Goal: Task Accomplishment & Management: Manage account settings

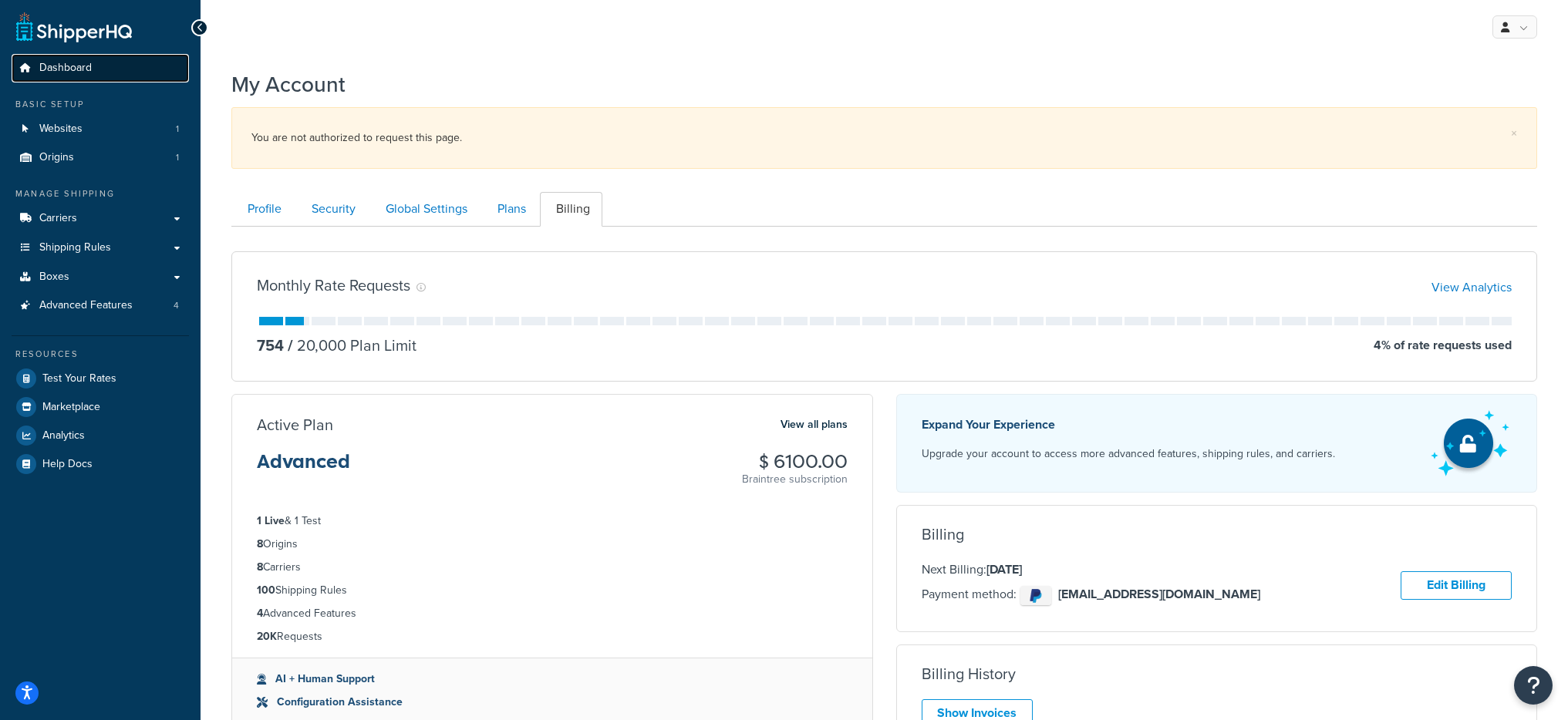
click at [121, 80] on link "Dashboard" at bounding box center [100, 68] width 178 height 29
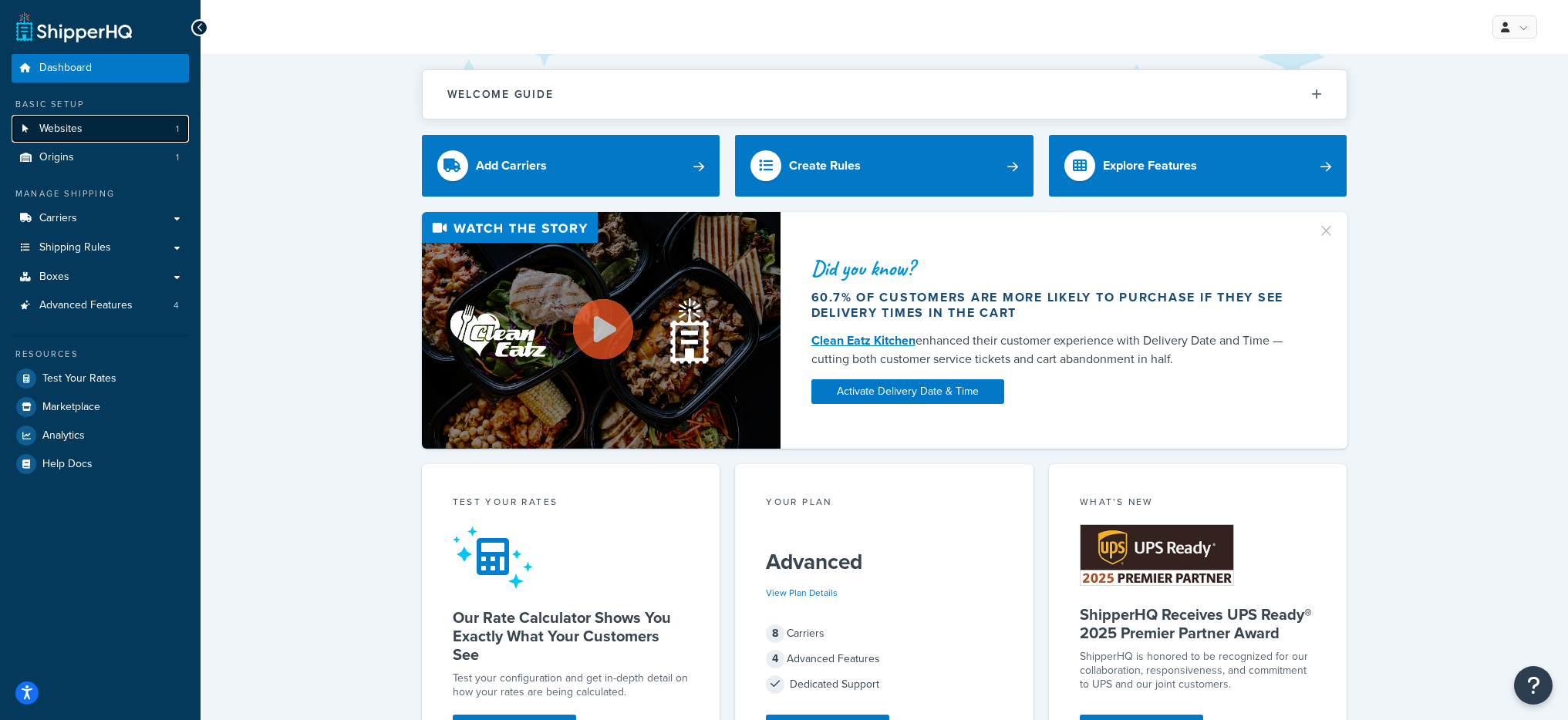
click at [132, 136] on link "Websites 1" at bounding box center [100, 129] width 178 height 29
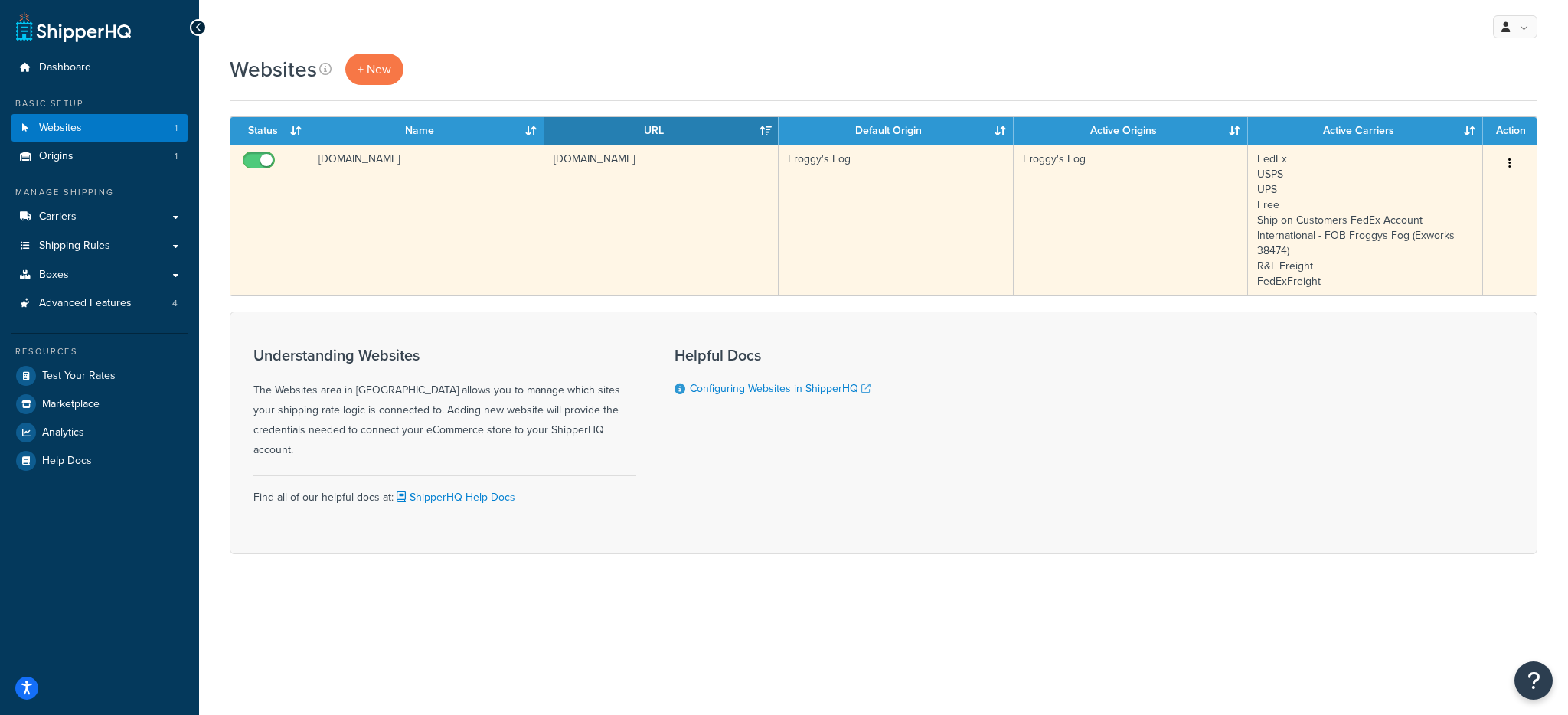
click at [387, 186] on td "[DOMAIN_NAME]" at bounding box center [427, 220] width 235 height 151
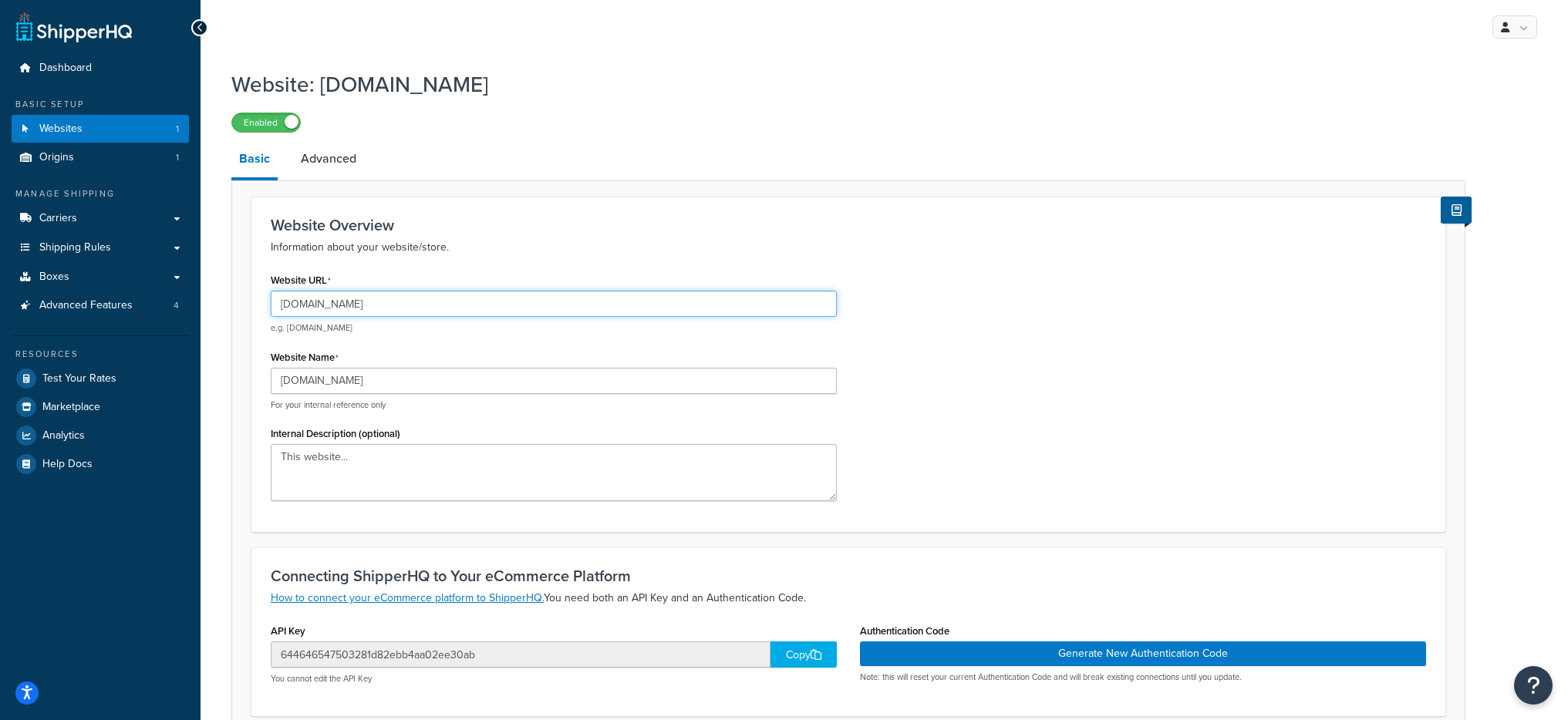
click at [397, 291] on input "www.froggysfog.com" at bounding box center [553, 304] width 566 height 27
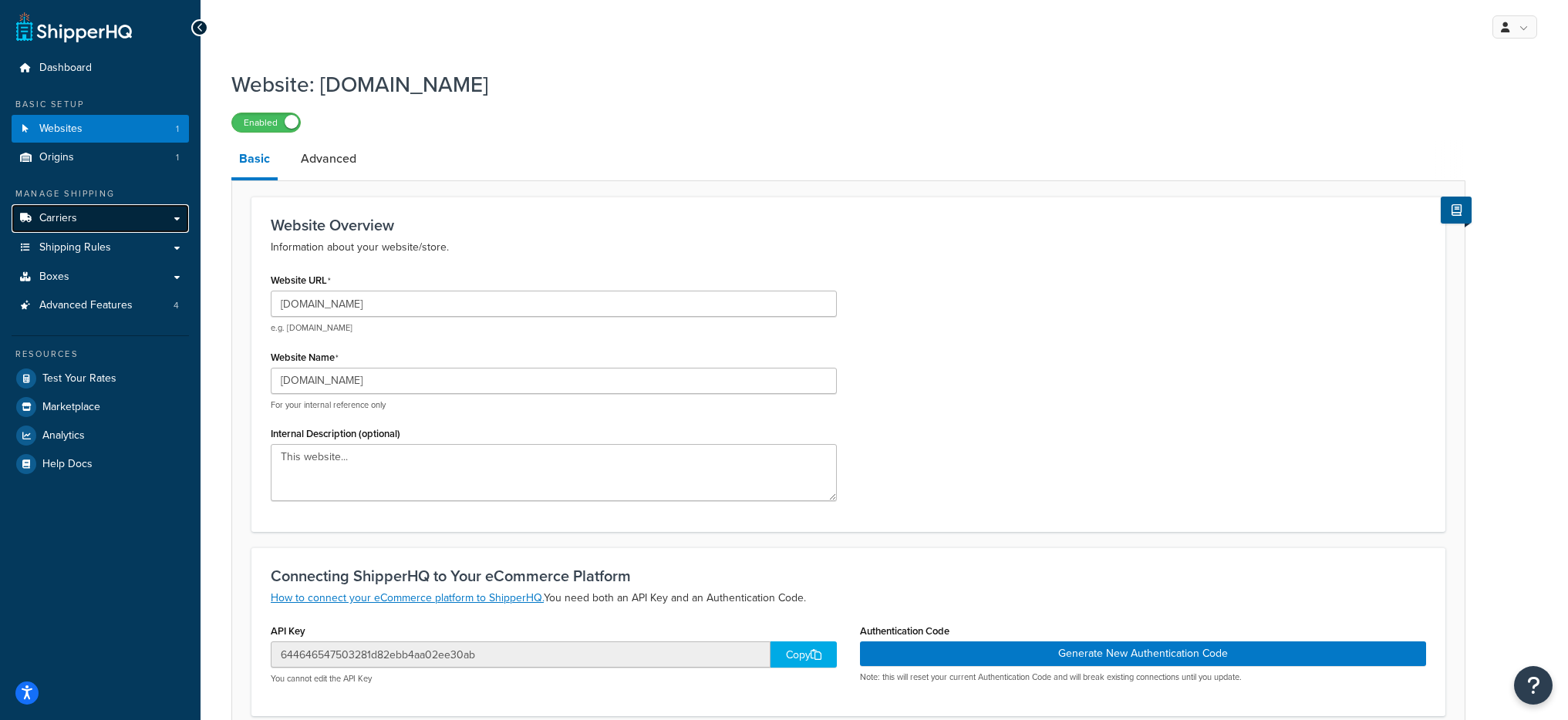
click at [113, 210] on link "Carriers" at bounding box center [100, 219] width 178 height 29
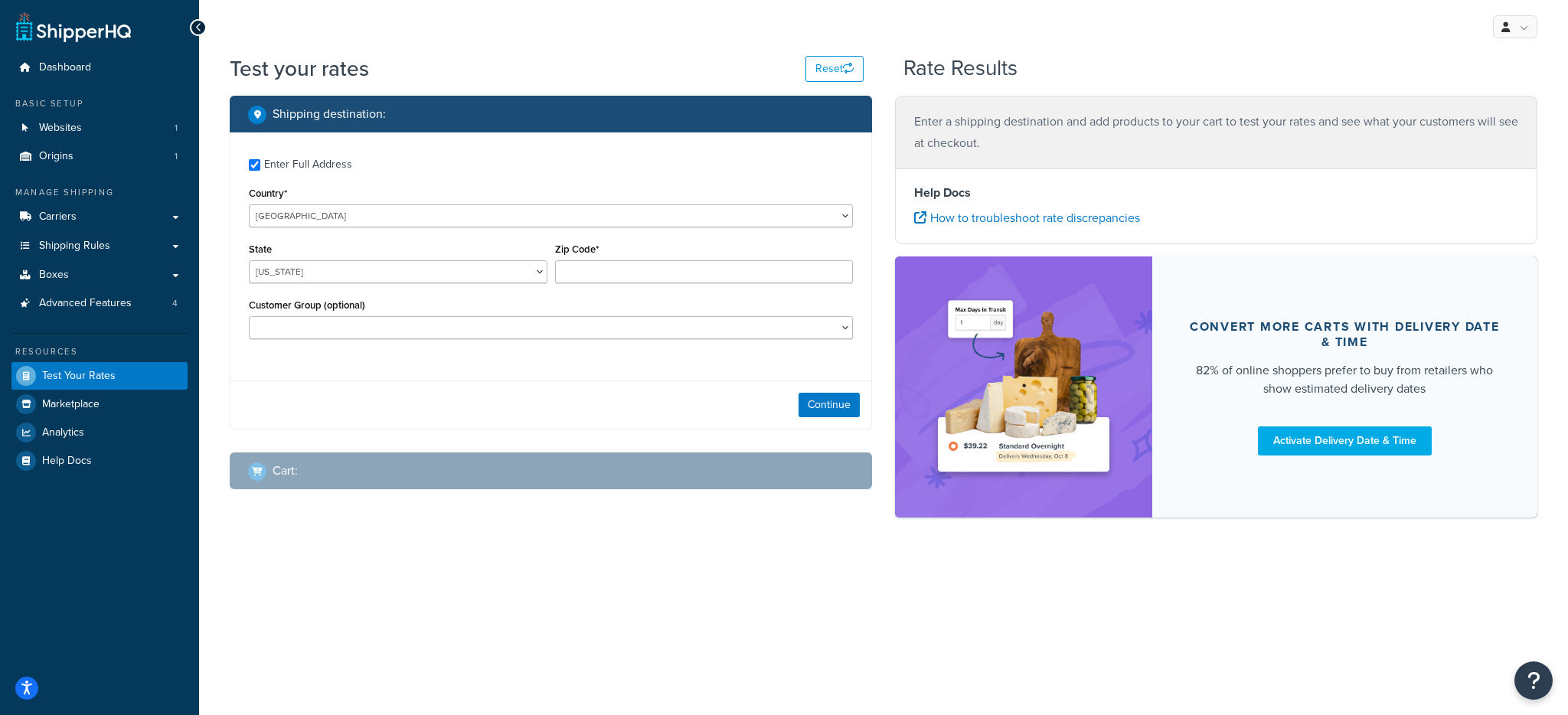
checkbox input "true"
type input "78758"
select select "TX"
select select "Standard Price Book"
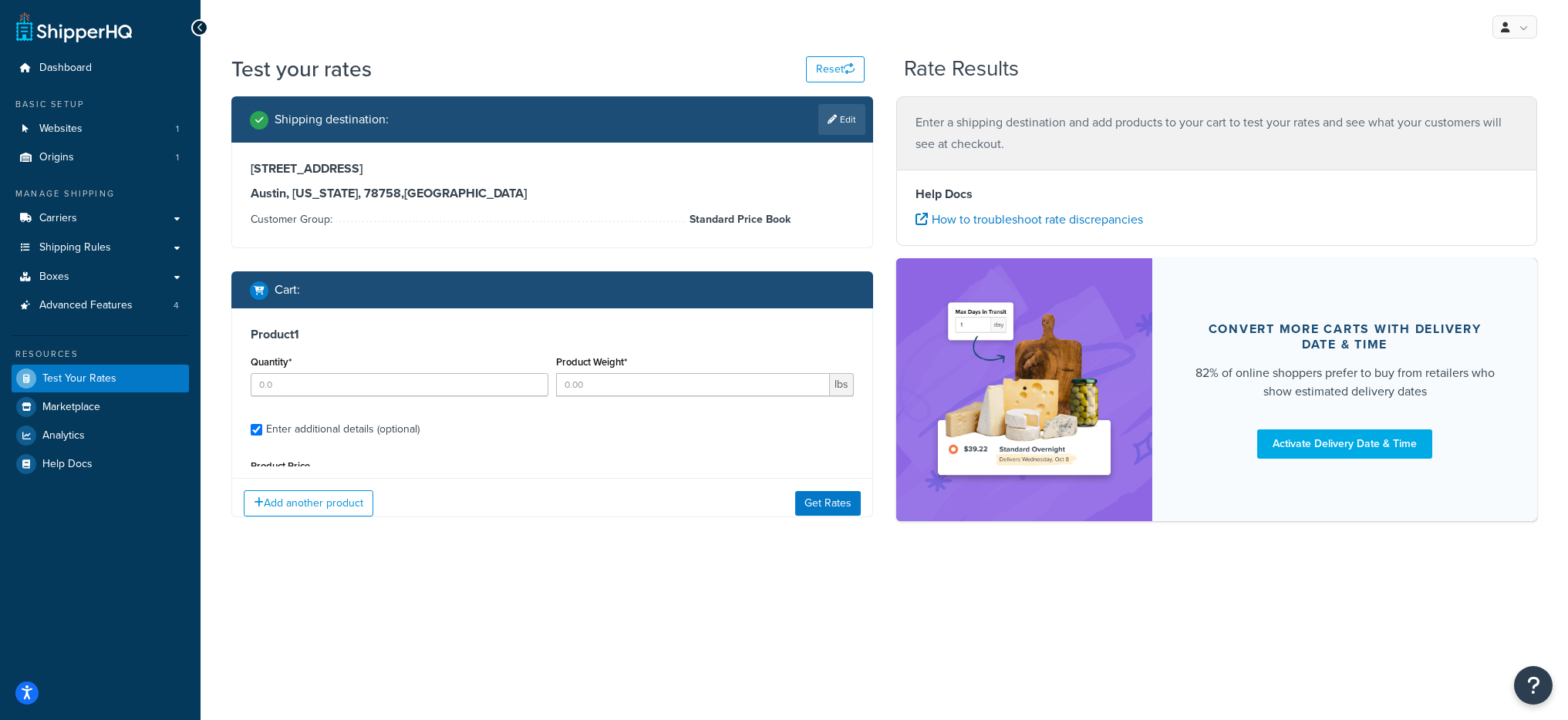
type input "1"
type input "36"
type input "159.99"
type input "11.7500"
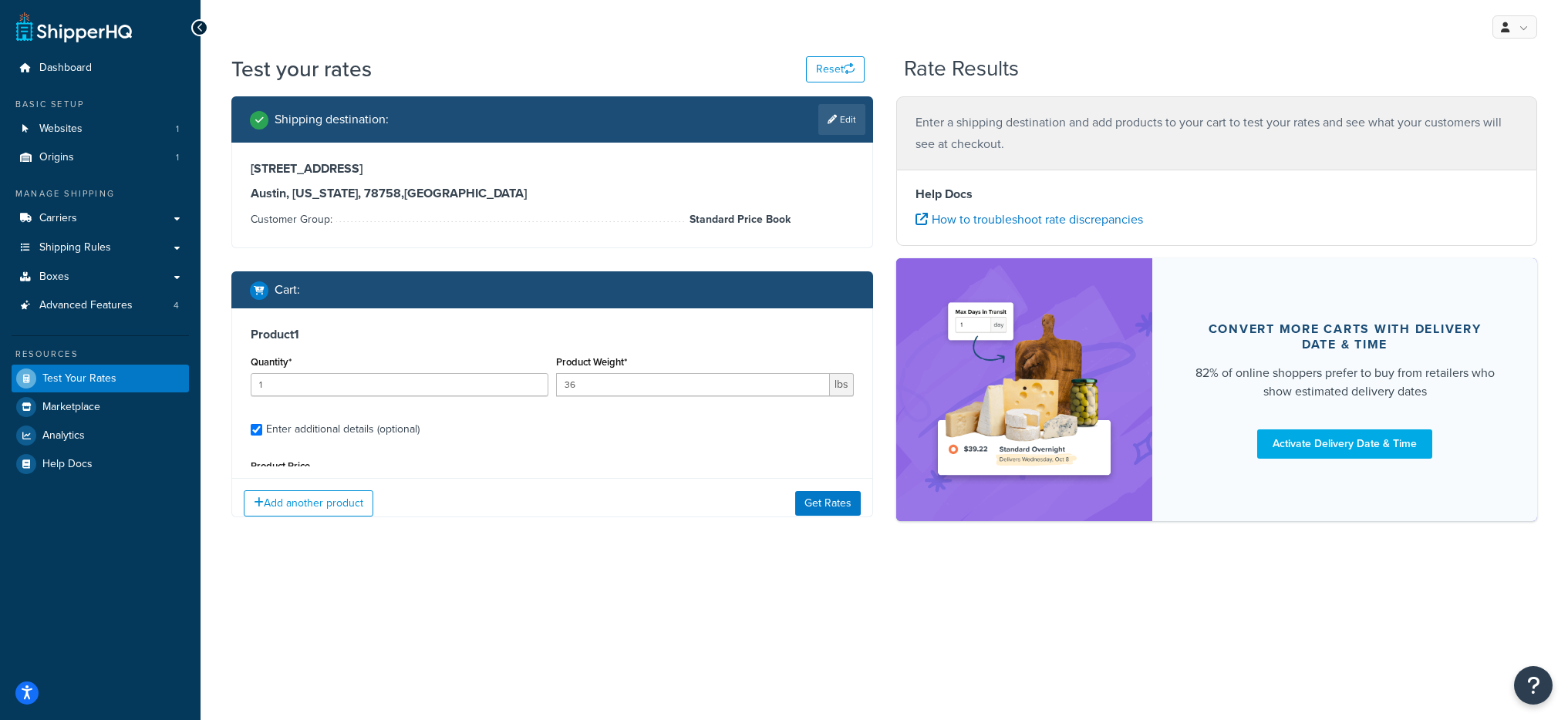
type input "11.7500"
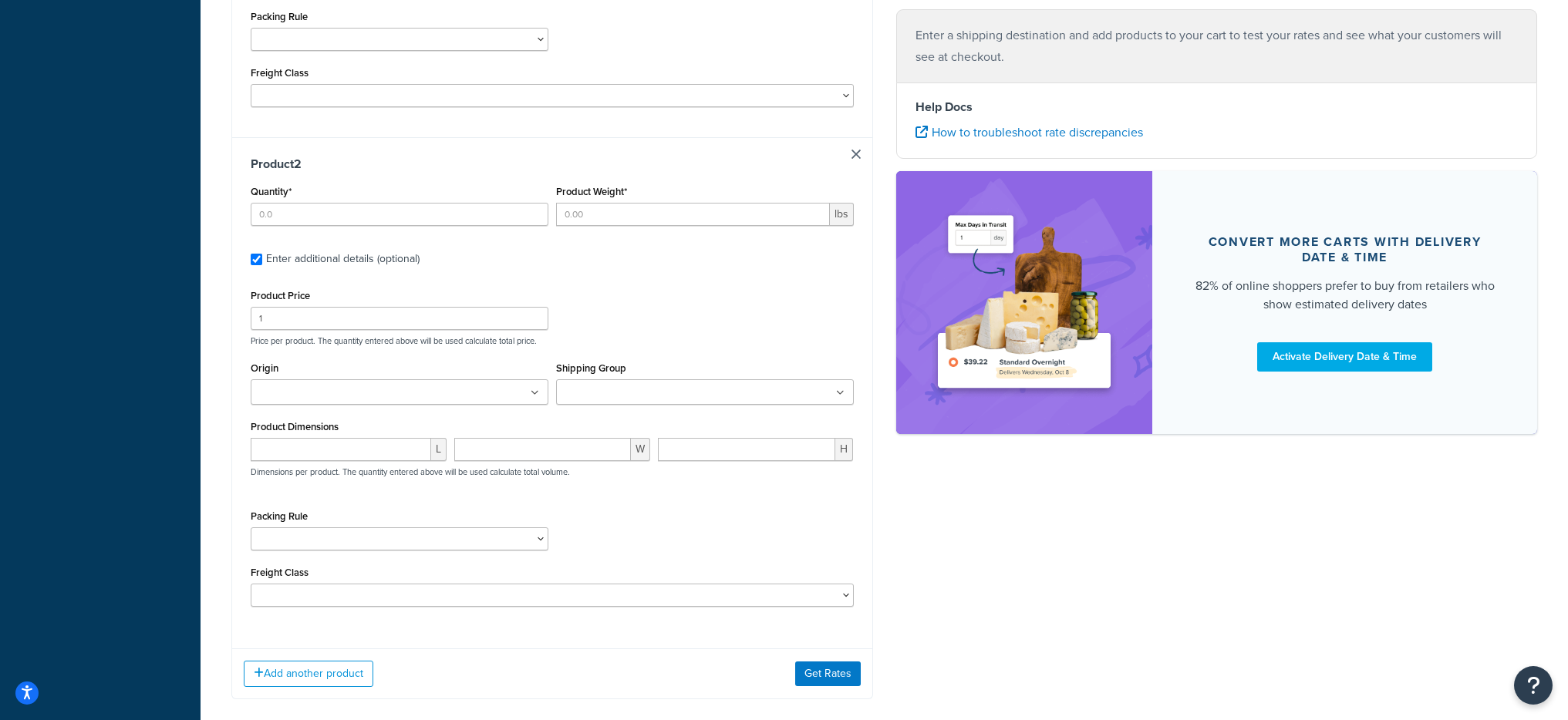
scroll to position [684, 0]
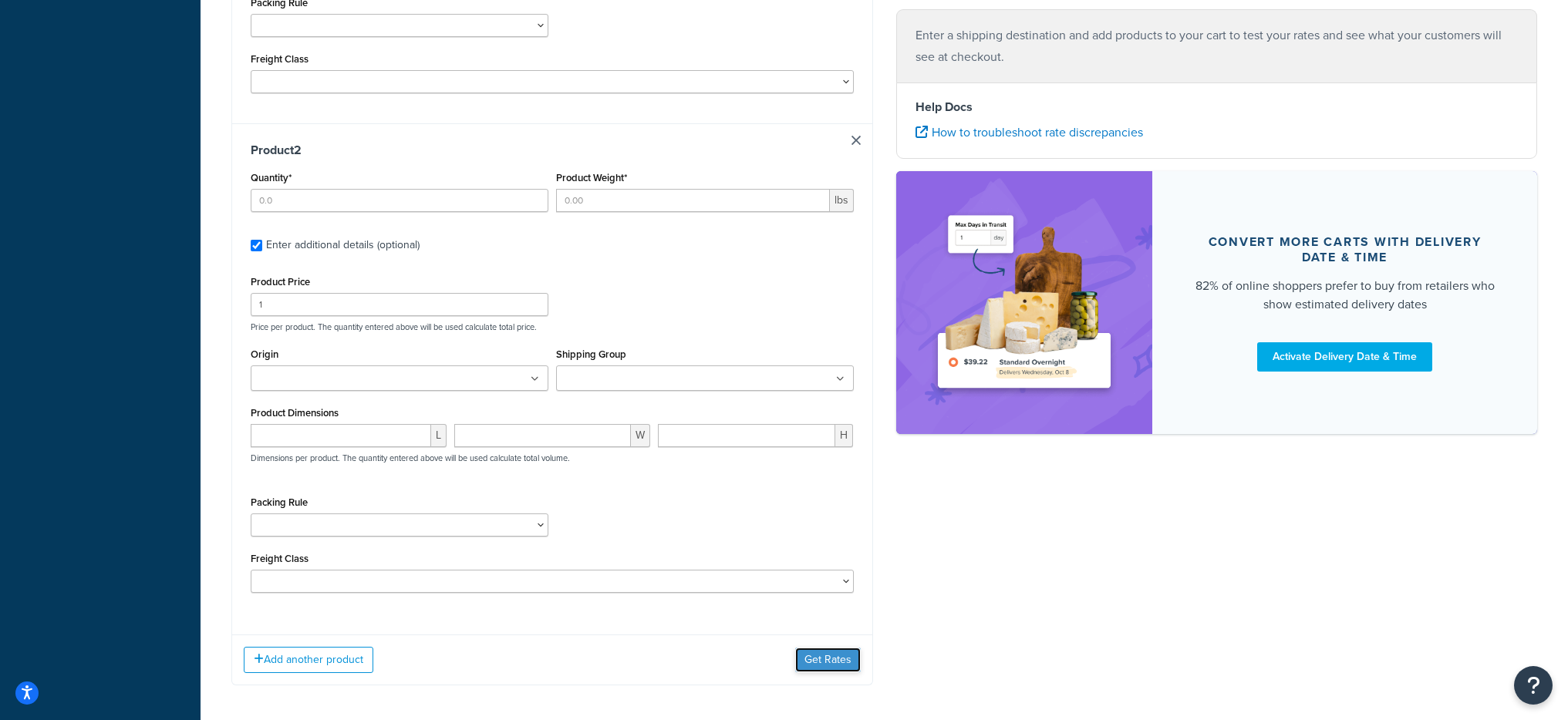
click at [809, 663] on button "Get Rates" at bounding box center [827, 660] width 66 height 25
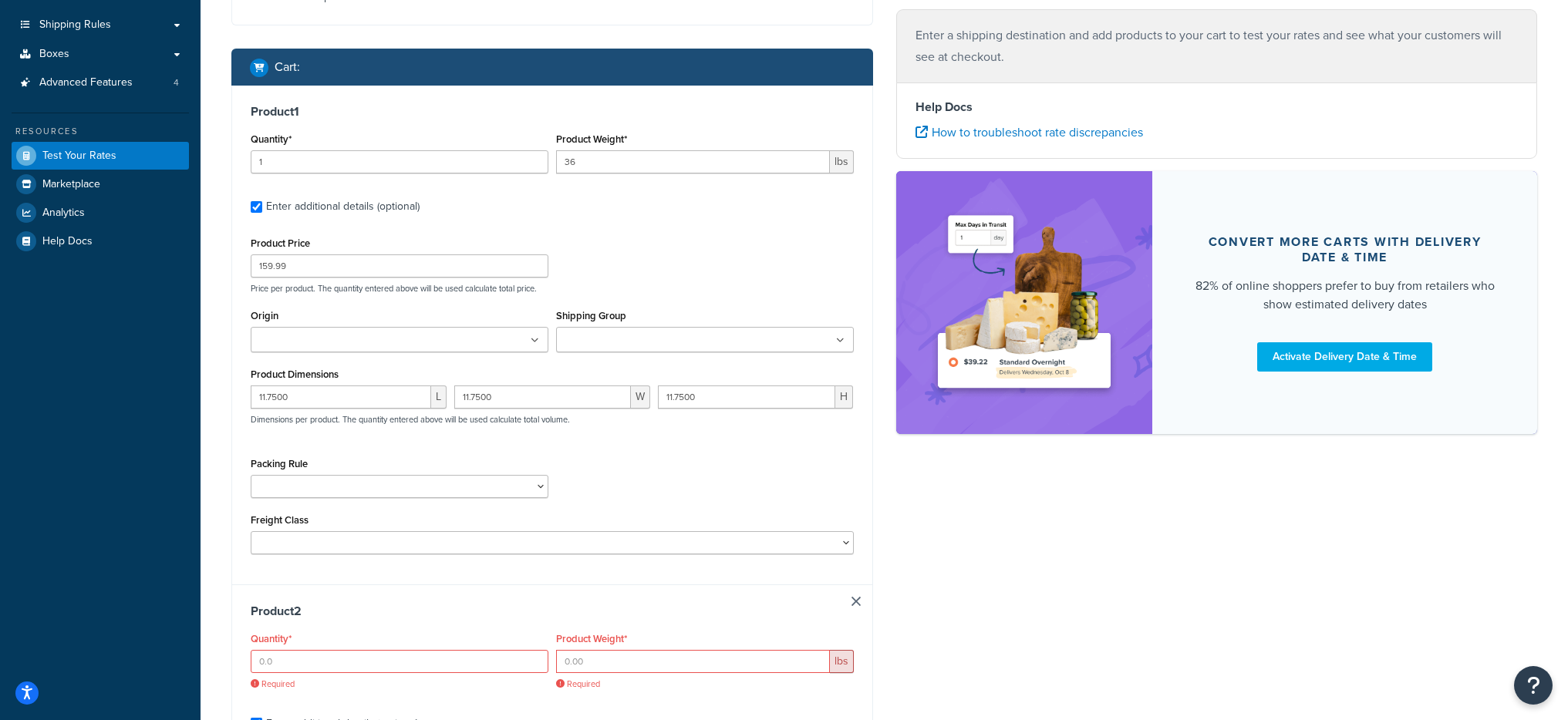
scroll to position [0, 0]
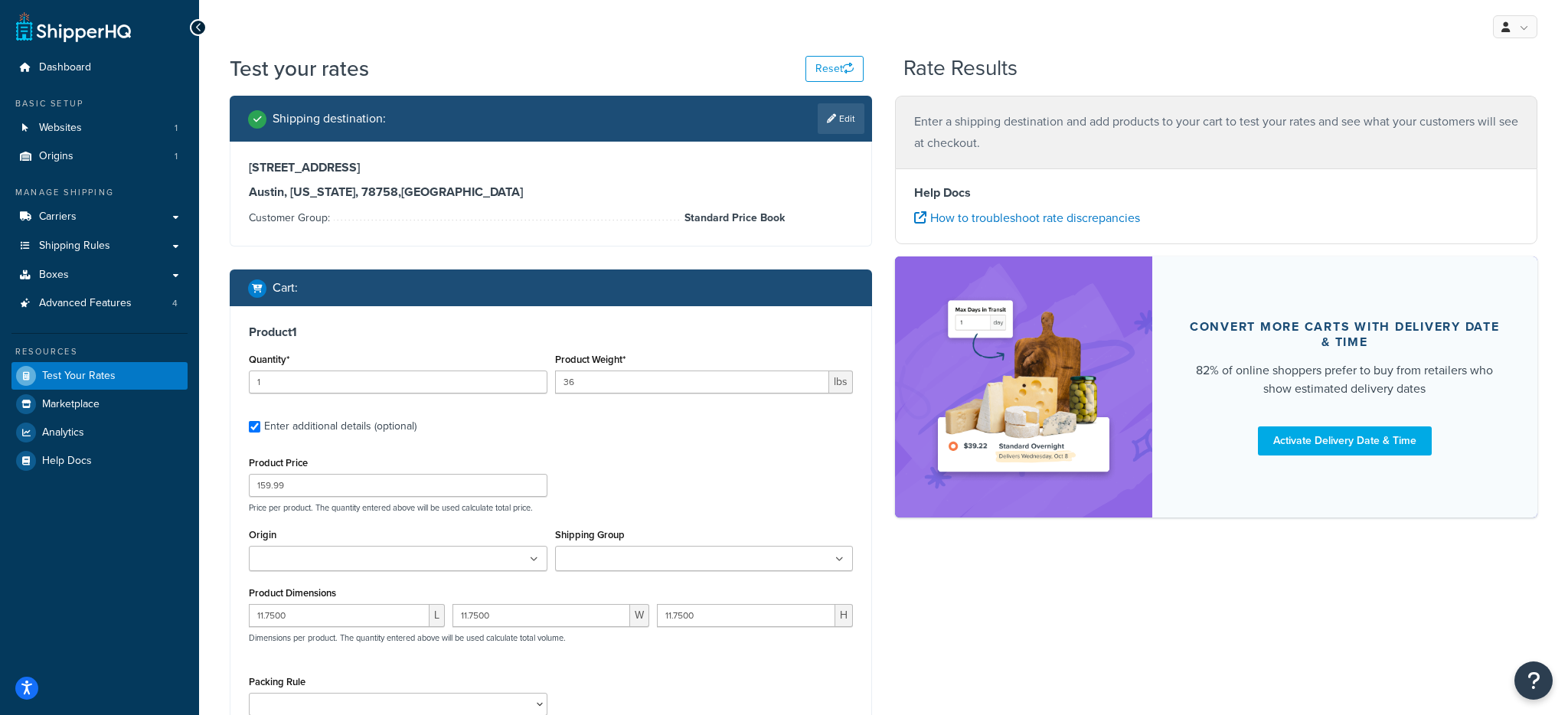
select select "TX"
select select "Standard Price Book"
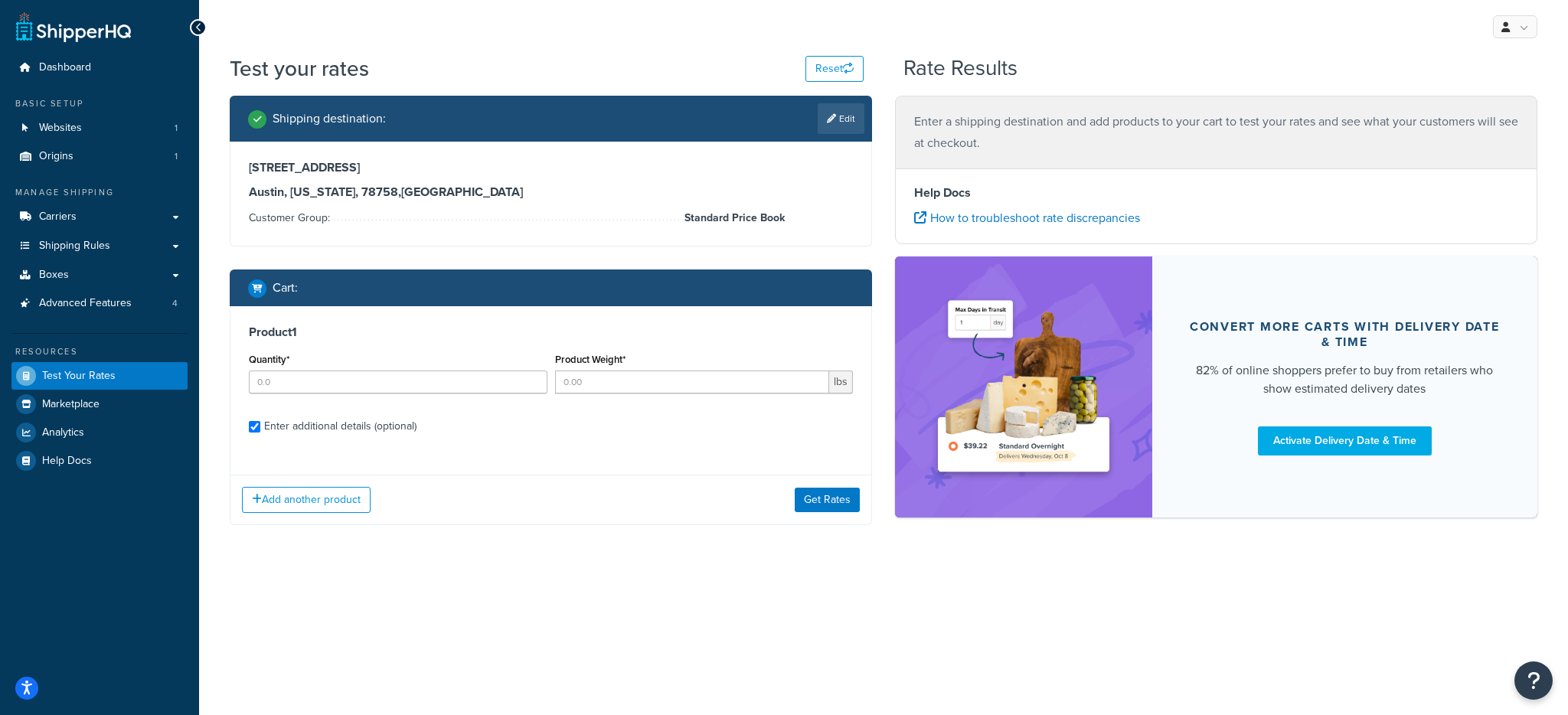
checkbox input "true"
type input "1"
type input "36"
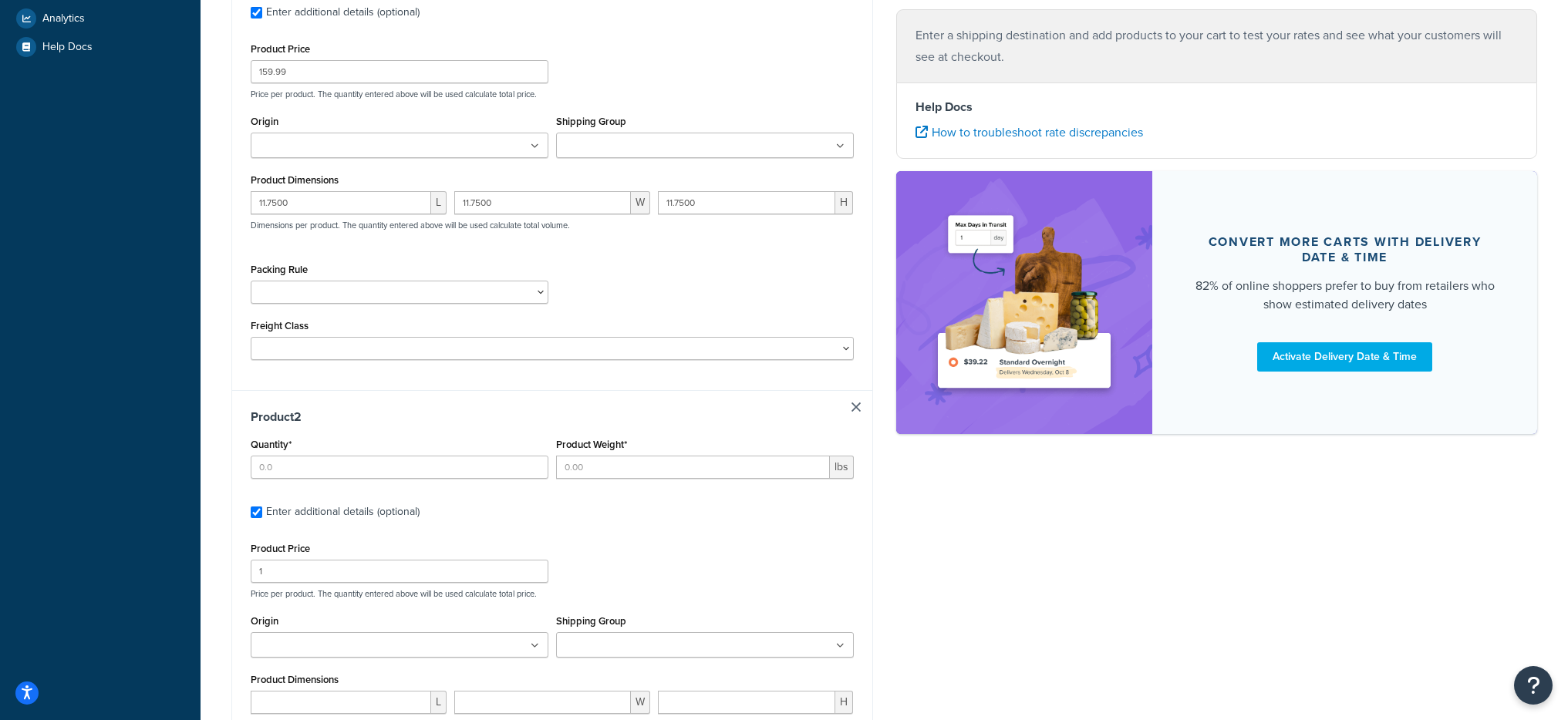
scroll to position [446, 0]
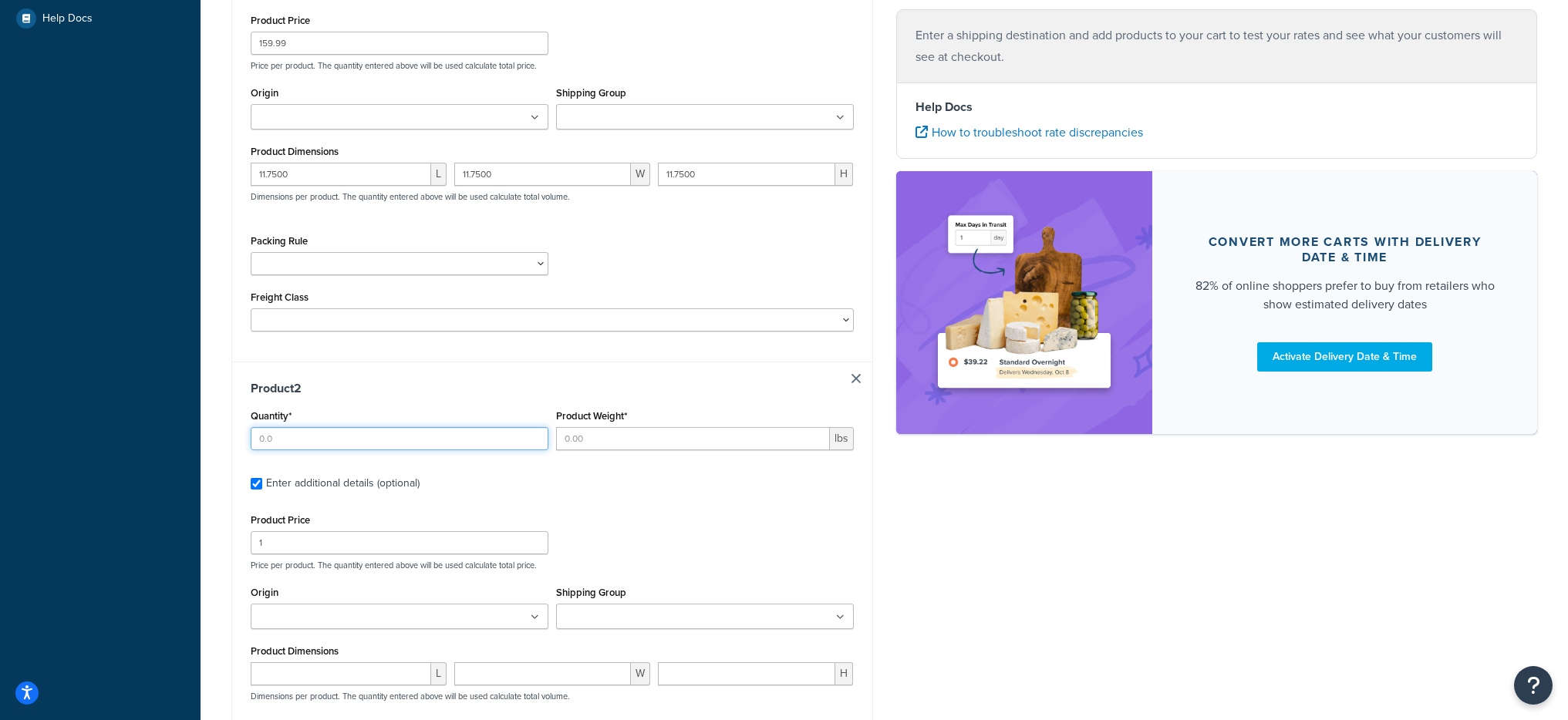
click at [367, 433] on input "Quantity*" at bounding box center [399, 438] width 298 height 23
type input "2"
click at [652, 435] on input "Product Weight*" at bounding box center [693, 438] width 274 height 23
type input "28.6"
click at [299, 544] on input "1" at bounding box center [399, 543] width 298 height 23
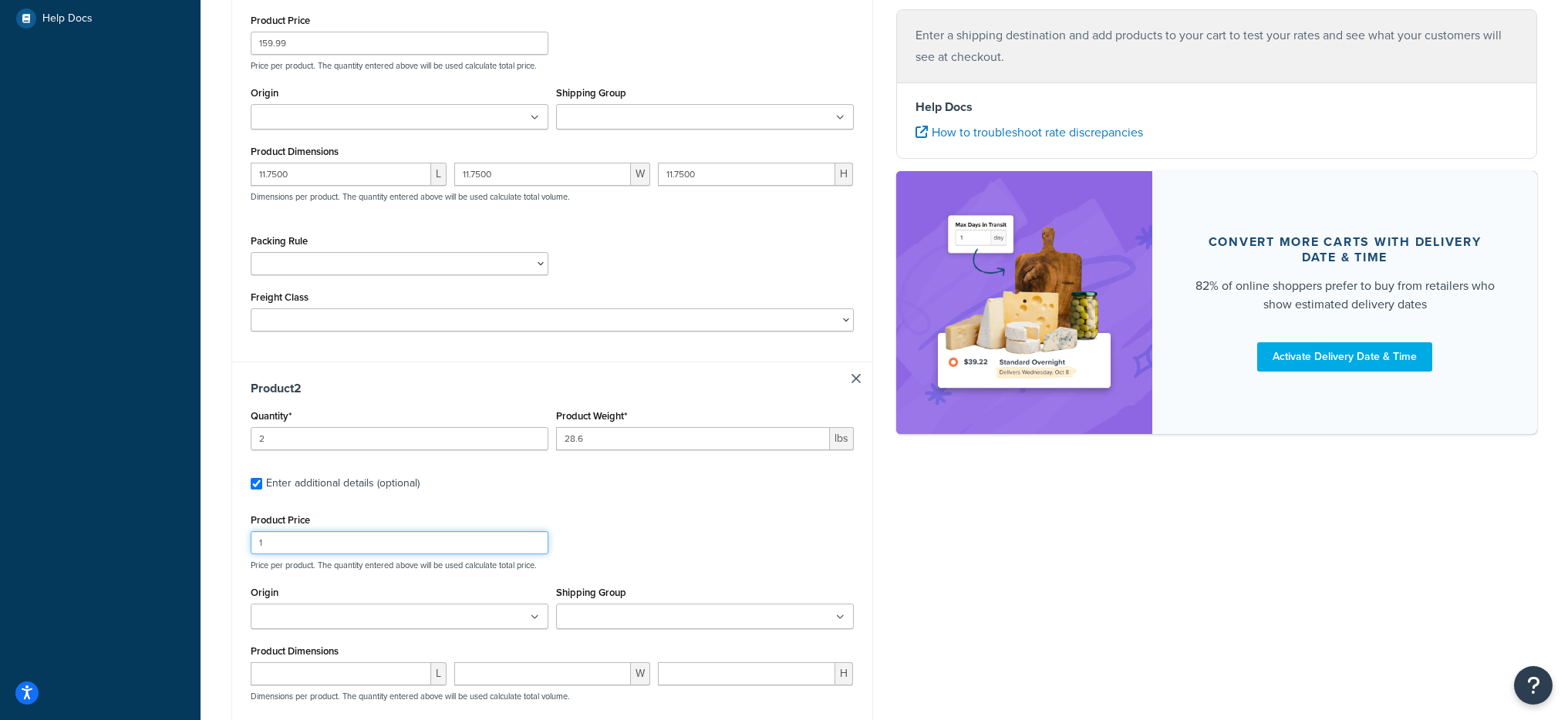
click at [299, 544] on input "1" at bounding box center [399, 543] width 298 height 23
type input "849.99"
click at [635, 545] on div "Product Price 849.99 Price per product. The quantity entered above will be used…" at bounding box center [552, 540] width 610 height 61
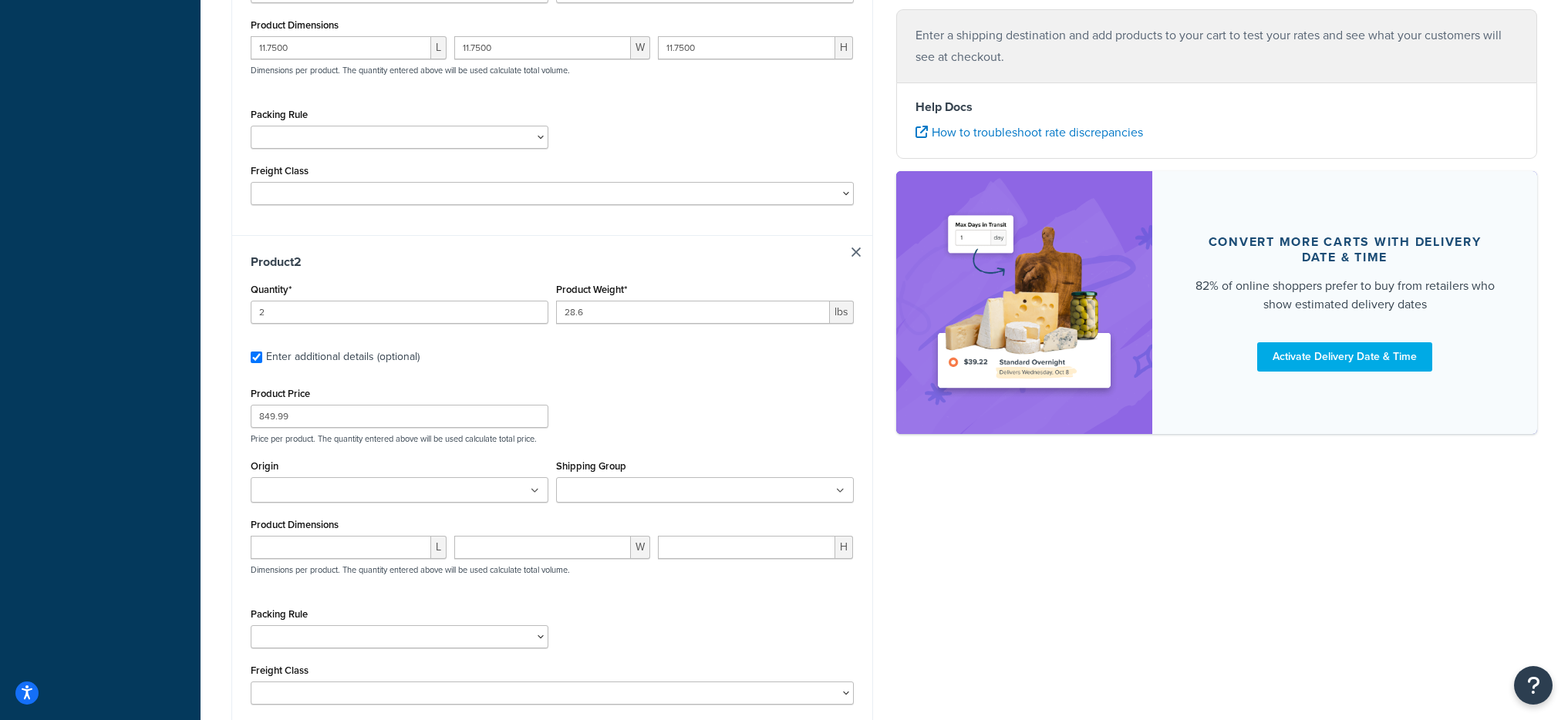
scroll to position [575, 0]
click at [306, 532] on div "Product Dimensions L W H Dimensions per product. The quantity entered above wil…" at bounding box center [552, 551] width 603 height 78
click at [309, 537] on input "number" at bounding box center [341, 544] width 181 height 23
click at [285, 531] on div "Product Dimensions 17 L W H Dimensions per product. The quantity entered above …" at bounding box center [552, 551] width 603 height 78
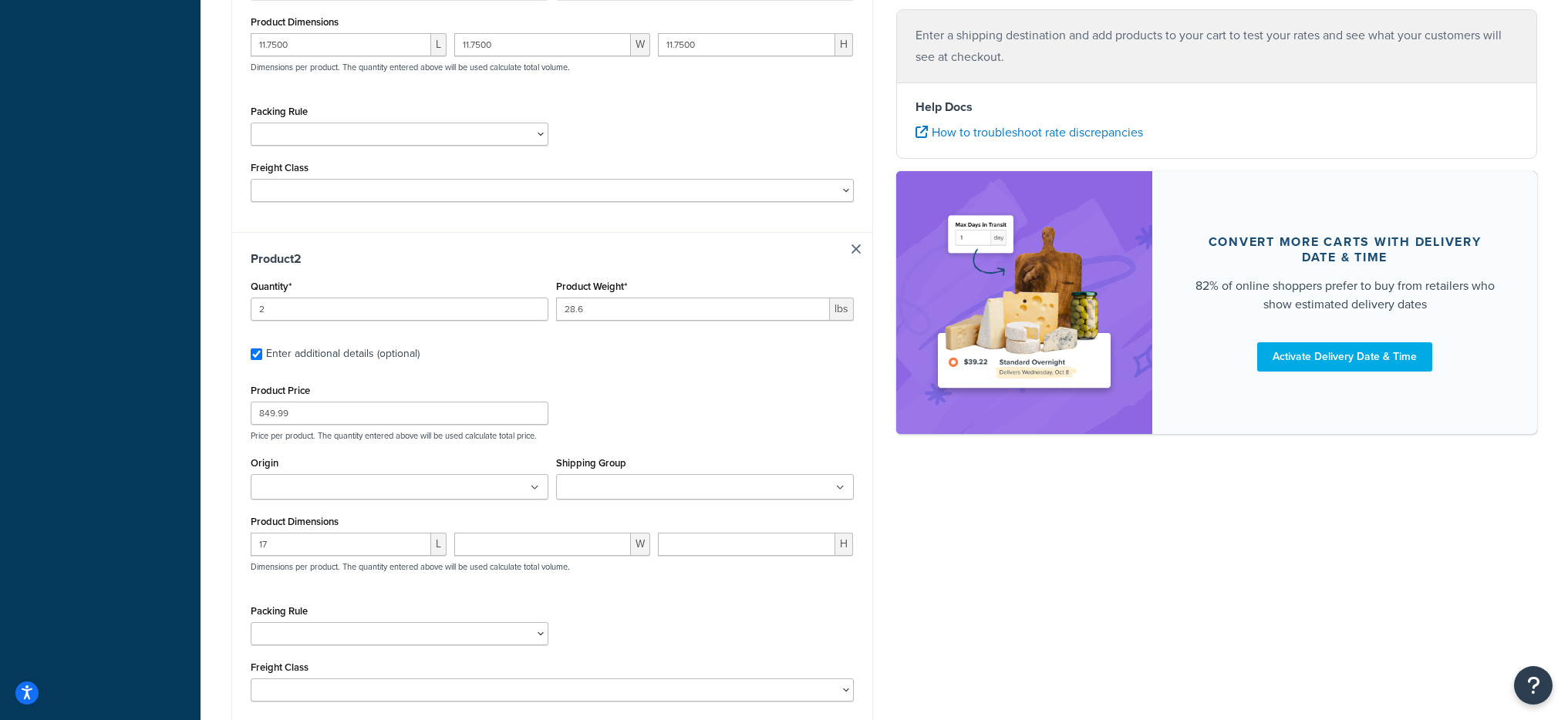
click at [285, 532] on div "Product Dimensions 17 L W H Dimensions per product. The quantity entered above …" at bounding box center [552, 551] width 603 height 78
click at [283, 552] on input "17" at bounding box center [341, 544] width 181 height 23
click at [287, 549] on input "17.0000" at bounding box center [341, 544] width 181 height 23
click at [286, 548] on input "17.0000" at bounding box center [341, 544] width 181 height 23
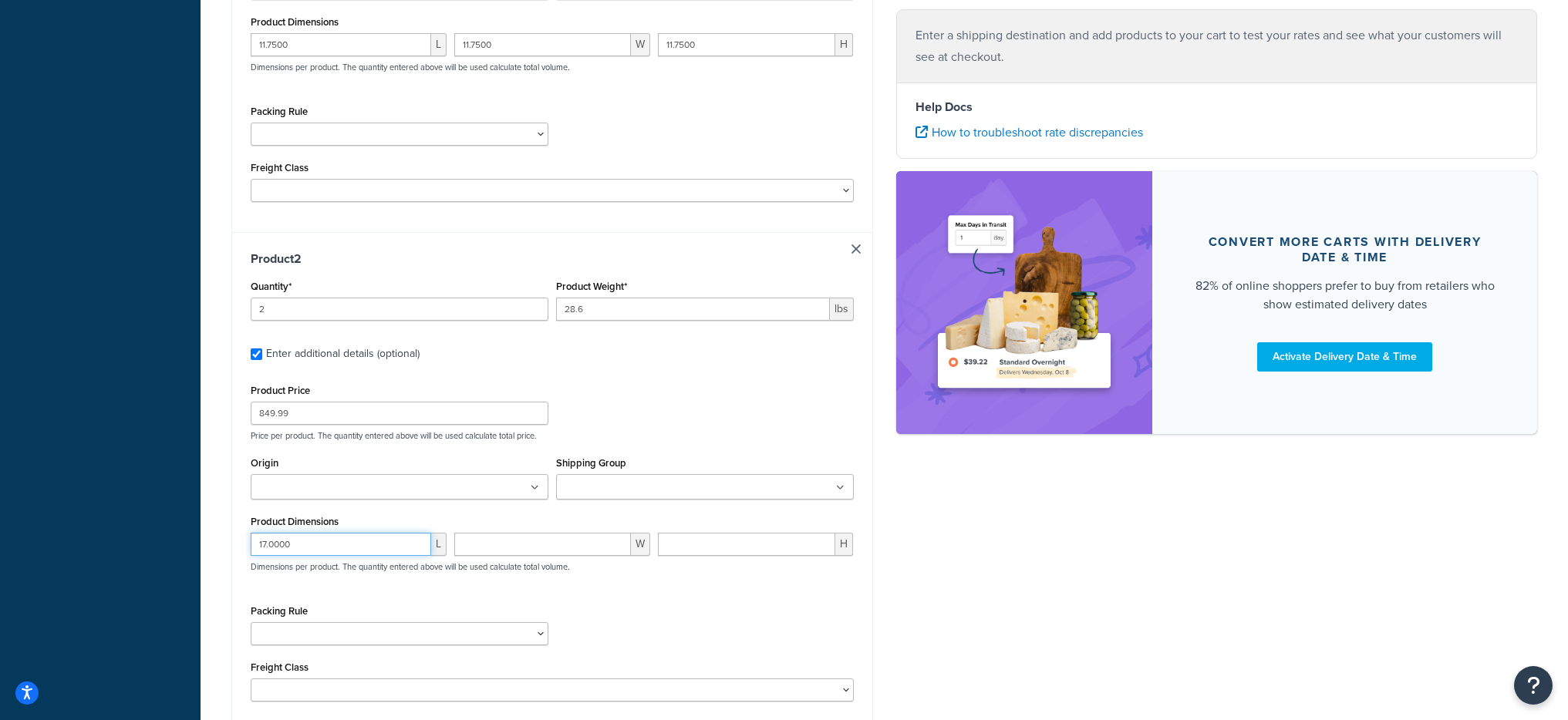
type input "17.0000"
click at [500, 538] on input "number" at bounding box center [543, 544] width 177 height 23
paste input "17.0000"
type input "17.0000"
click at [687, 545] on input "number" at bounding box center [746, 544] width 178 height 23
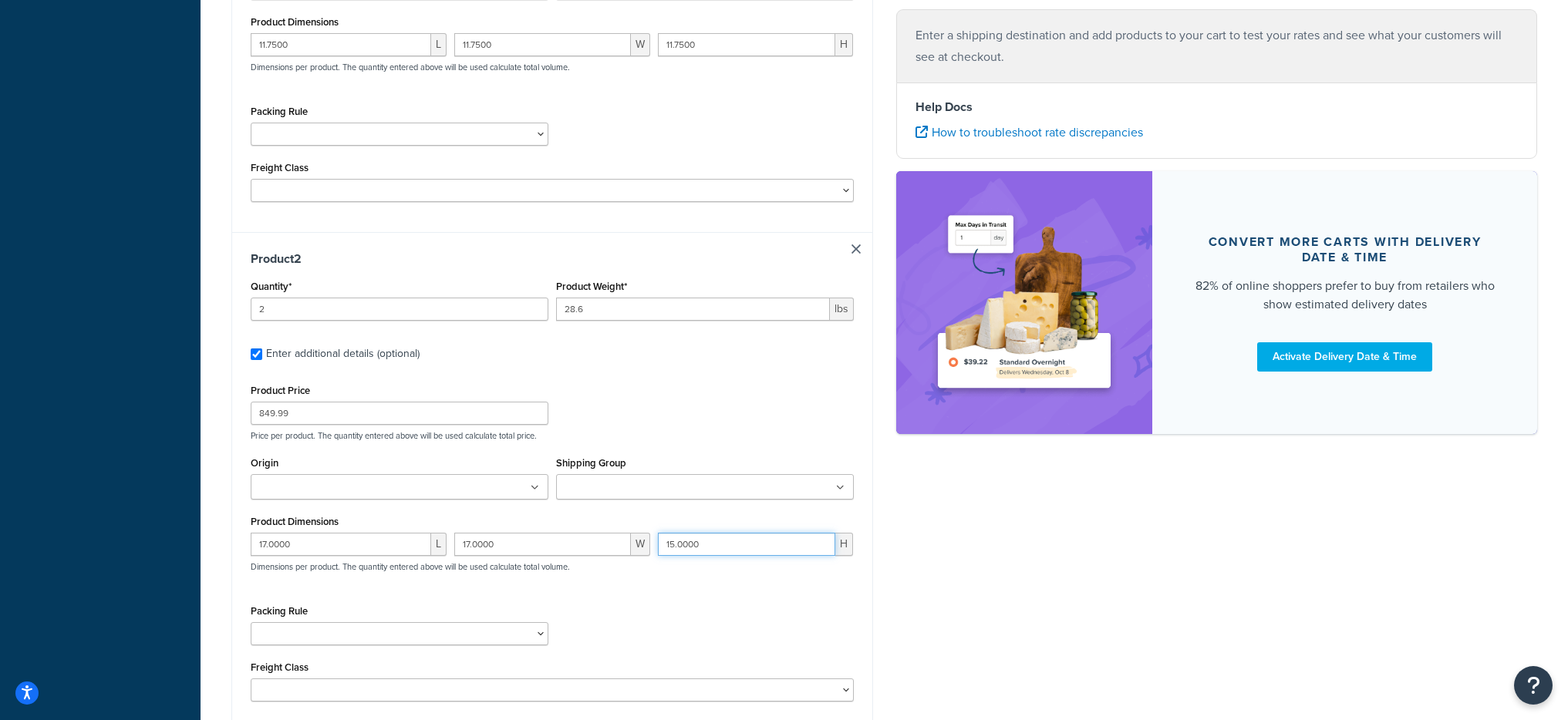
type input "15.0000"
click at [586, 485] on input "Shipping Group" at bounding box center [629, 488] width 137 height 17
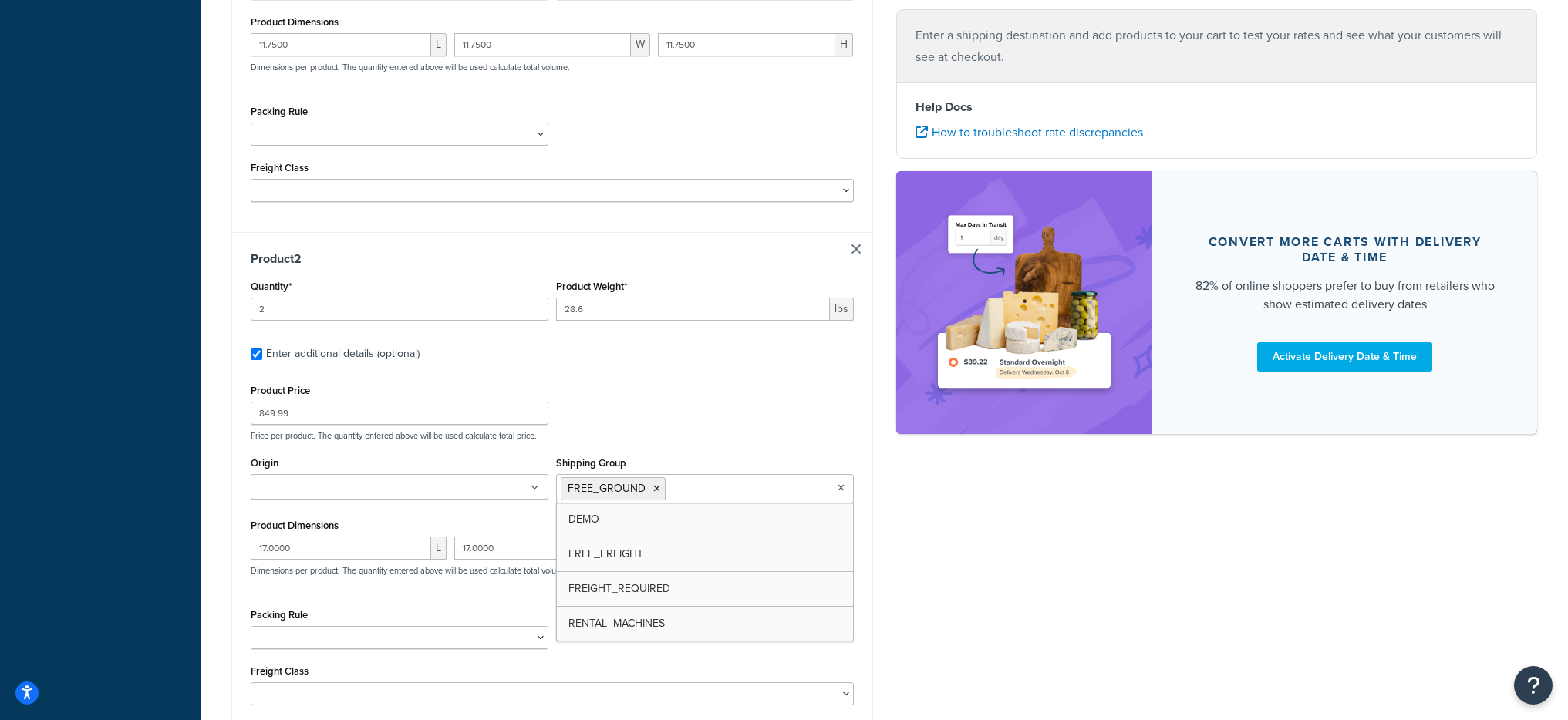
click at [705, 462] on div "Shipping Group FREE_GROUND DEMO FREE_FREIGHT FREIGHT_REQUIRED RENTAL_MACHINES" at bounding box center [705, 478] width 298 height 51
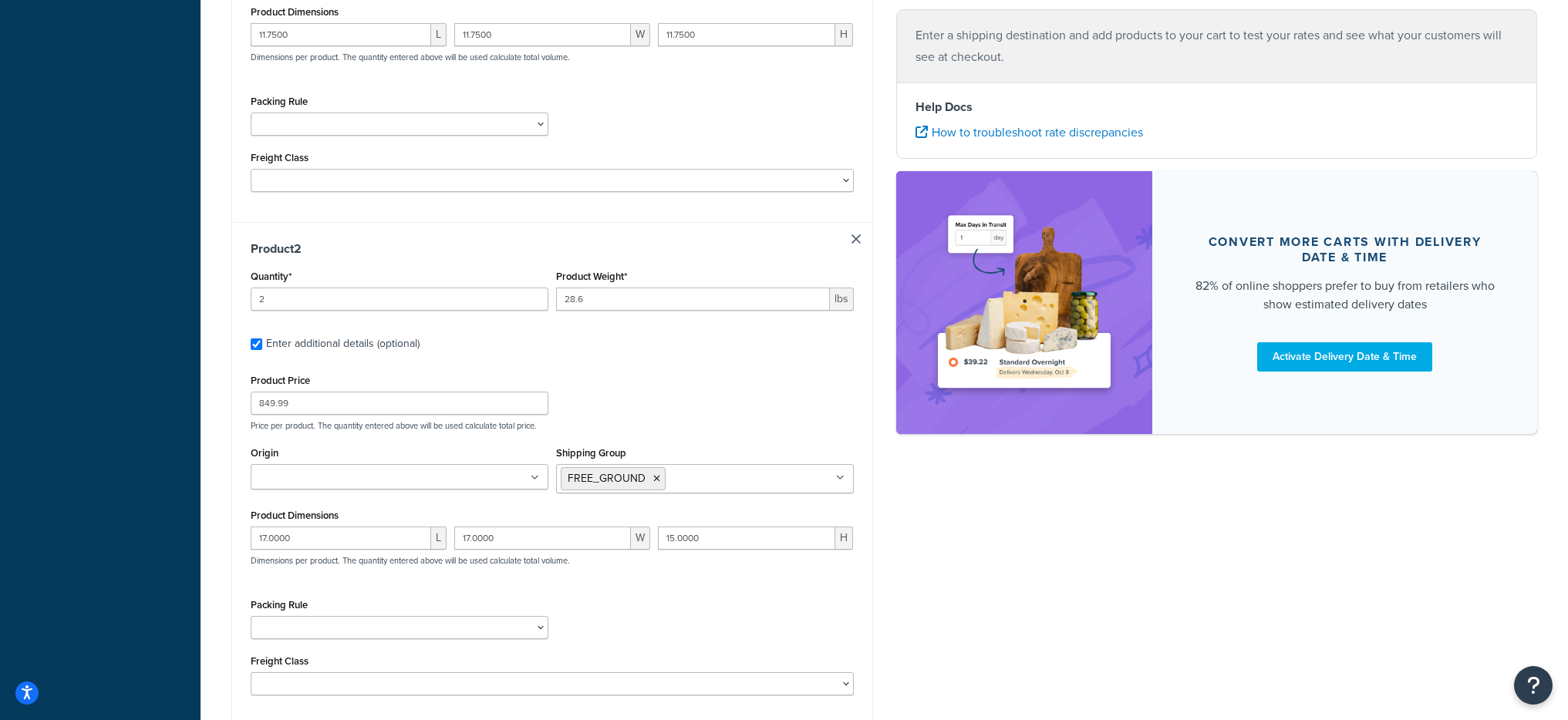
scroll to position [595, 0]
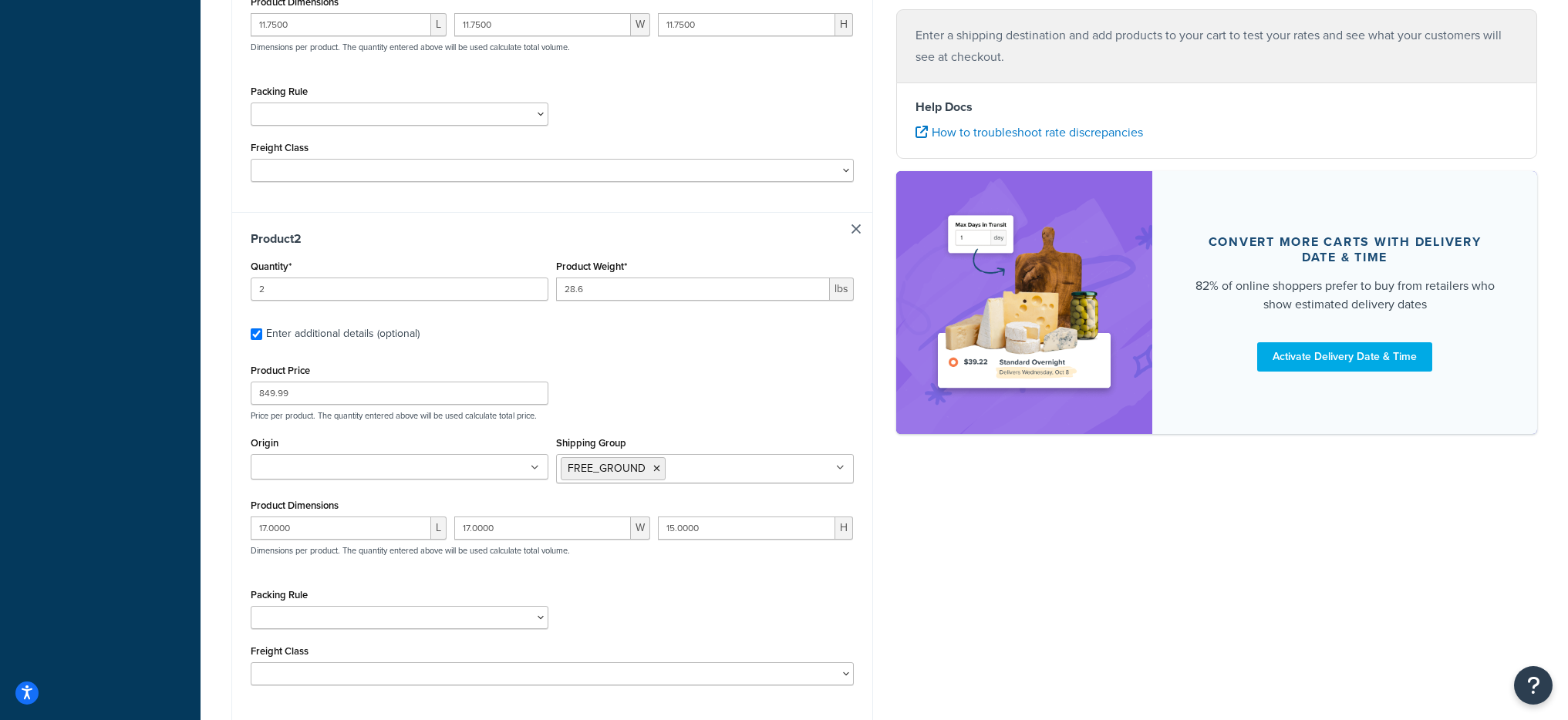
click at [369, 451] on div "Origin Froggy's Fog" at bounding box center [399, 456] width 298 height 47
click at [369, 464] on input "Origin" at bounding box center [323, 468] width 137 height 17
click at [590, 363] on div "Product Price 849.99 Price per product. The quantity entered above will be used…" at bounding box center [552, 391] width 610 height 61
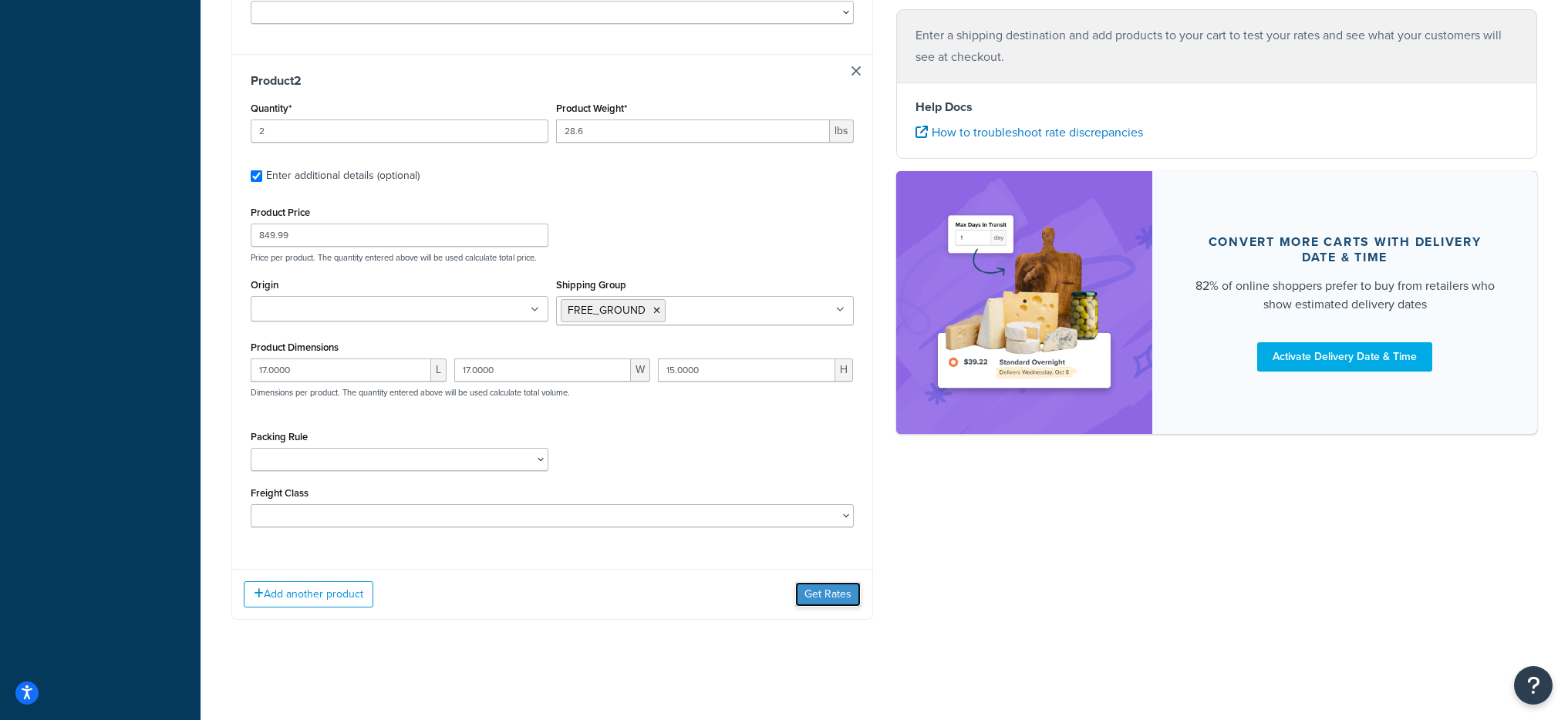
click at [845, 596] on button "Get Rates" at bounding box center [827, 594] width 66 height 25
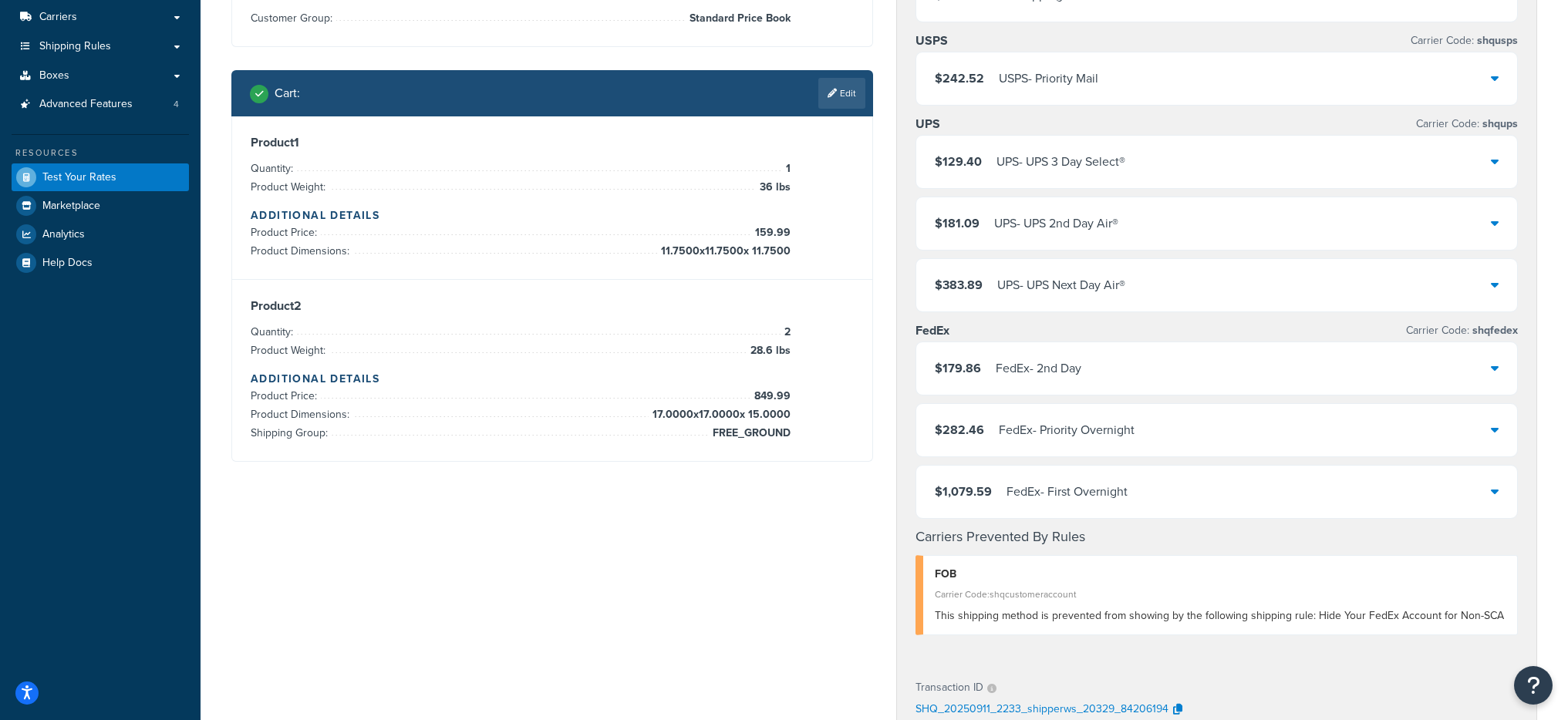
scroll to position [55, 0]
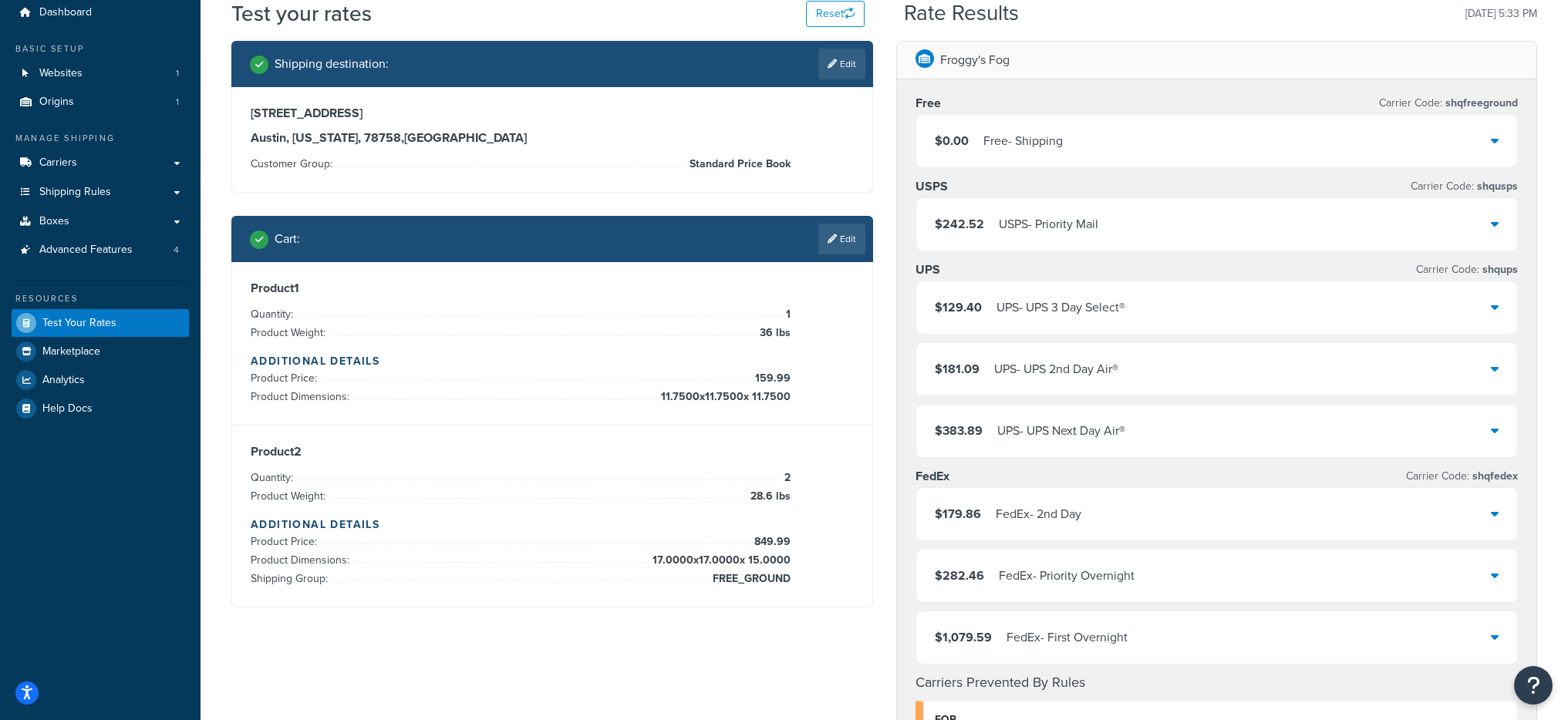
click at [1120, 156] on div "$0.00 Free - Shipping" at bounding box center [1216, 141] width 602 height 52
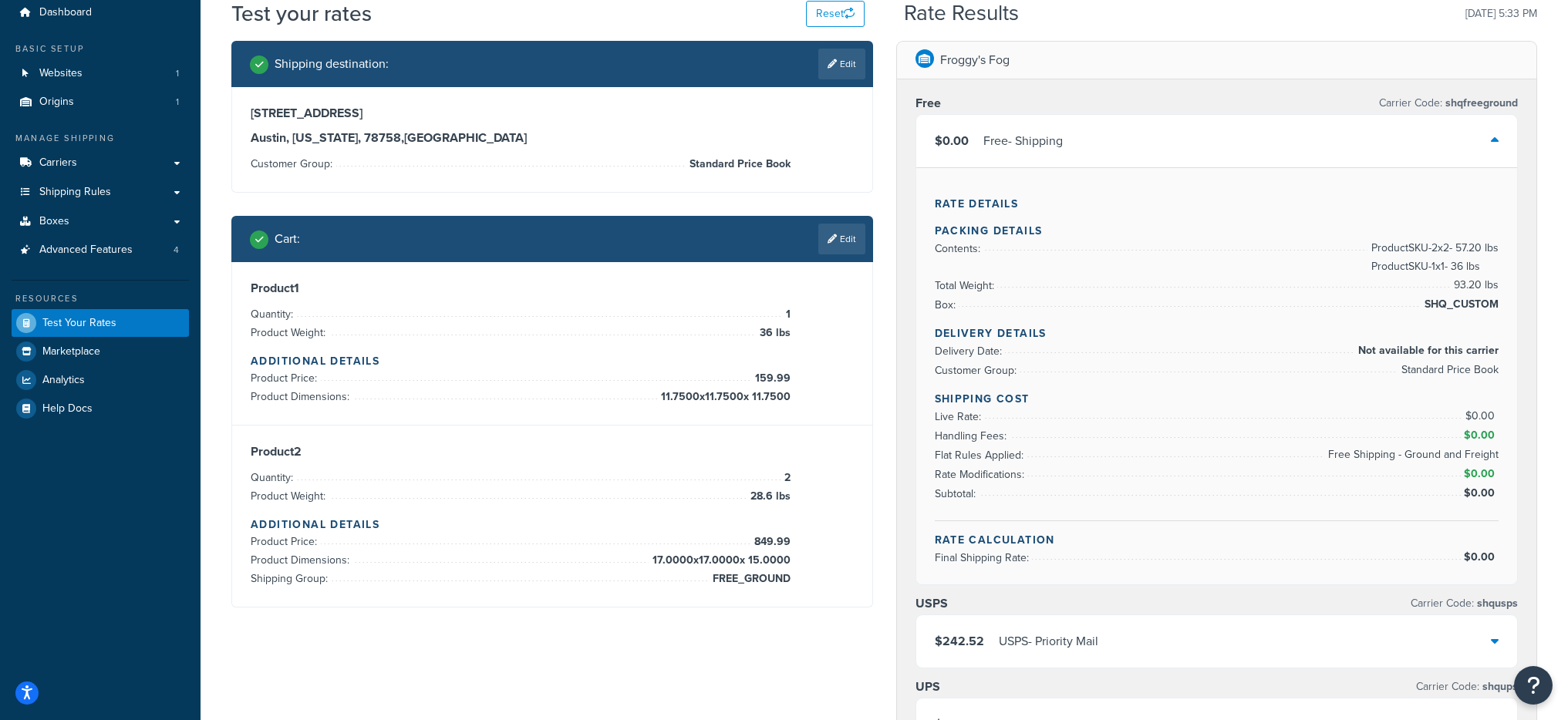
click at [1121, 155] on div "$0.00 Free - Shipping" at bounding box center [1216, 141] width 602 height 52
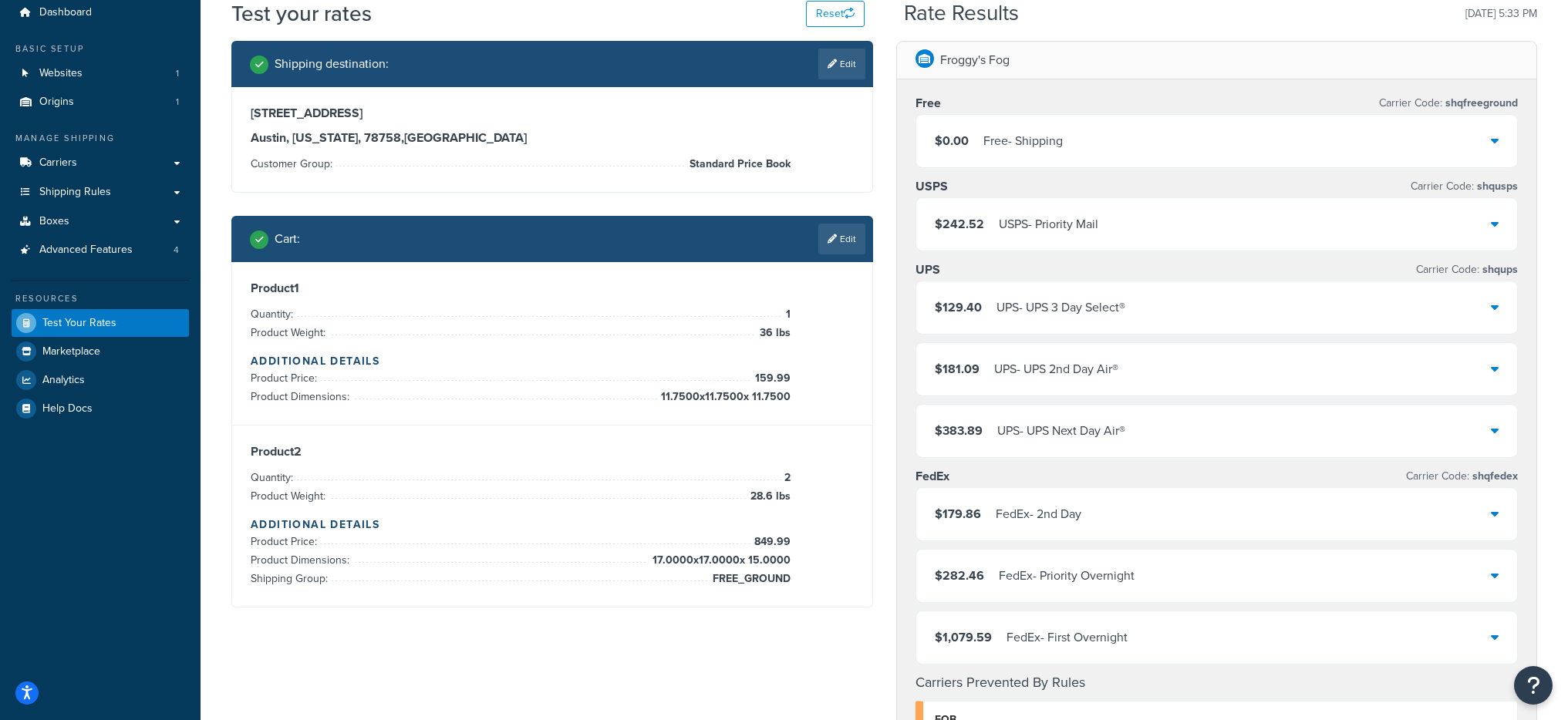
click at [1106, 233] on div "$242.52 USPS - Priority Mail" at bounding box center [1216, 224] width 602 height 52
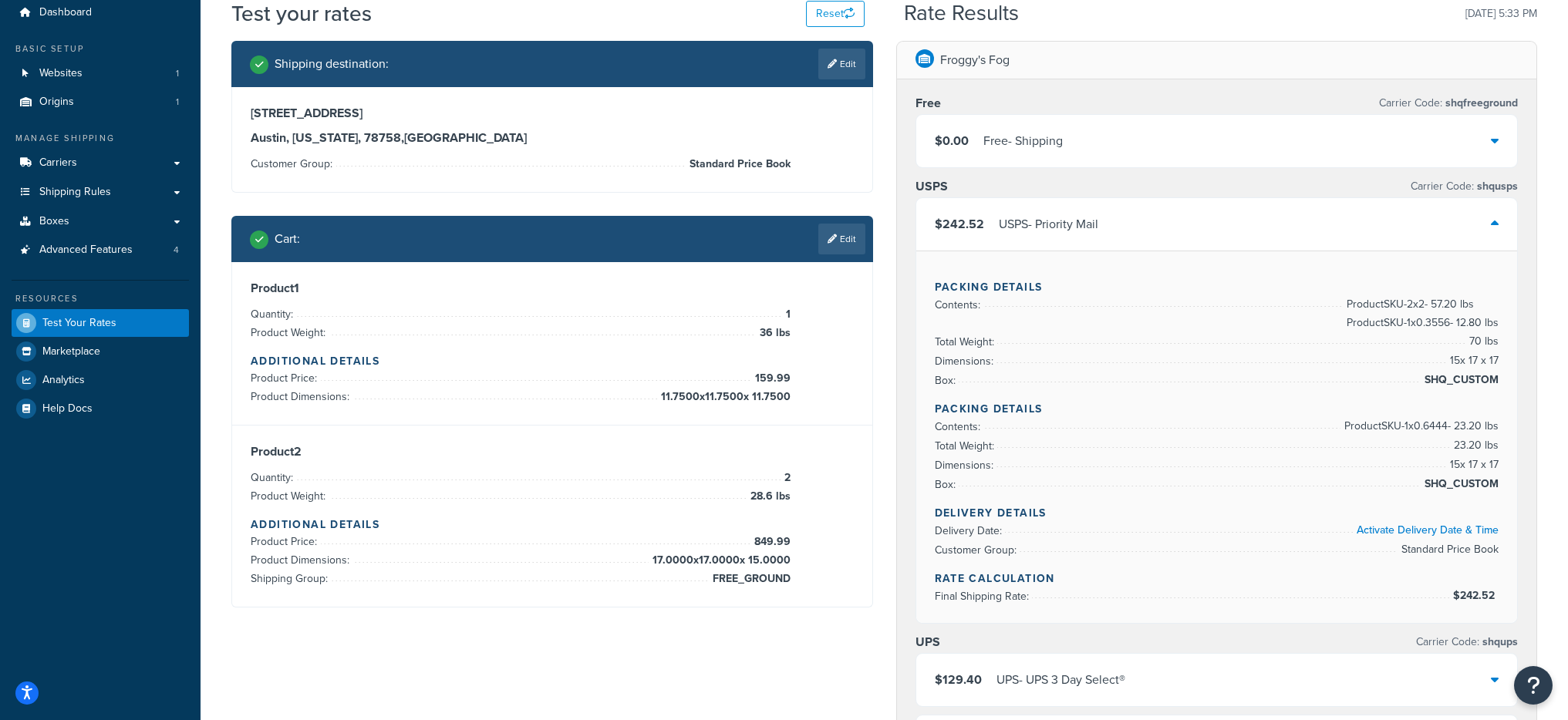
click at [1108, 233] on div "$242.52 USPS - Priority Mail" at bounding box center [1216, 224] width 602 height 52
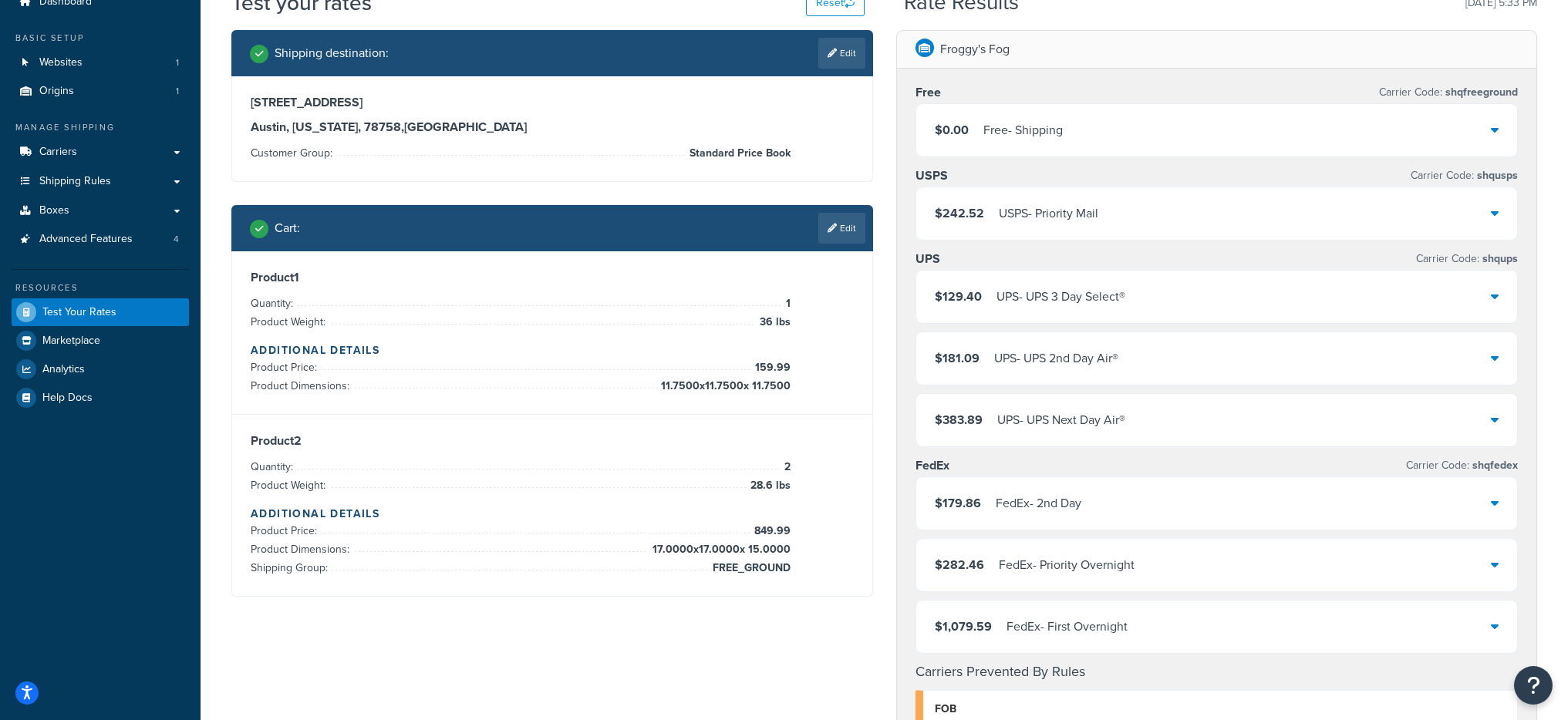
scroll to position [83, 0]
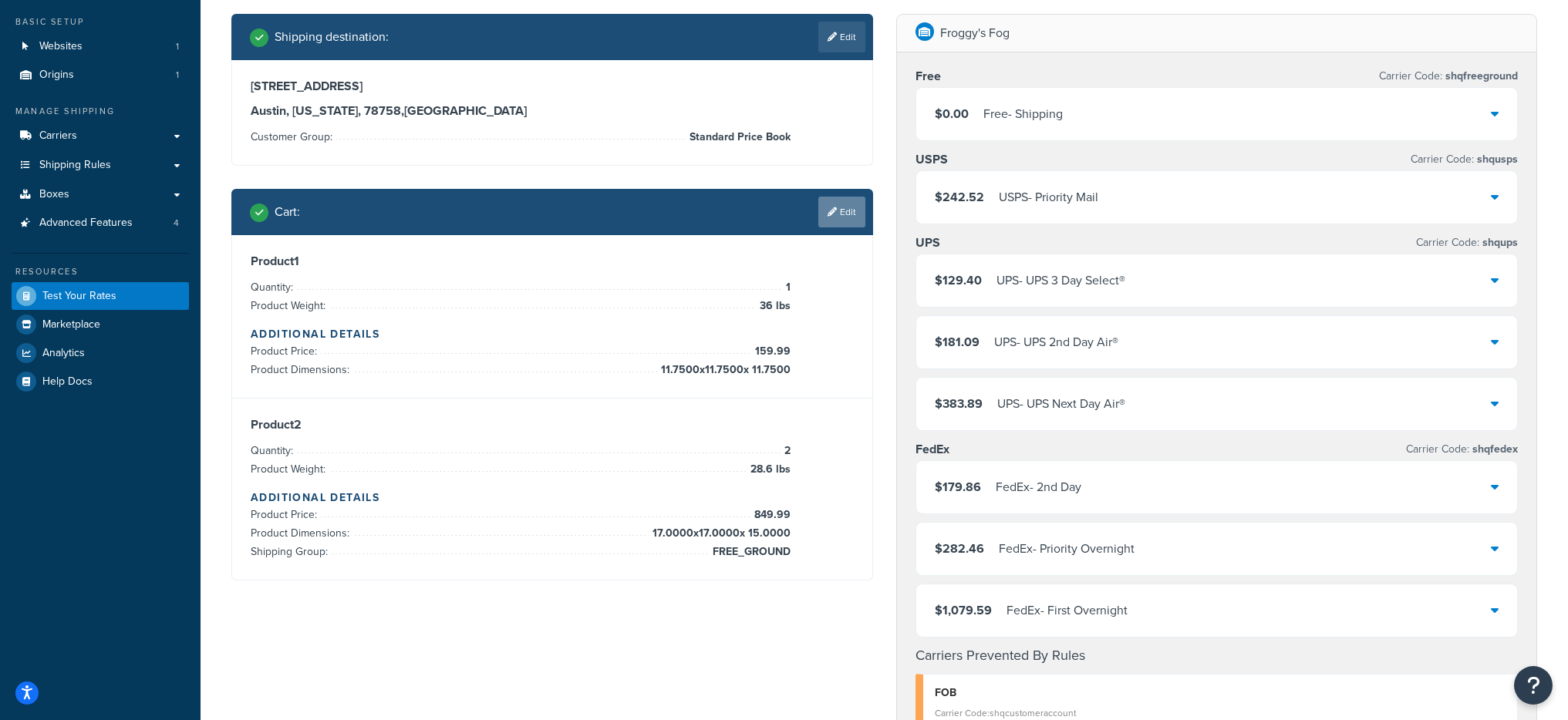
click at [861, 206] on link "Edit" at bounding box center [841, 212] width 47 height 30
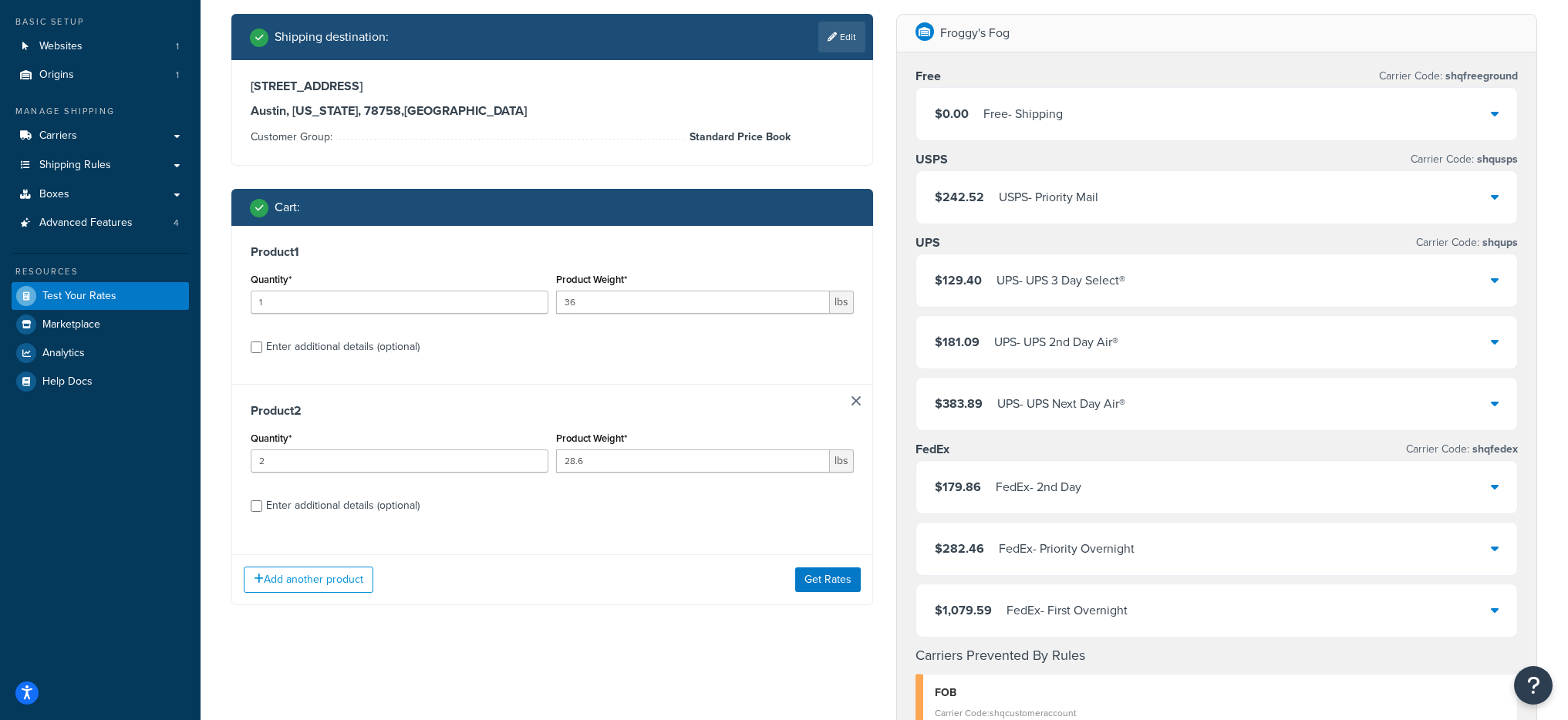
click at [368, 359] on div "Product 1 Quantity* 1 Product Weight* 36 lbs Enter additional details (optional)" at bounding box center [552, 305] width 640 height 158
click at [371, 353] on div "Enter additional details (optional)" at bounding box center [342, 347] width 153 height 22
click at [262, 353] on input "Enter additional details (optional)" at bounding box center [257, 347] width 11 height 11
checkbox input "true"
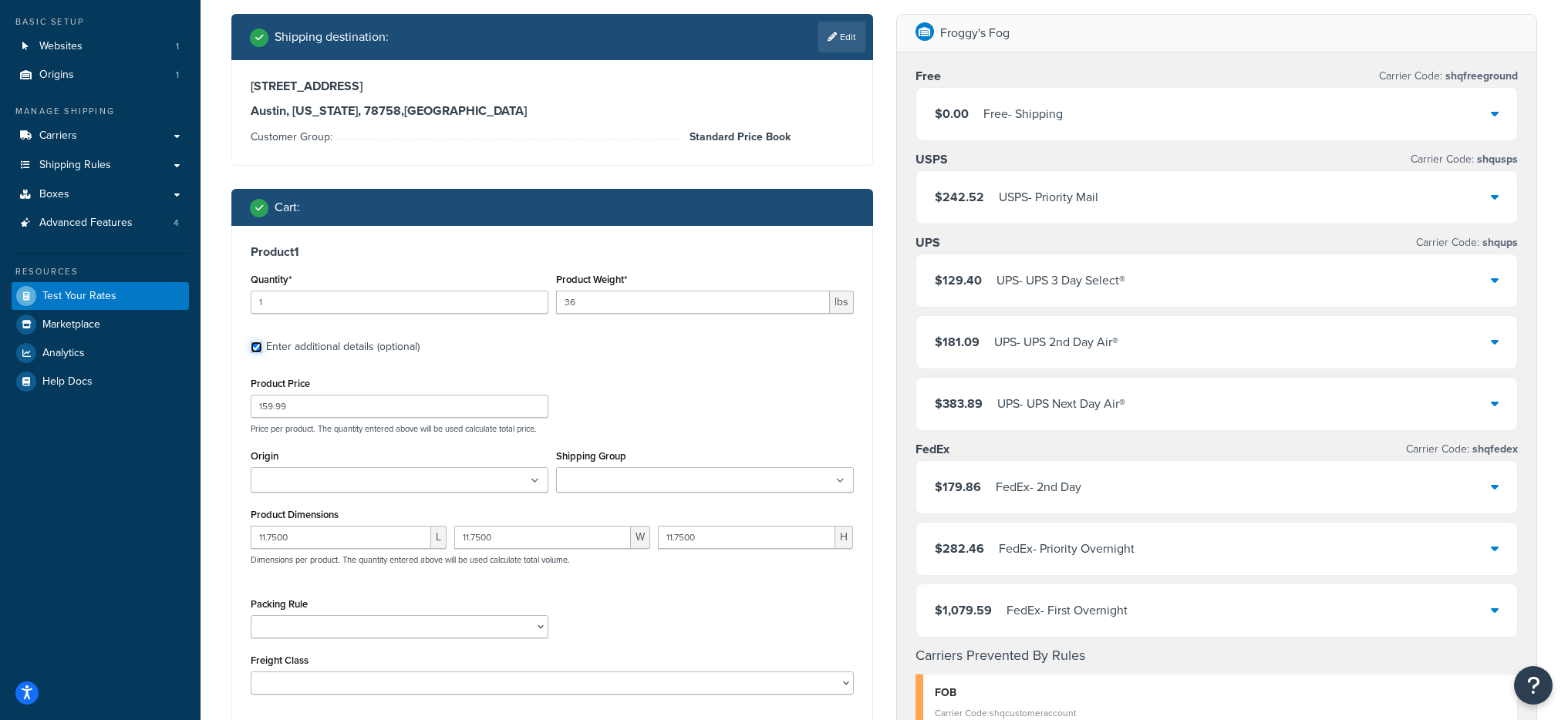
scroll to position [103, 0]
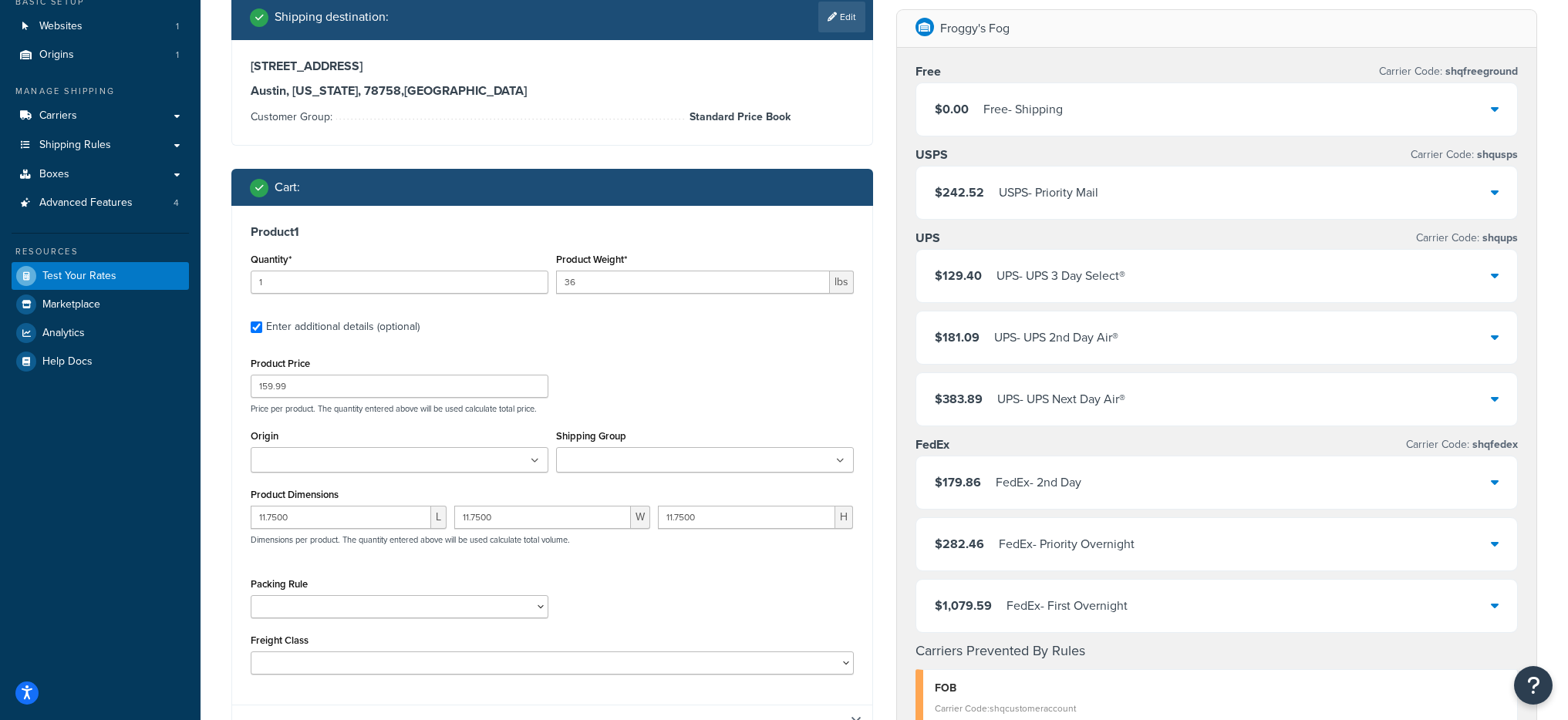
click at [628, 465] on input "Shipping Group" at bounding box center [629, 461] width 137 height 17
click at [707, 310] on div "Product 1 Quantity* 1 Product Weight* 36 lbs Enter additional details (optional…" at bounding box center [552, 452] width 640 height 492
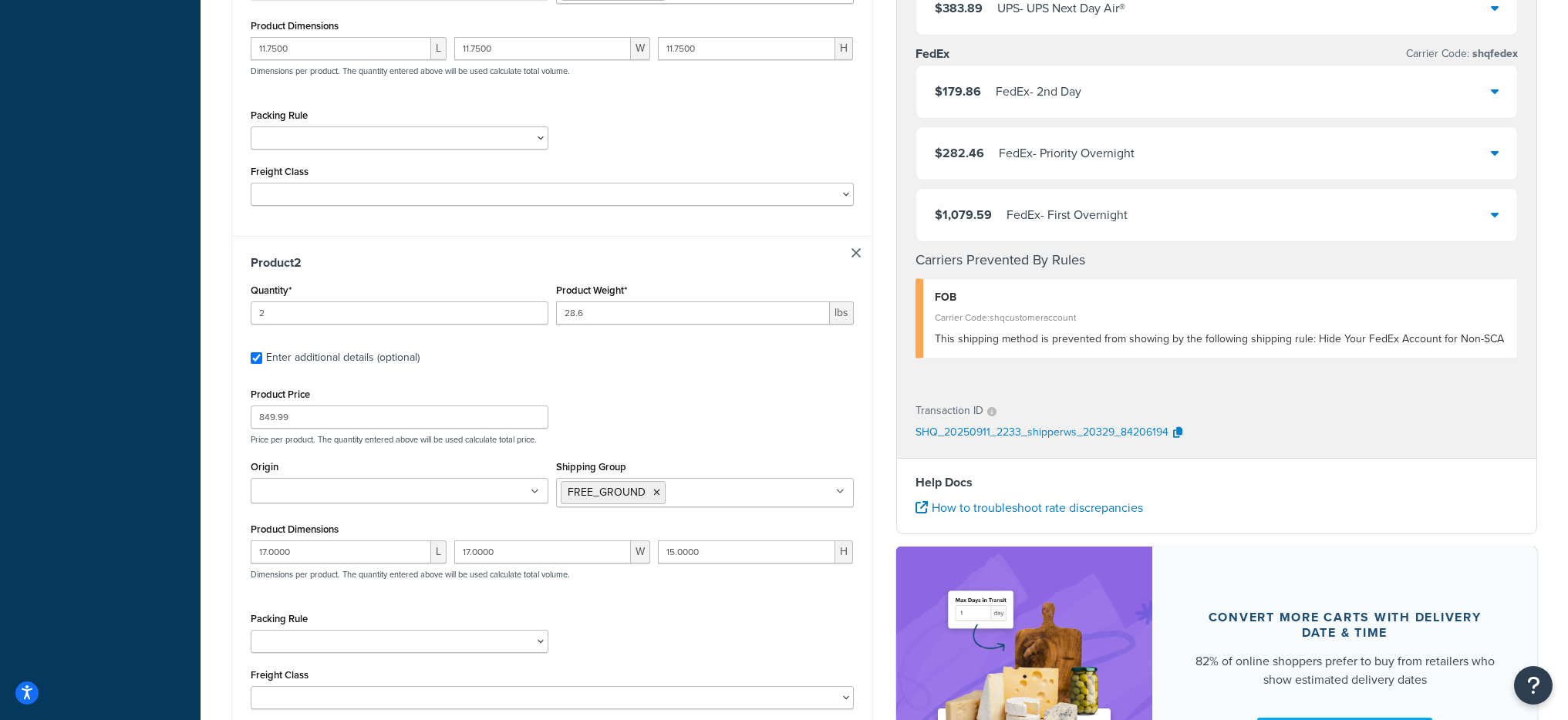
scroll to position [757, 0]
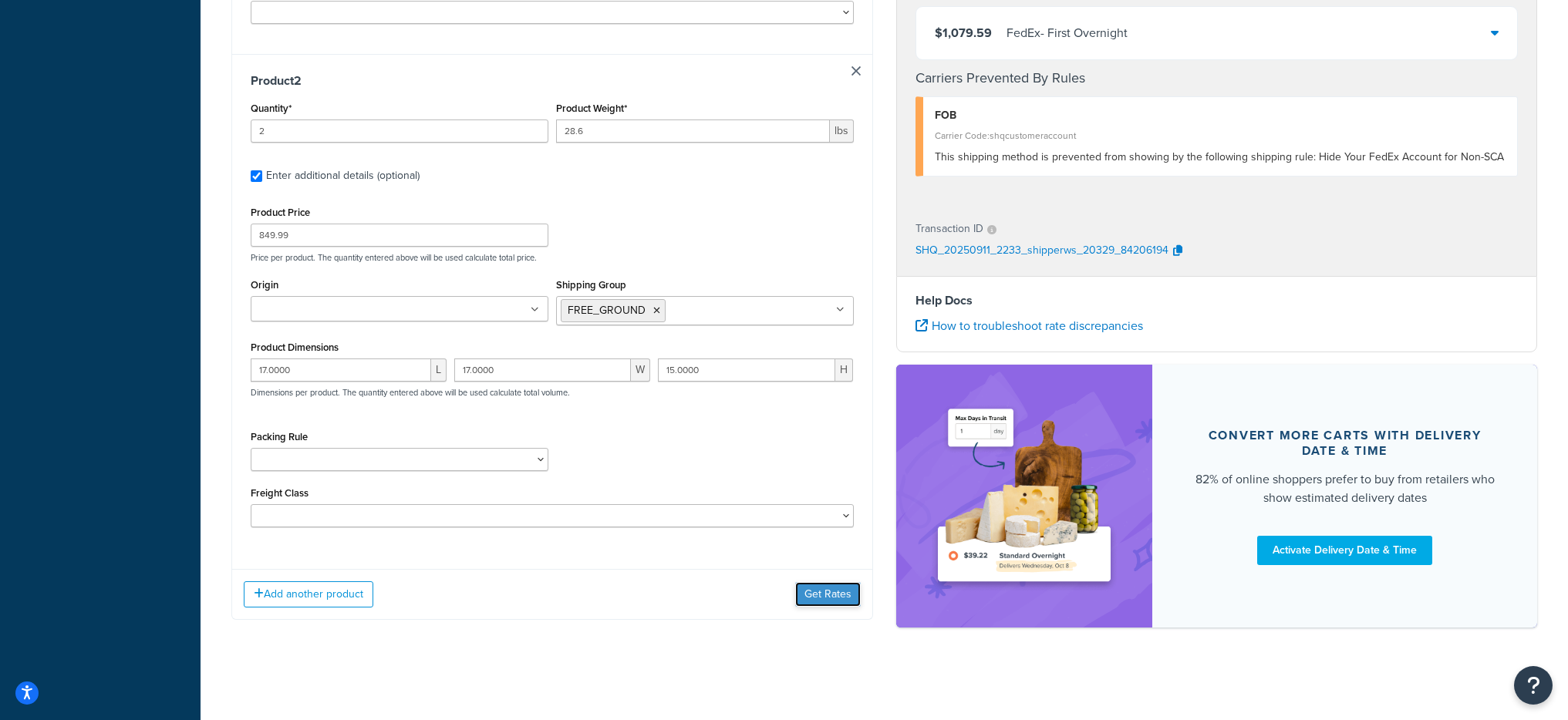
click at [806, 594] on button "Get Rates" at bounding box center [827, 594] width 66 height 25
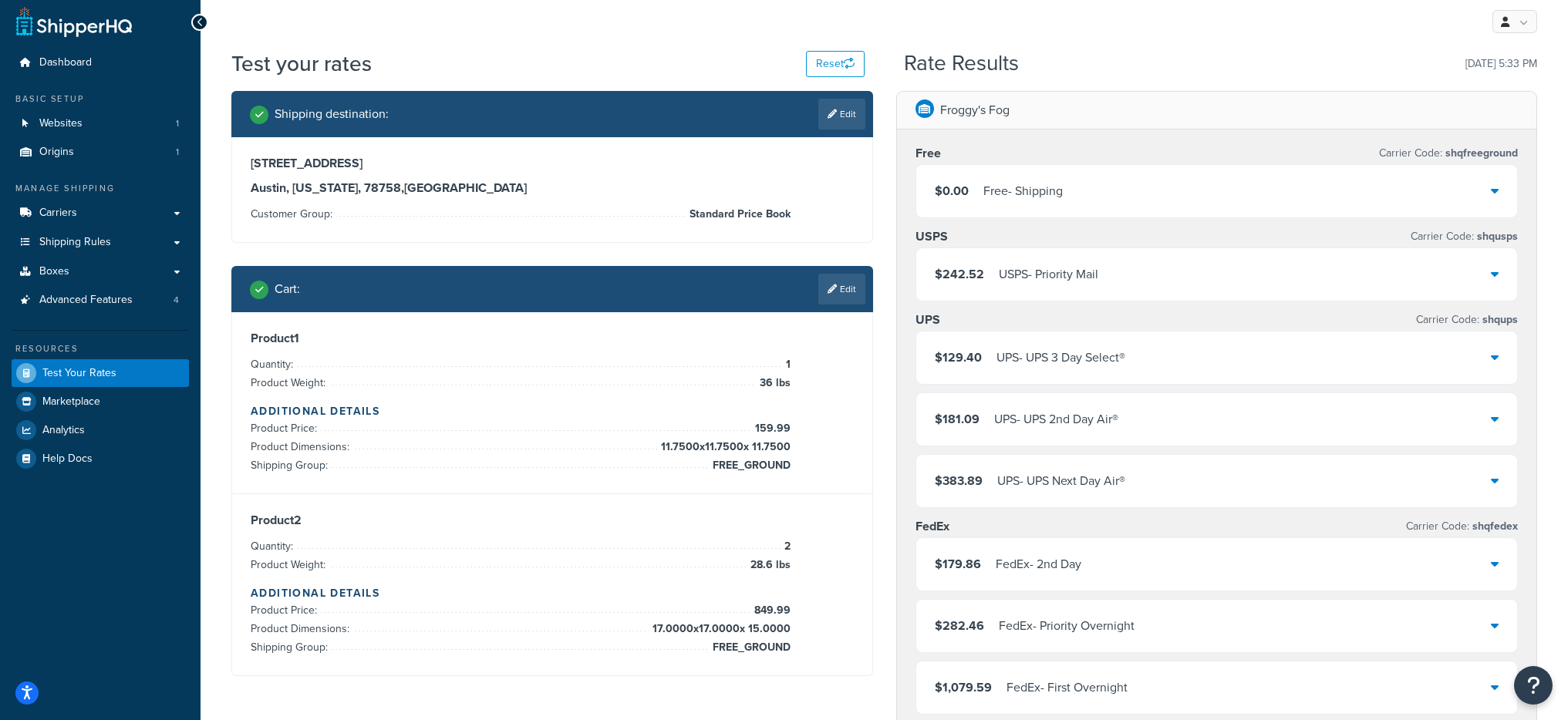
scroll to position [0, 0]
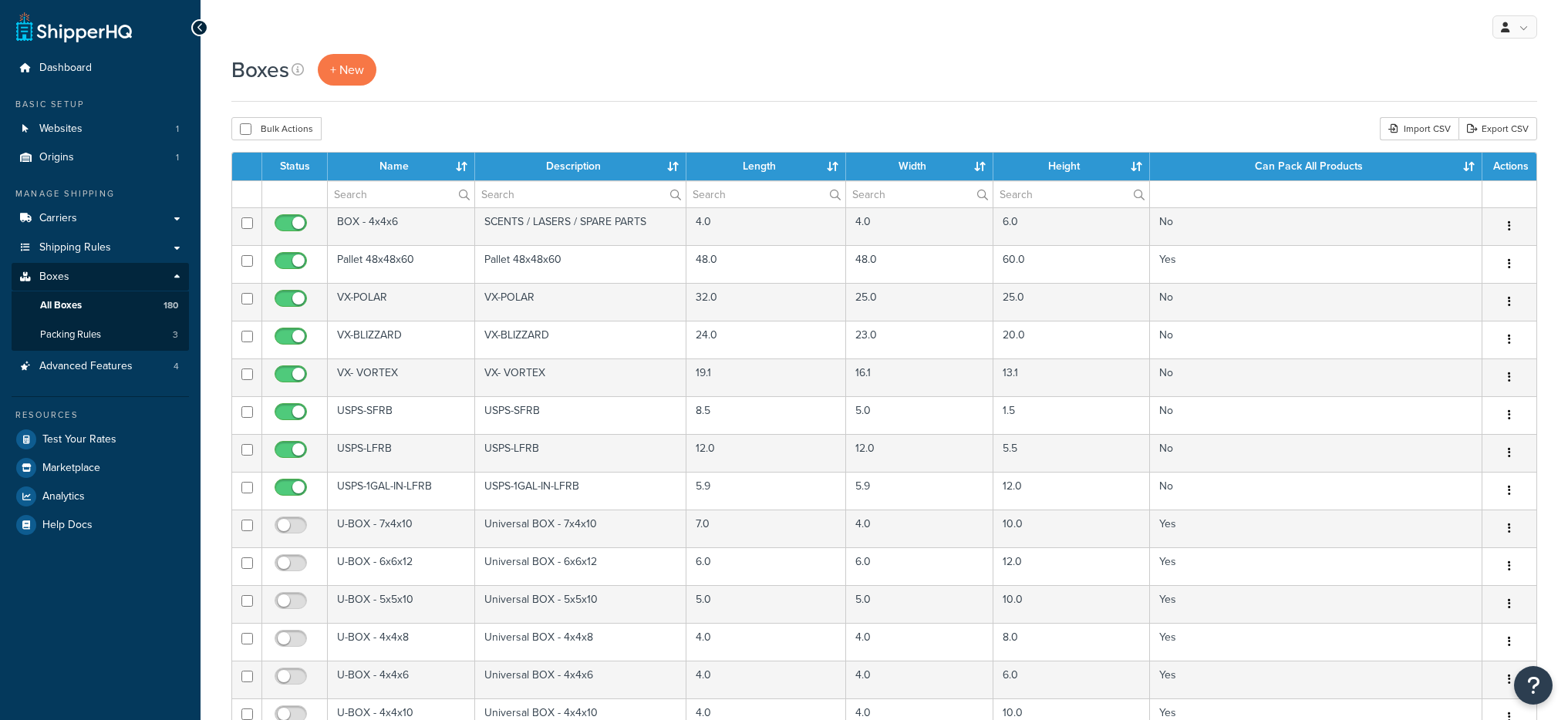
select select "1000"
click at [149, 331] on link "Packing Rules 3" at bounding box center [100, 335] width 178 height 29
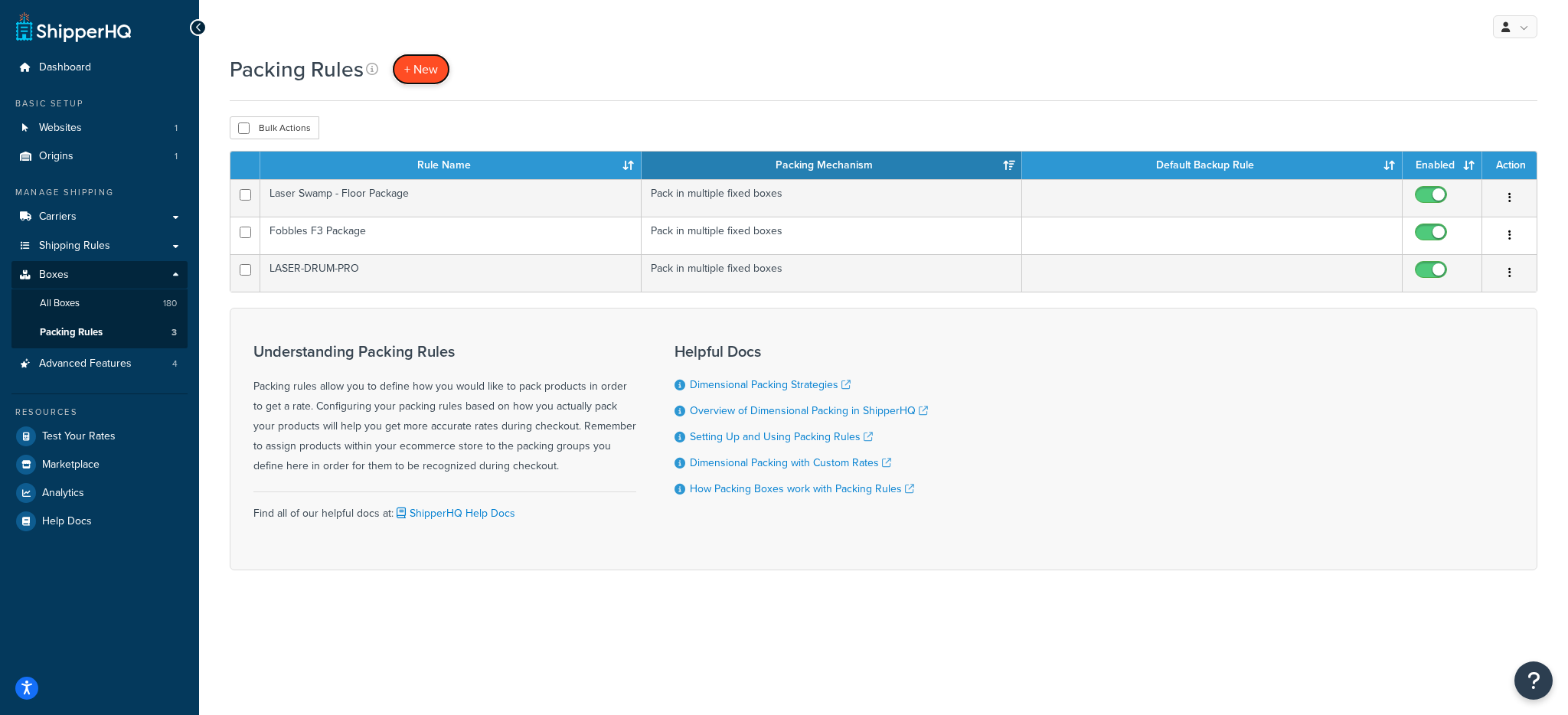
click at [427, 62] on span "+ New" at bounding box center [421, 69] width 34 height 18
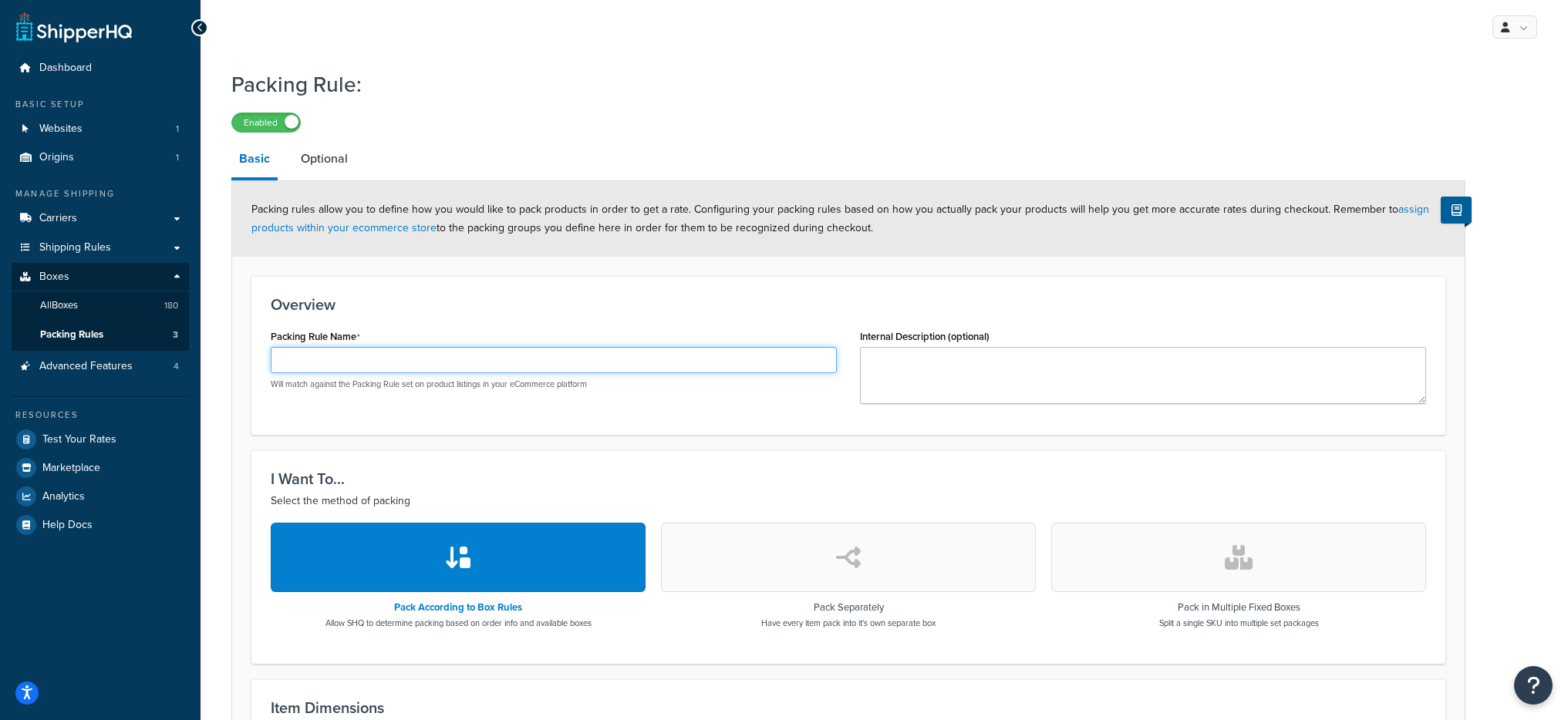
click at [358, 358] on input "Packing Rule Name" at bounding box center [553, 360] width 566 height 27
type input "SHQ Test"
click at [447, 327] on div "Packing Rule Name SHQ Test Will match against the Packing Rule set on product l…" at bounding box center [553, 358] width 566 height 65
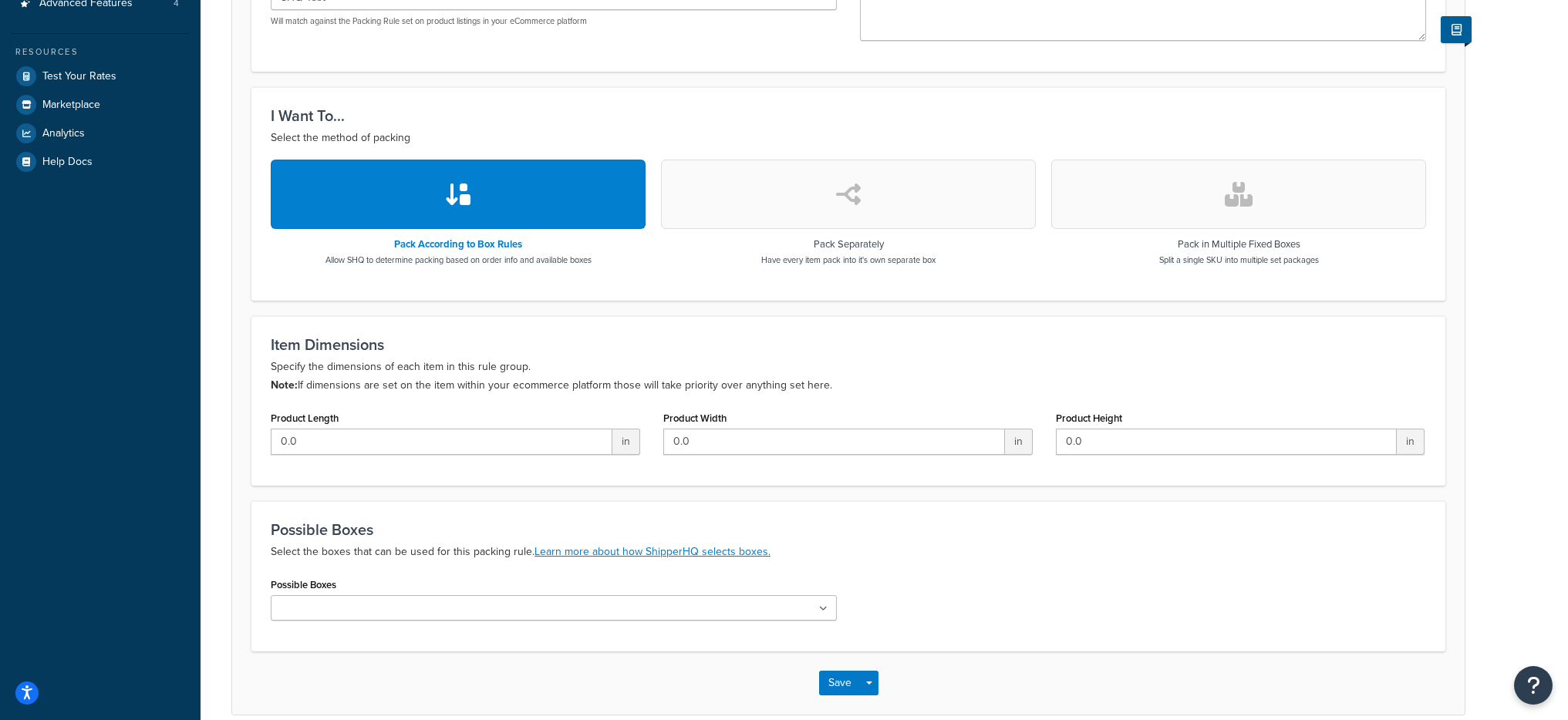
scroll to position [436, 0]
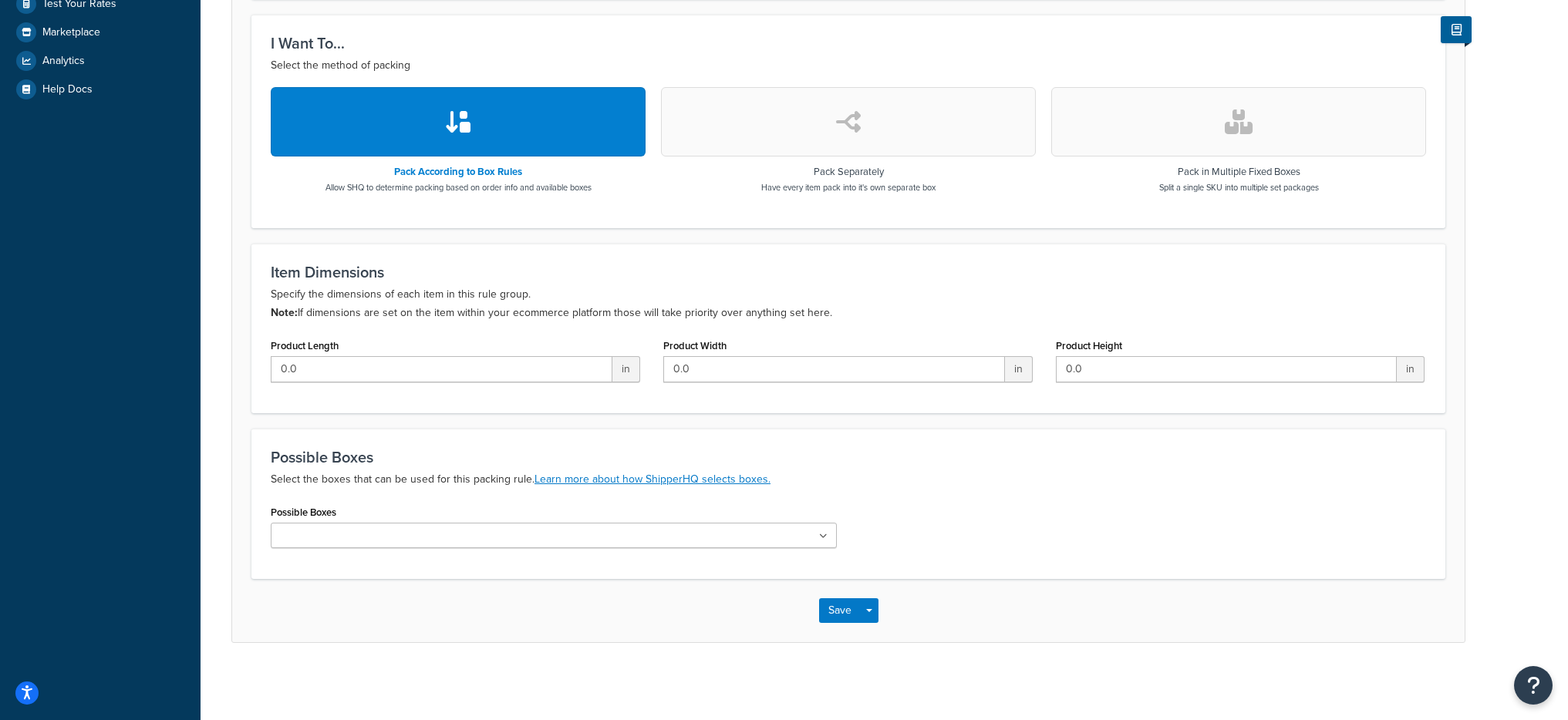
click at [330, 529] on input "Possible Boxes" at bounding box center [344, 537] width 137 height 17
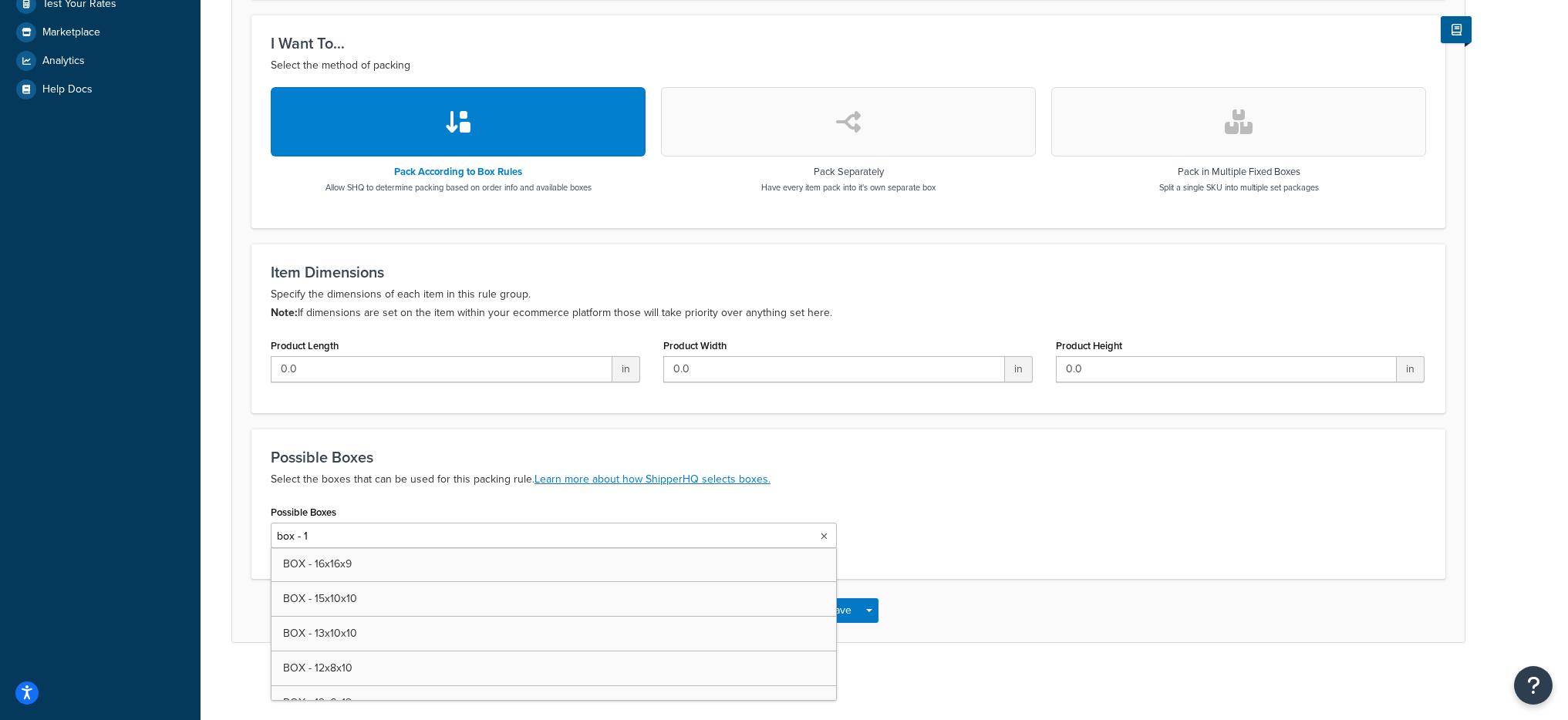
type input "box - 12"
type input "Titan"
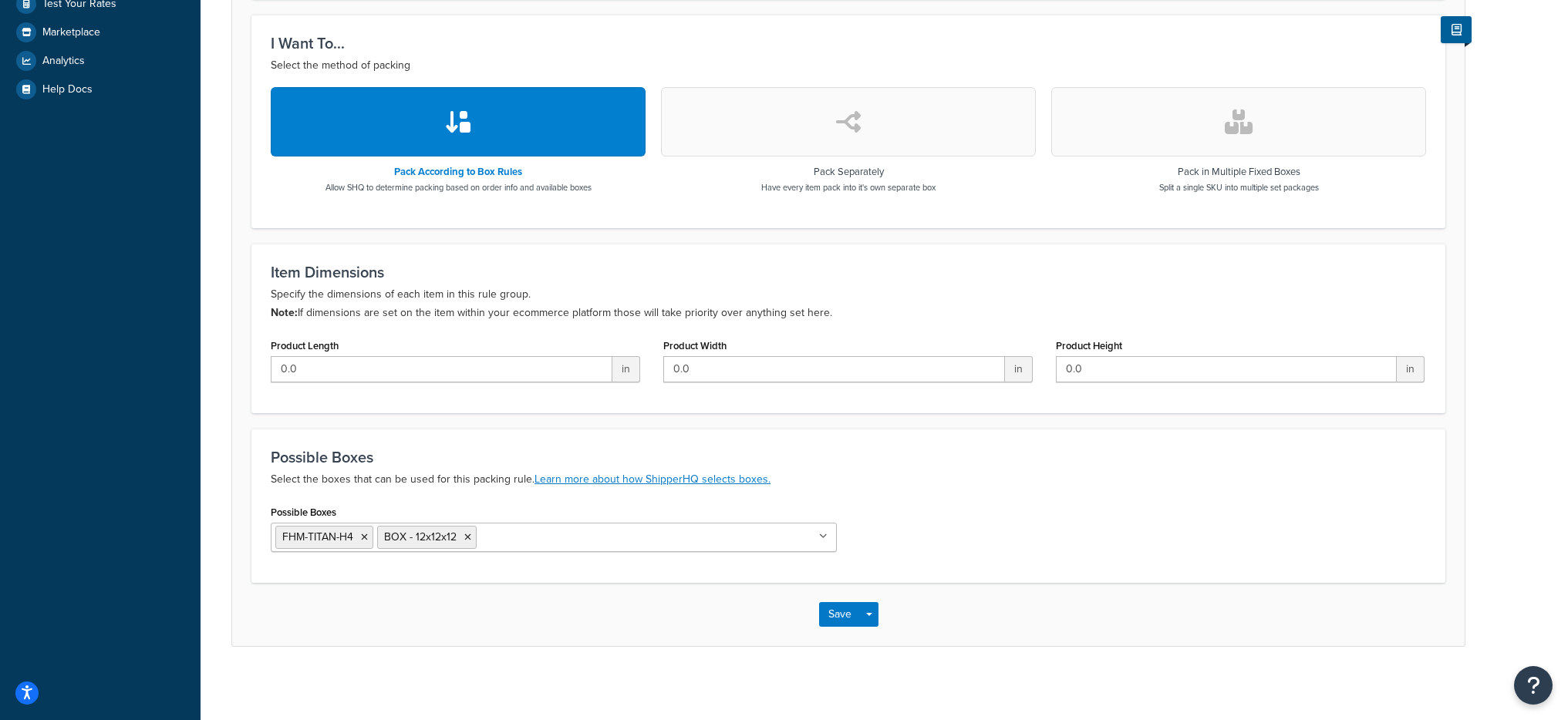
click at [980, 500] on div "Possible Boxes Select the boxes that can be used for this packing rule. Learn m…" at bounding box center [847, 506] width 1193 height 154
click at [875, 614] on button "Save Dropdown" at bounding box center [868, 614] width 18 height 25
click at [877, 630] on button "Save and Edit" at bounding box center [893, 643] width 149 height 32
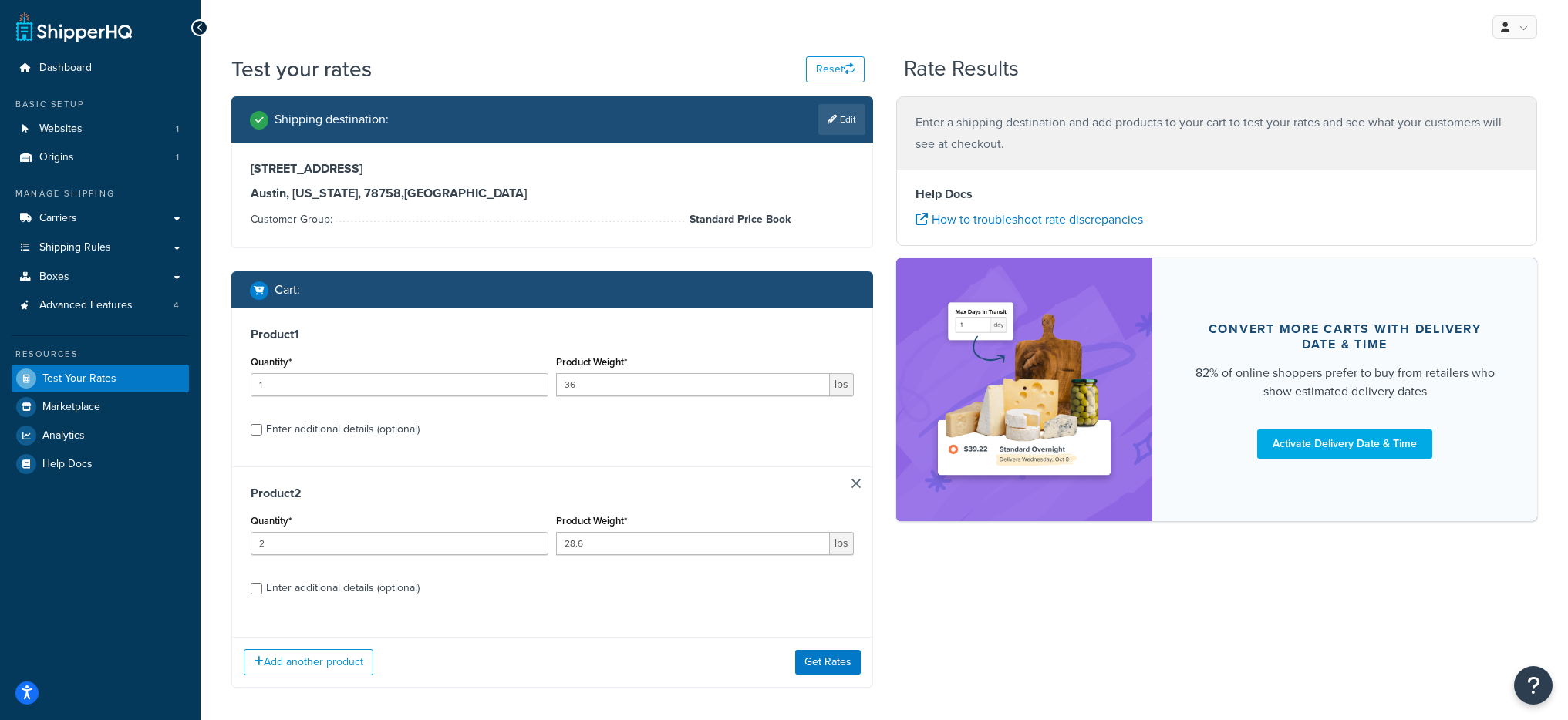
click at [400, 424] on div "Enter additional details (optional)" at bounding box center [342, 429] width 153 height 22
click at [262, 424] on input "Enter additional details (optional)" at bounding box center [257, 430] width 11 height 11
checkbox input "true"
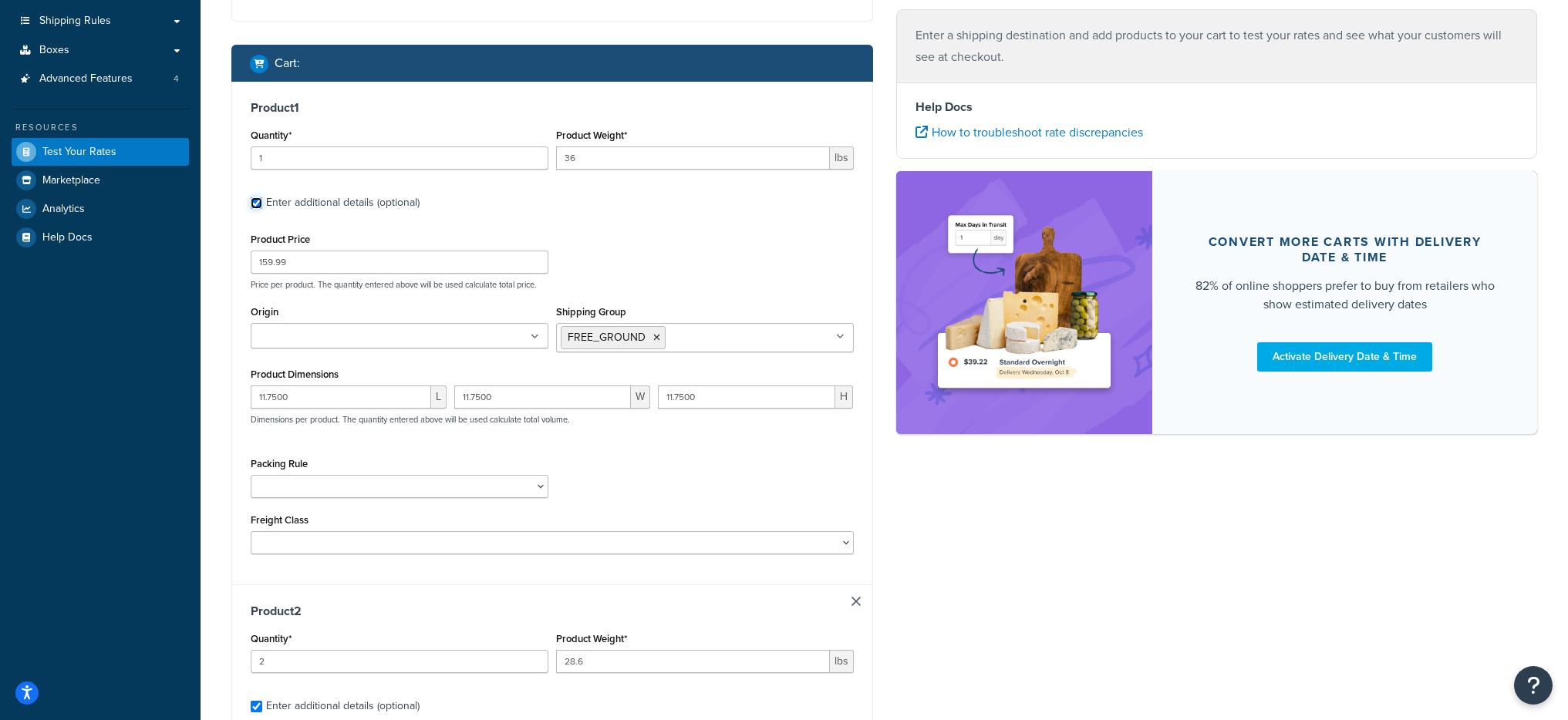
scroll to position [357, 0]
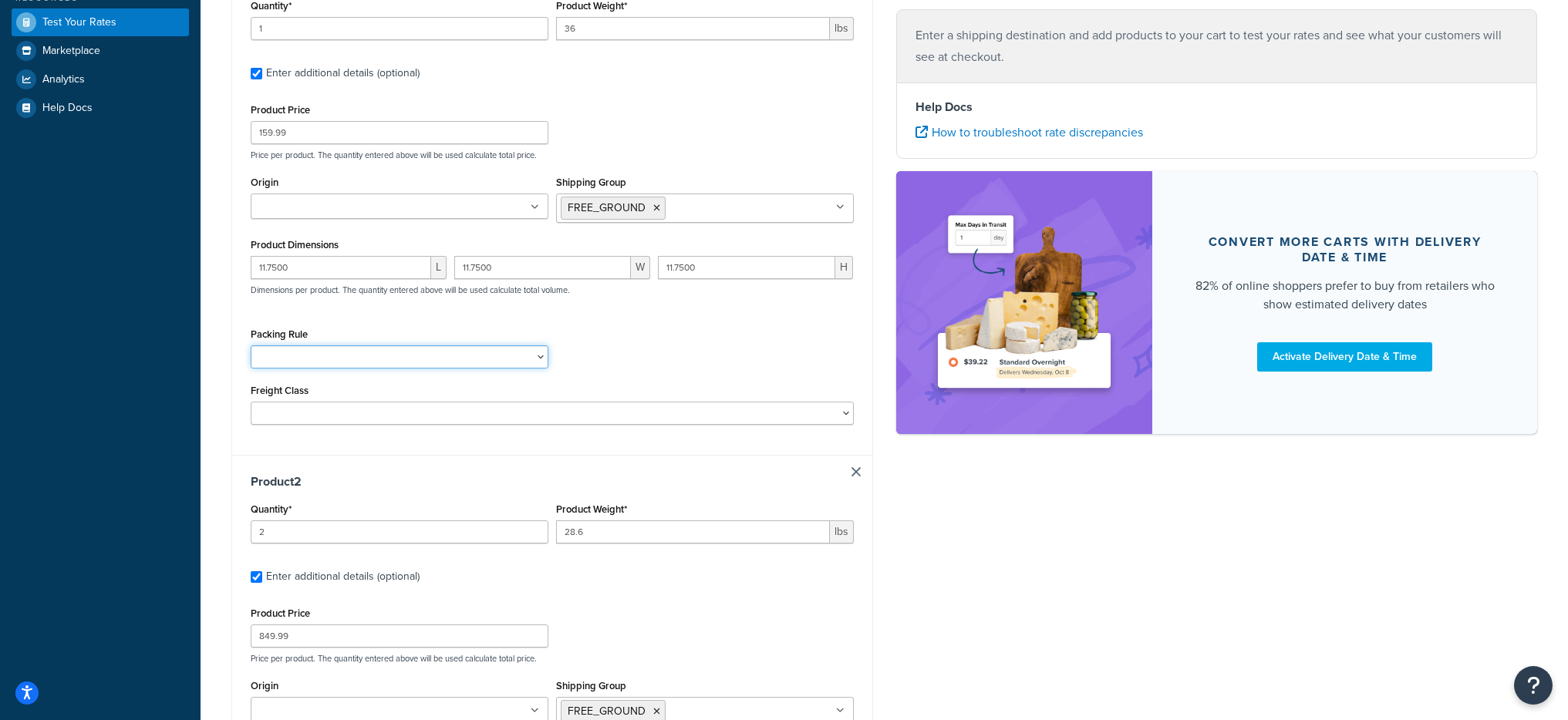
click at [357, 365] on select "Fobbles F3 Package Laser Swamp - Floor Package LASER-DRUM-PRO SHQ Test" at bounding box center [399, 357] width 298 height 23
select select "87736"
click at [251, 345] on select "Fobbles F3 Package Laser Swamp - Floor Package LASER-DRUM-PRO SHQ Test" at bounding box center [399, 357] width 298 height 23
click at [237, 419] on div "Product 1 Quantity* 1 Product Weight* 36 lbs Enter additional details (optional…" at bounding box center [552, 204] width 640 height 503
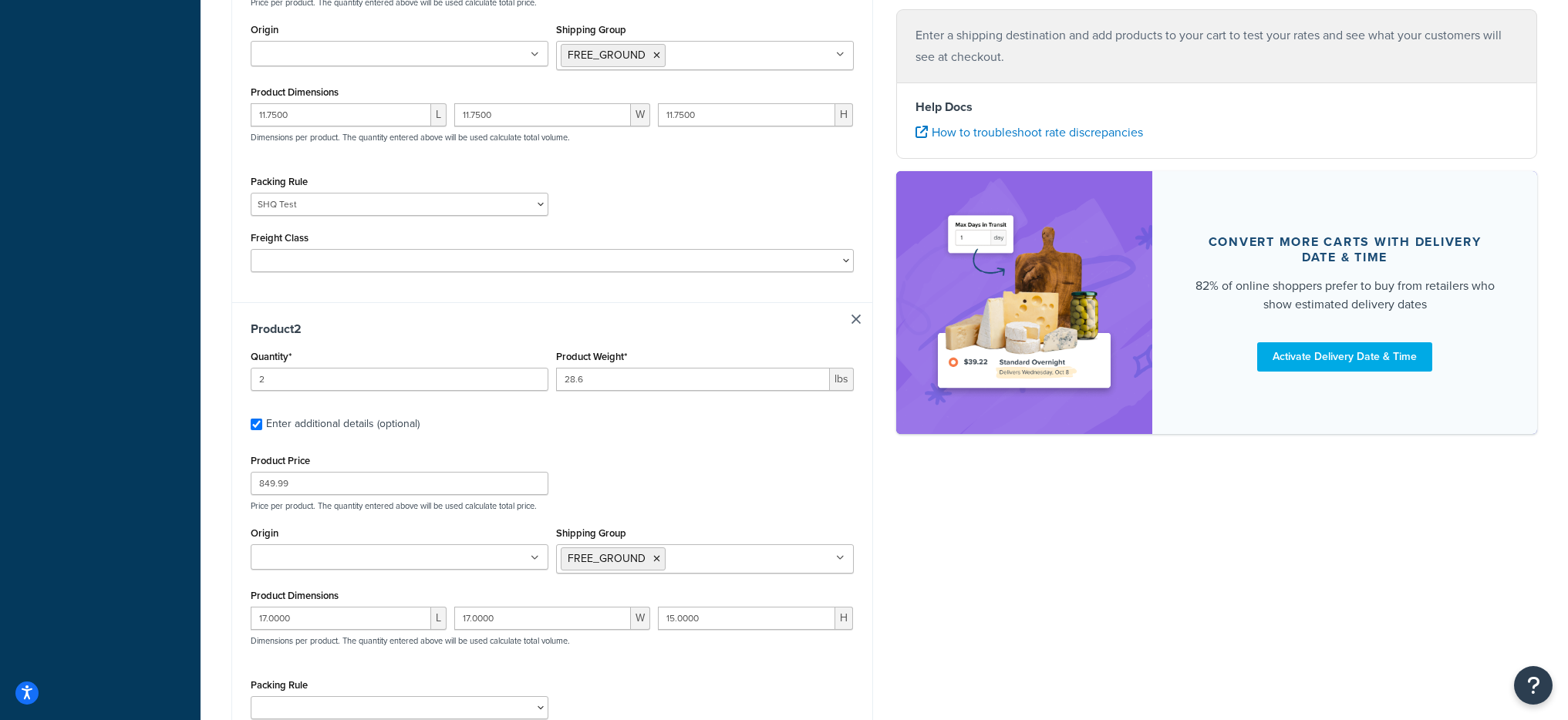
scroll to position [659, 0]
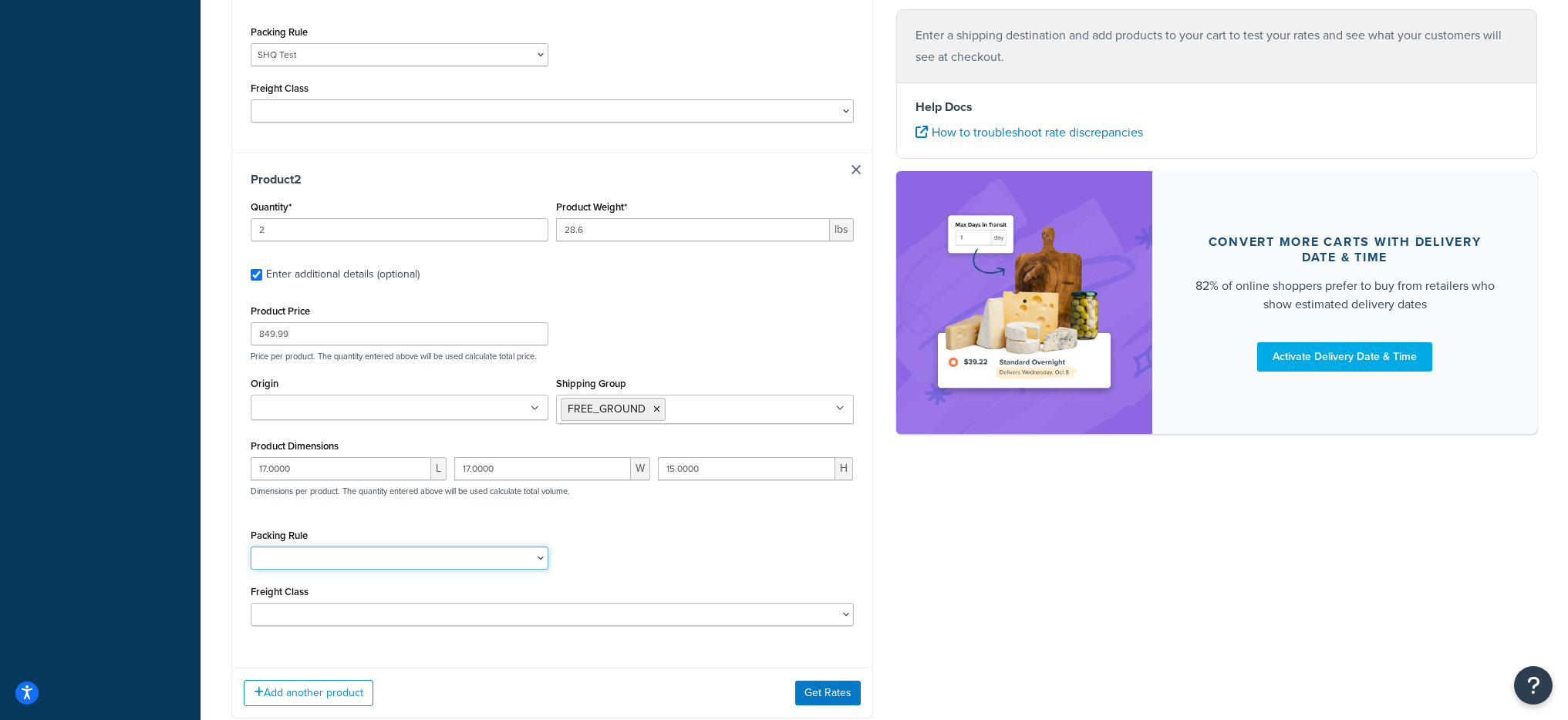
click at [305, 551] on select "Fobbles F3 Package Laser Swamp - Floor Package LASER-DRUM-PRO SHQ Test" at bounding box center [399, 558] width 298 height 23
select select "87736"
click at [251, 547] on select "Fobbles F3 Package Laser Swamp - Floor Package LASER-DRUM-PRO SHQ Test" at bounding box center [399, 558] width 298 height 23
click at [805, 699] on button "Get Rates" at bounding box center [827, 693] width 66 height 25
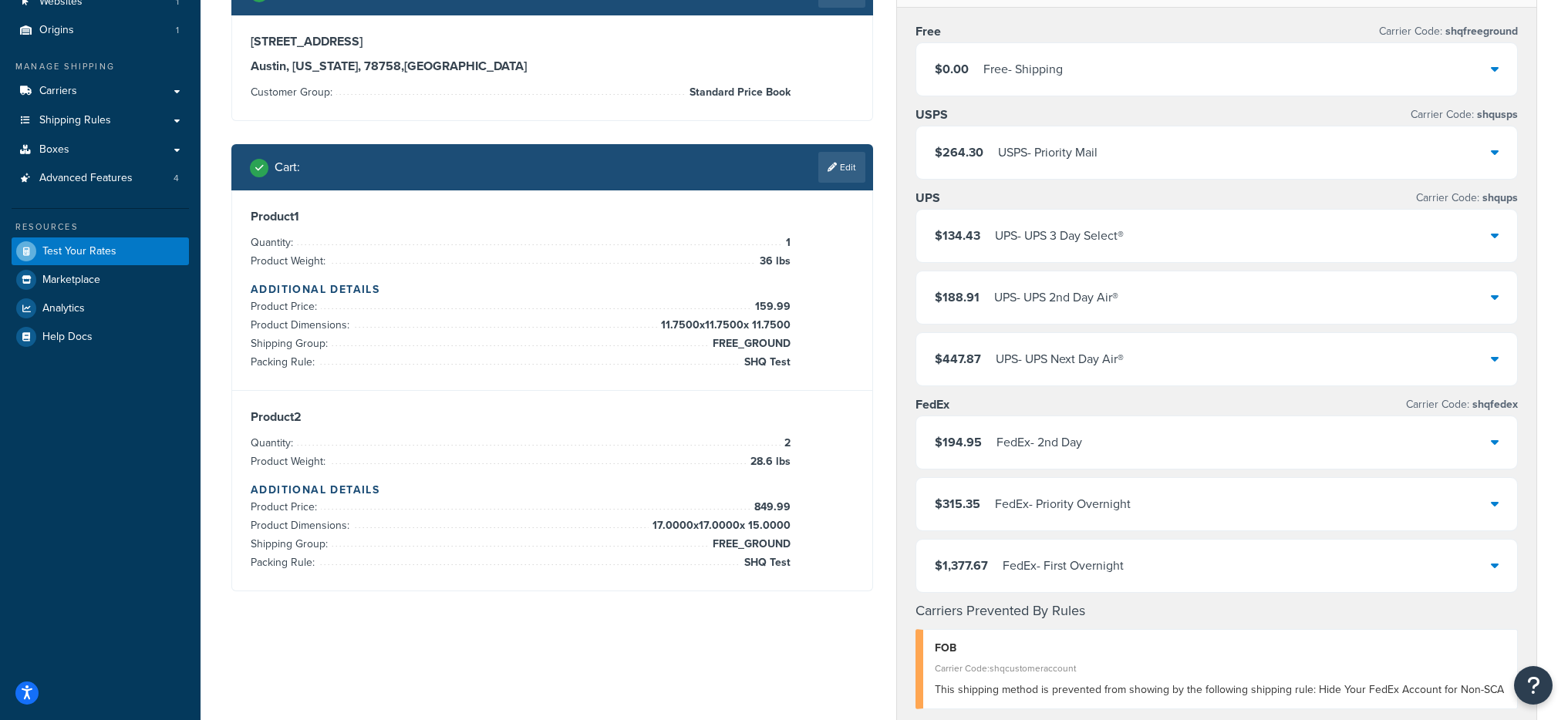
scroll to position [128, 0]
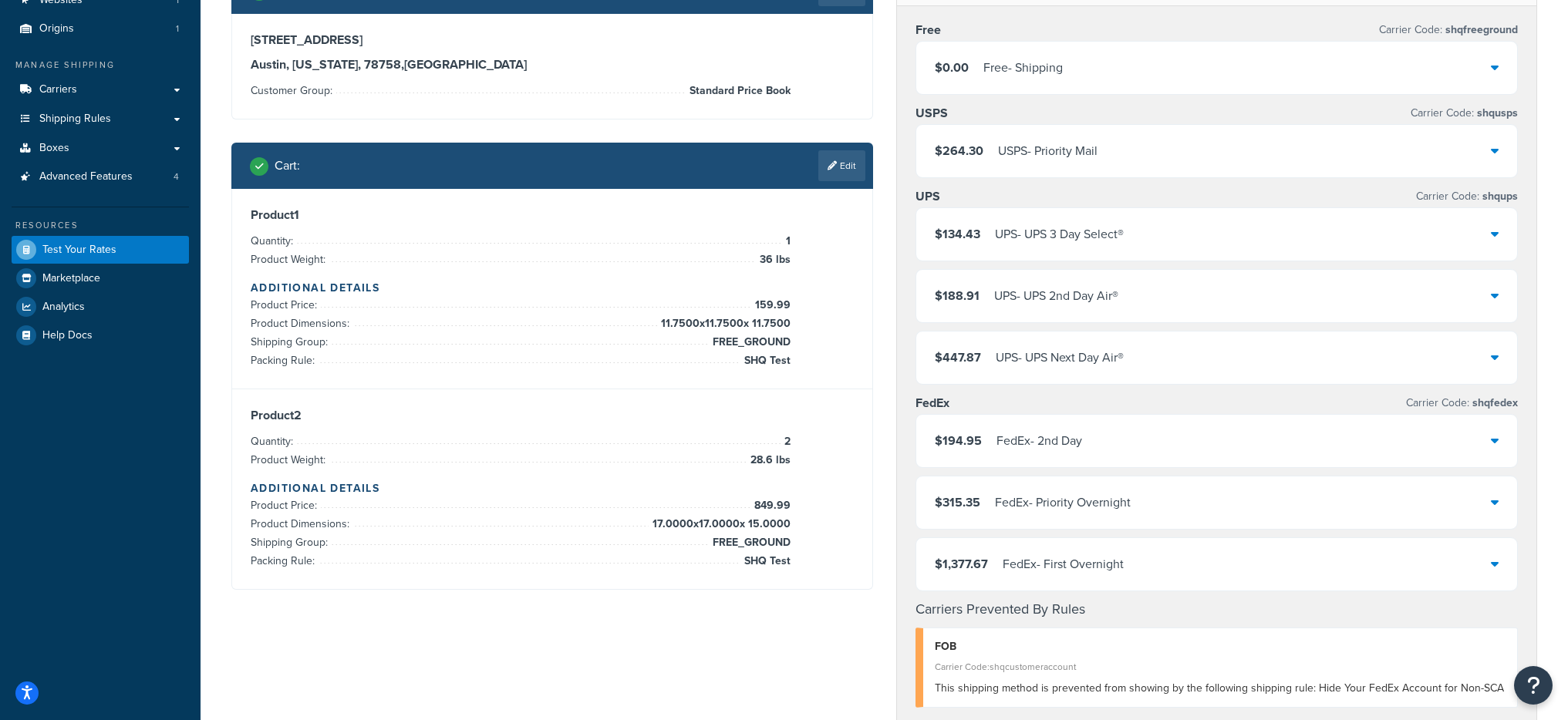
click at [1098, 440] on div "$194.95 FedEx - 2nd Day" at bounding box center [1216, 440] width 602 height 52
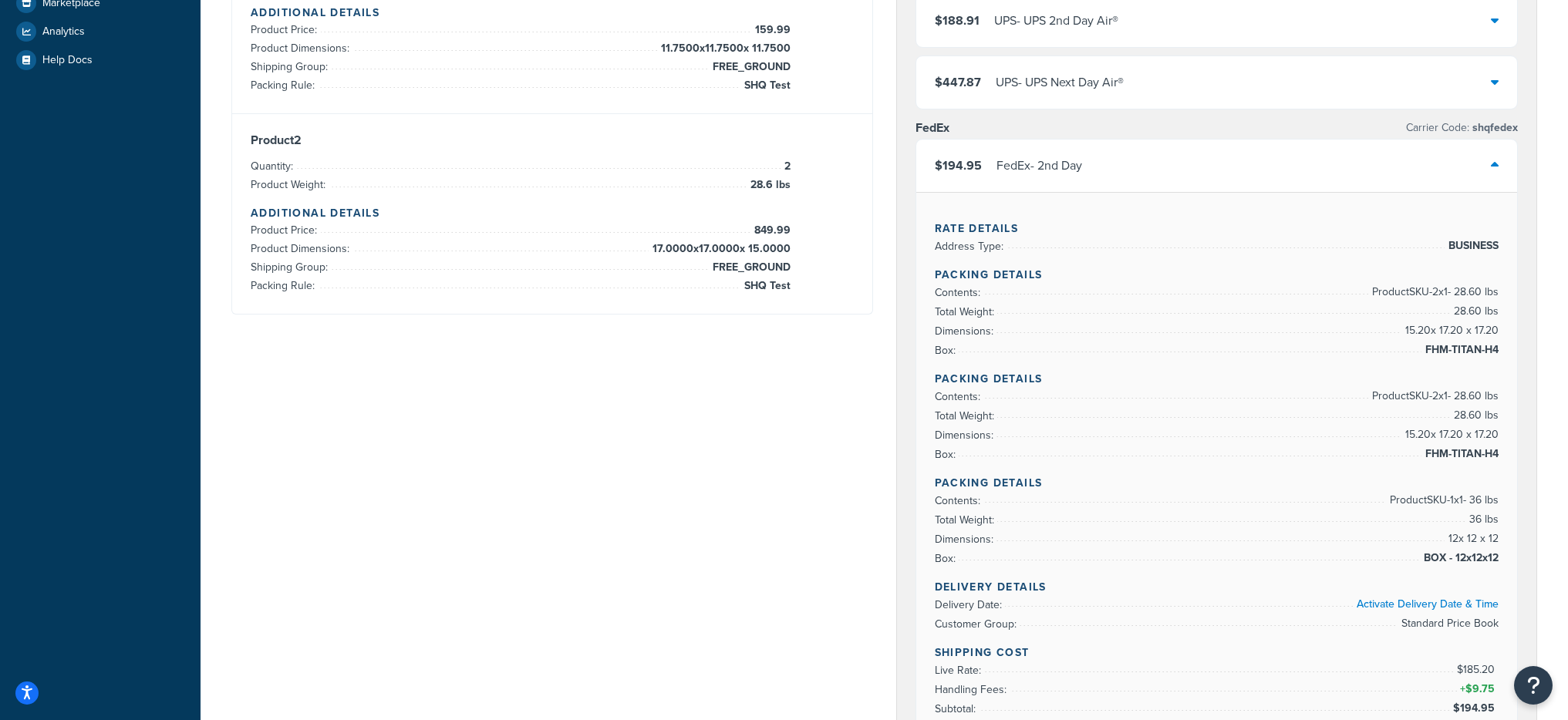
scroll to position [307, 0]
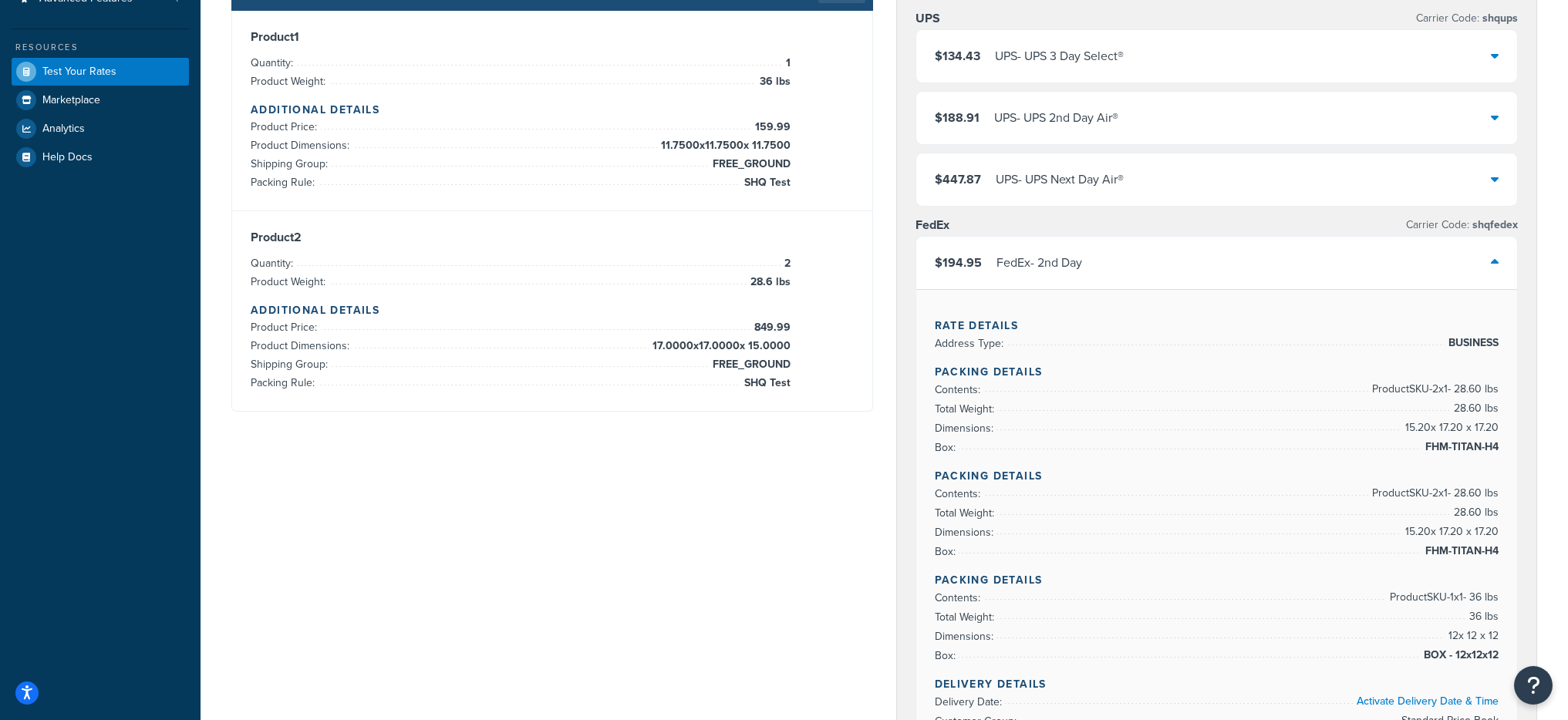
click at [1084, 267] on div "$194.95 FedEx - 2nd Day" at bounding box center [1216, 263] width 602 height 52
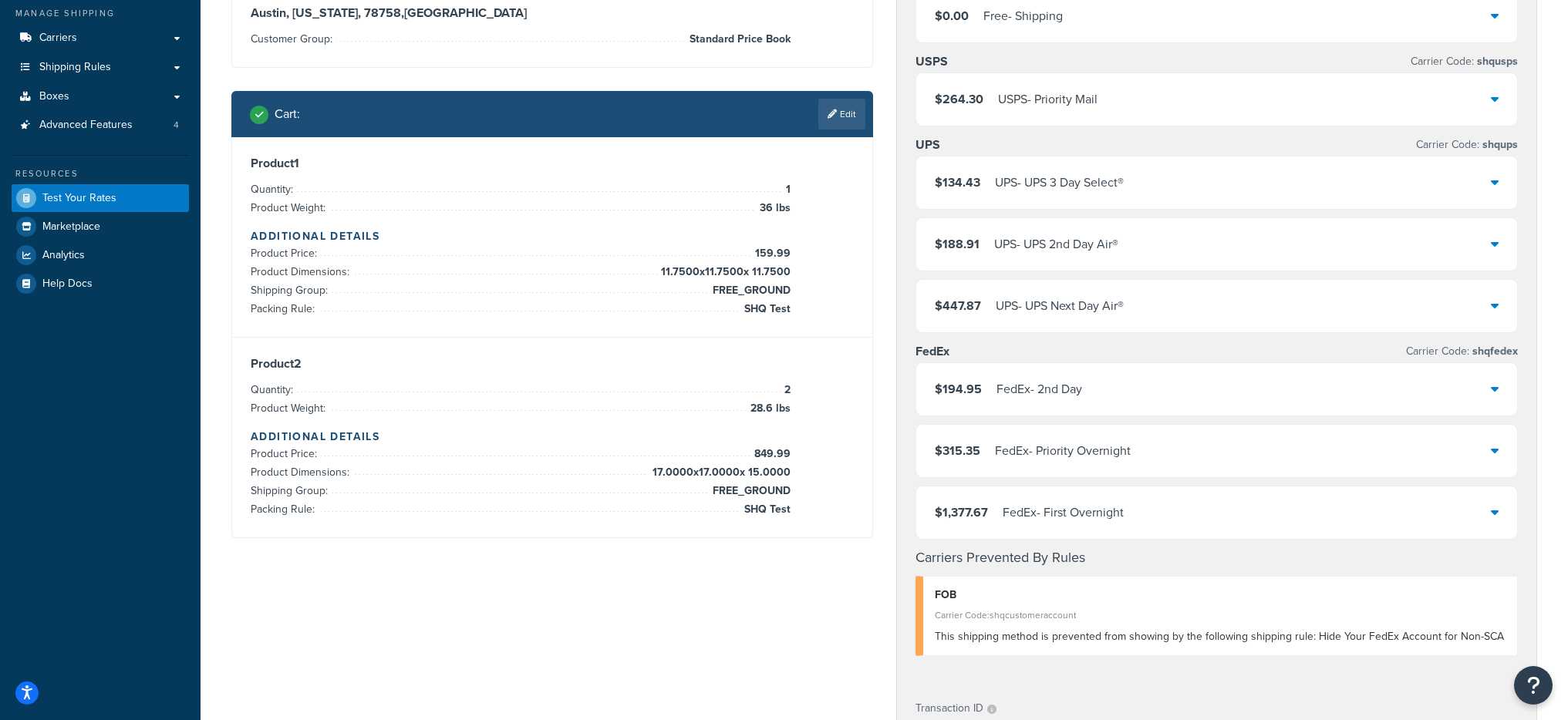
scroll to position [102, 0]
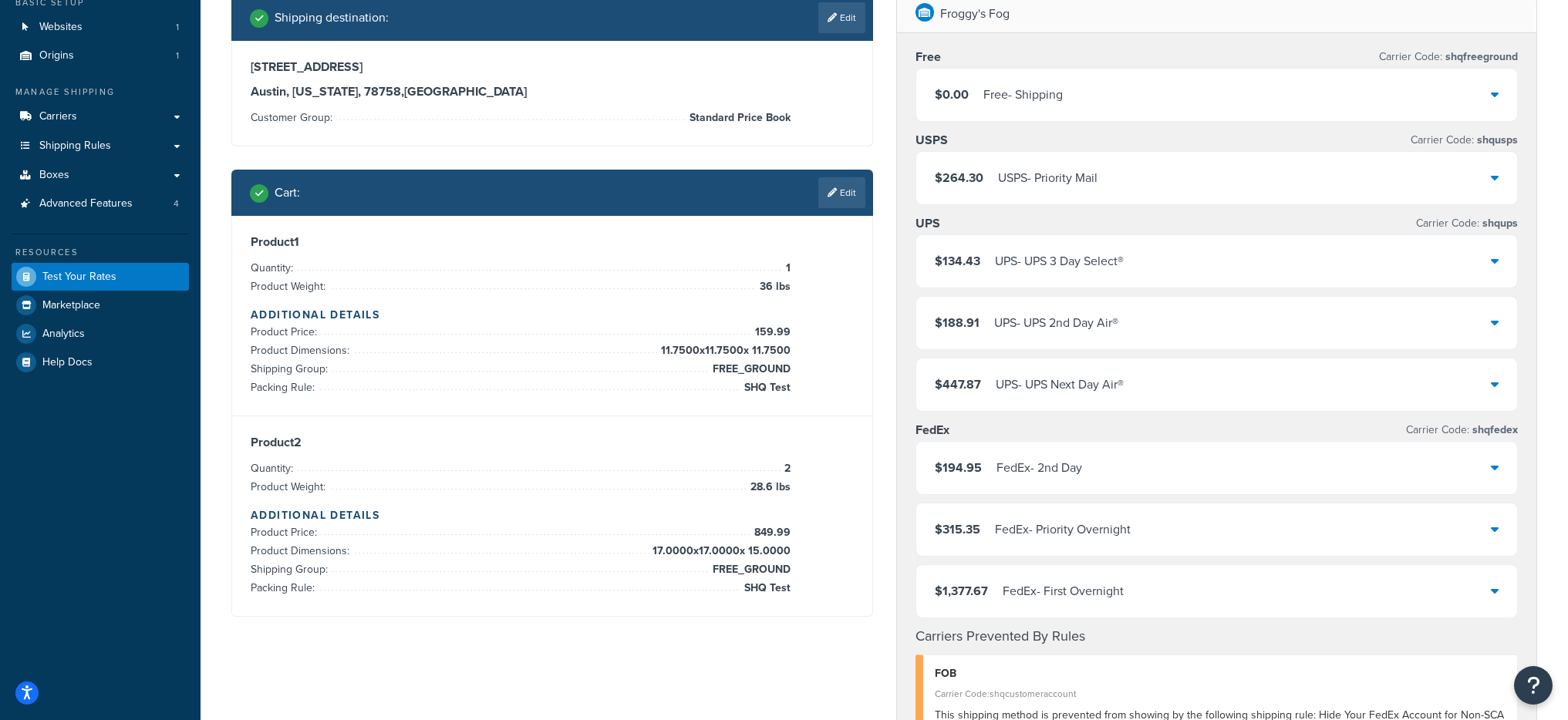
click at [1100, 190] on div "$264.30 USPS - Priority Mail" at bounding box center [1216, 178] width 602 height 52
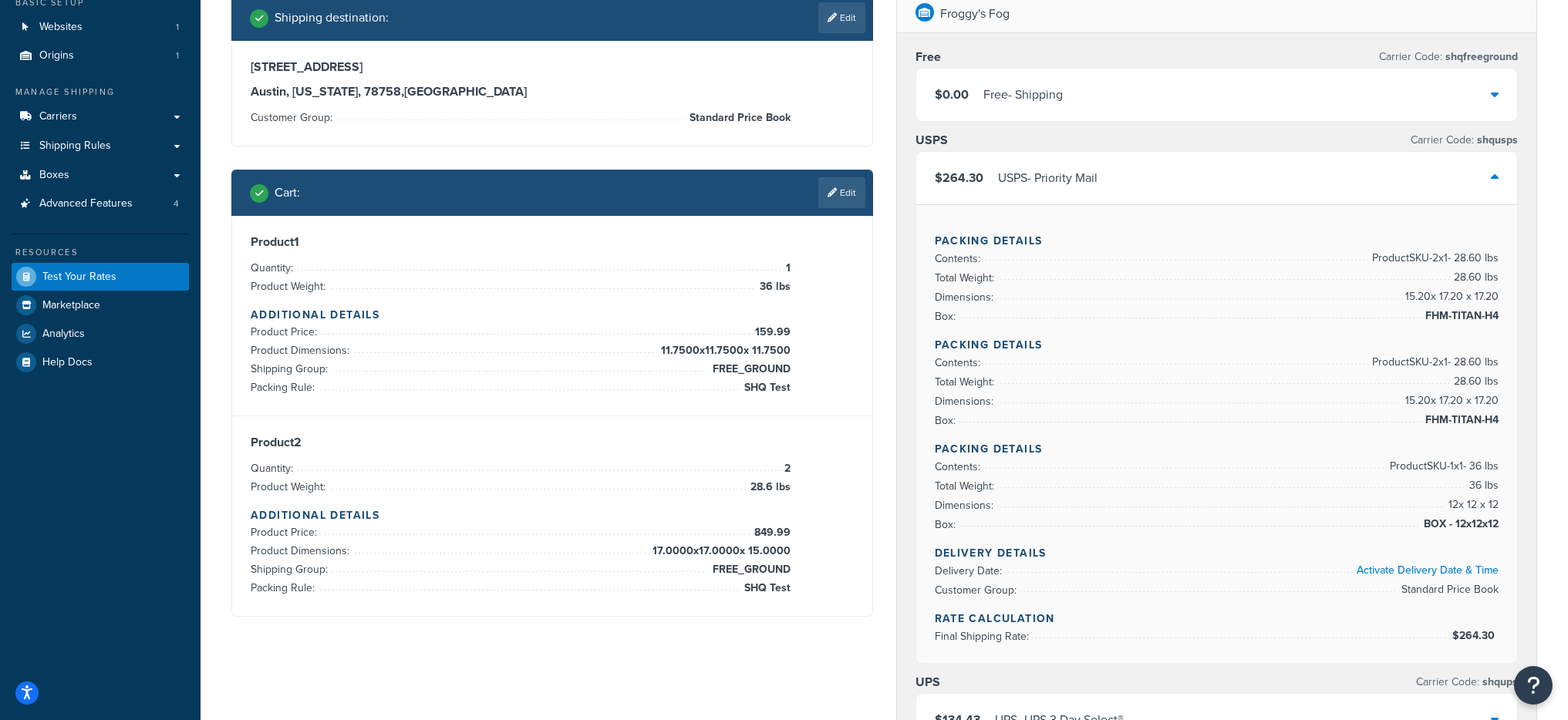
click at [1101, 190] on div "$264.30 USPS - Priority Mail" at bounding box center [1216, 178] width 602 height 52
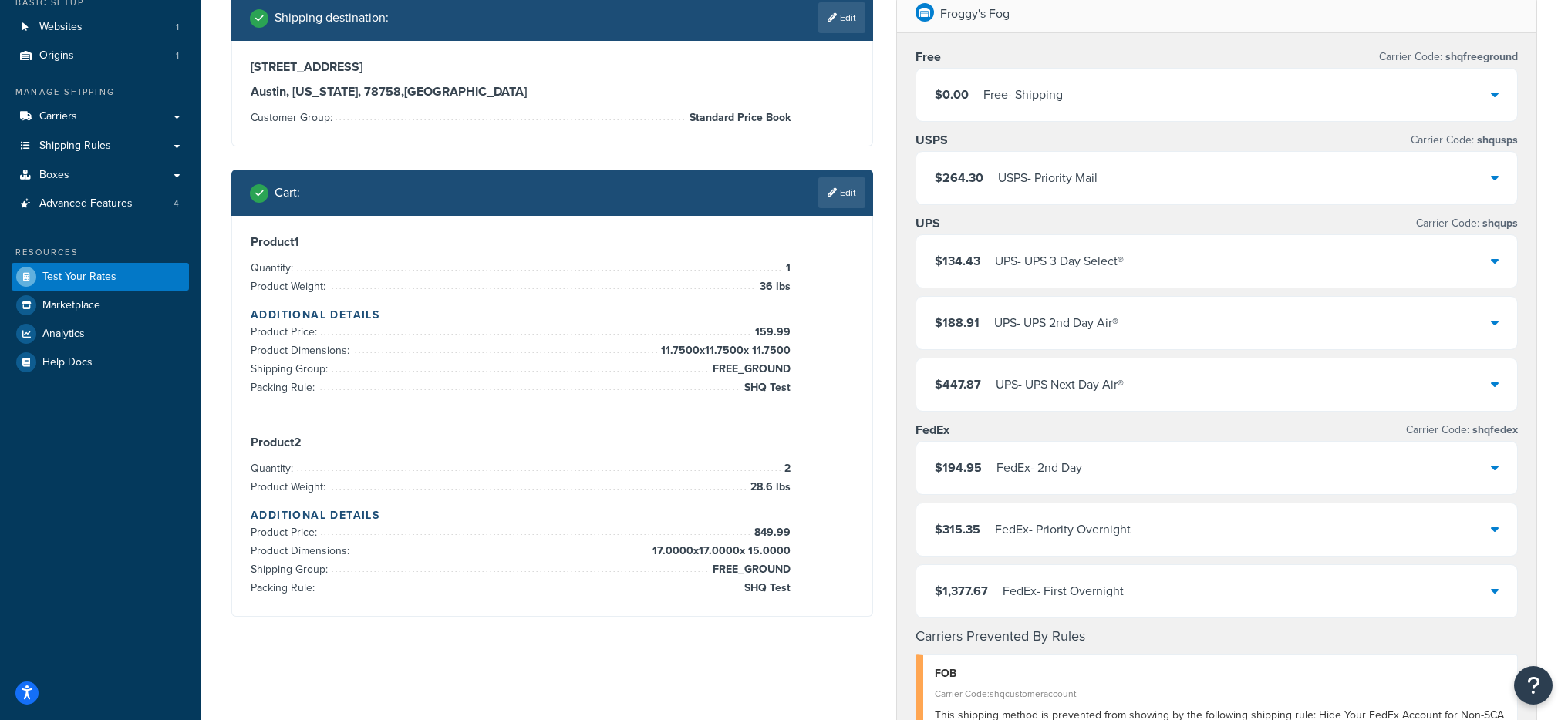
click at [1106, 271] on div "UPS - UPS 3 Day Select®" at bounding box center [1058, 262] width 128 height 22
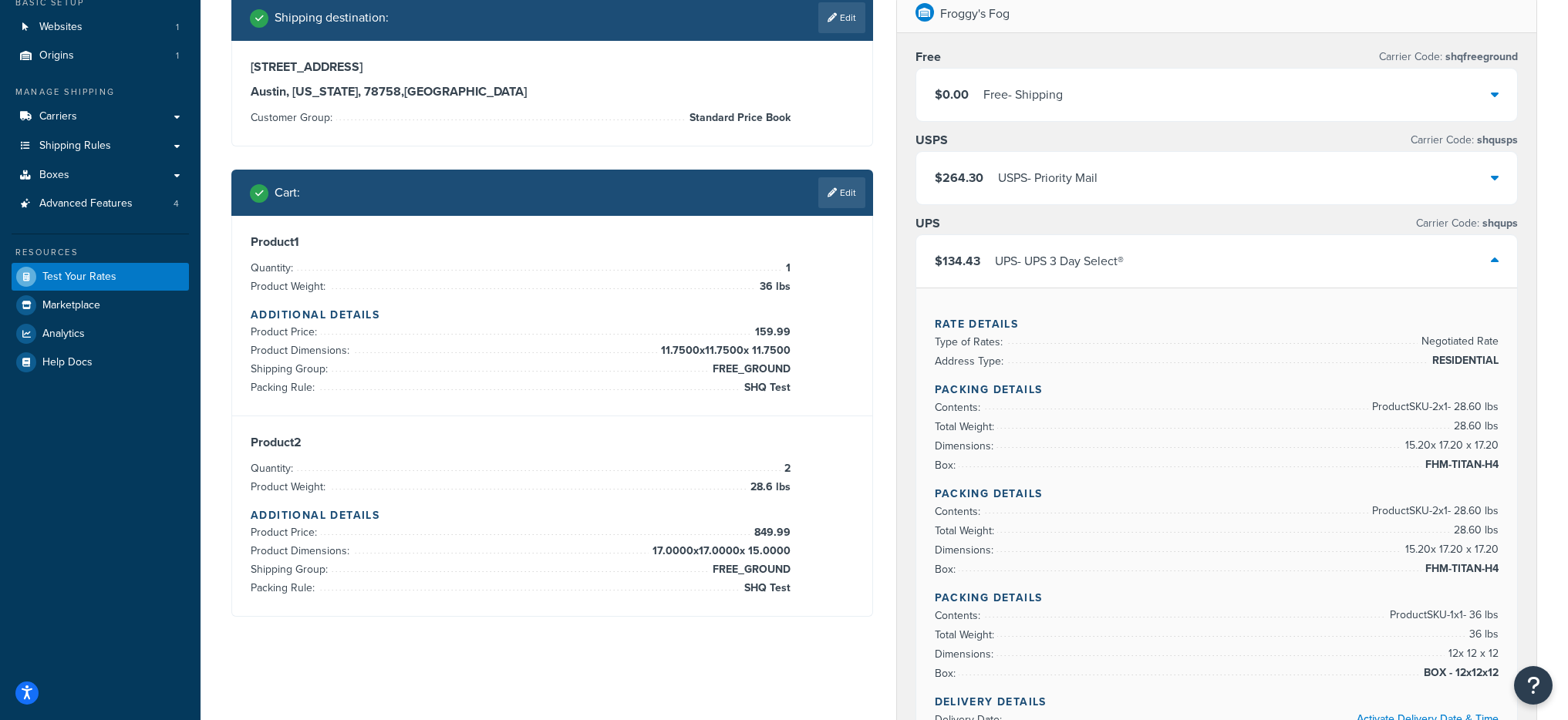
click at [1106, 271] on div "UPS - UPS 3 Day Select®" at bounding box center [1058, 262] width 128 height 22
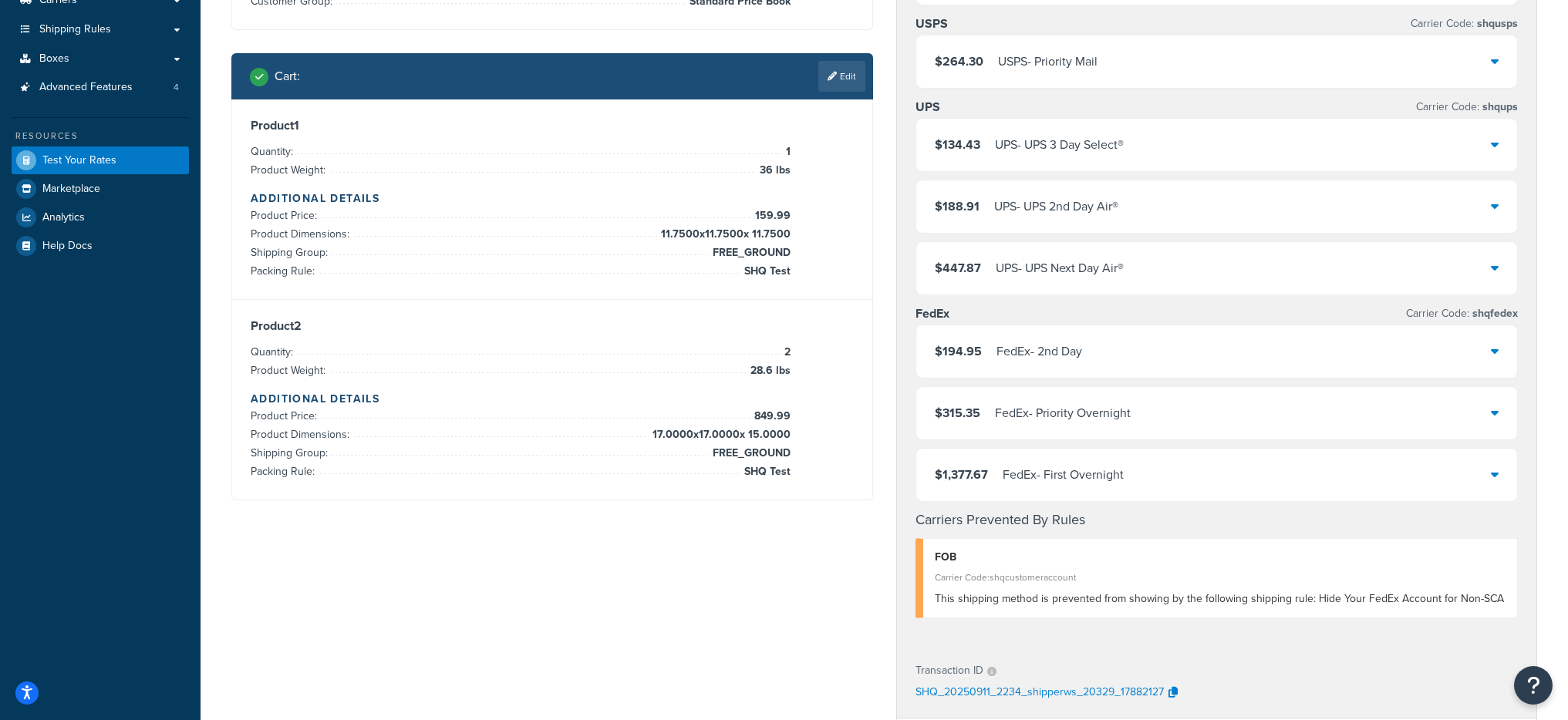
scroll to position [222, 0]
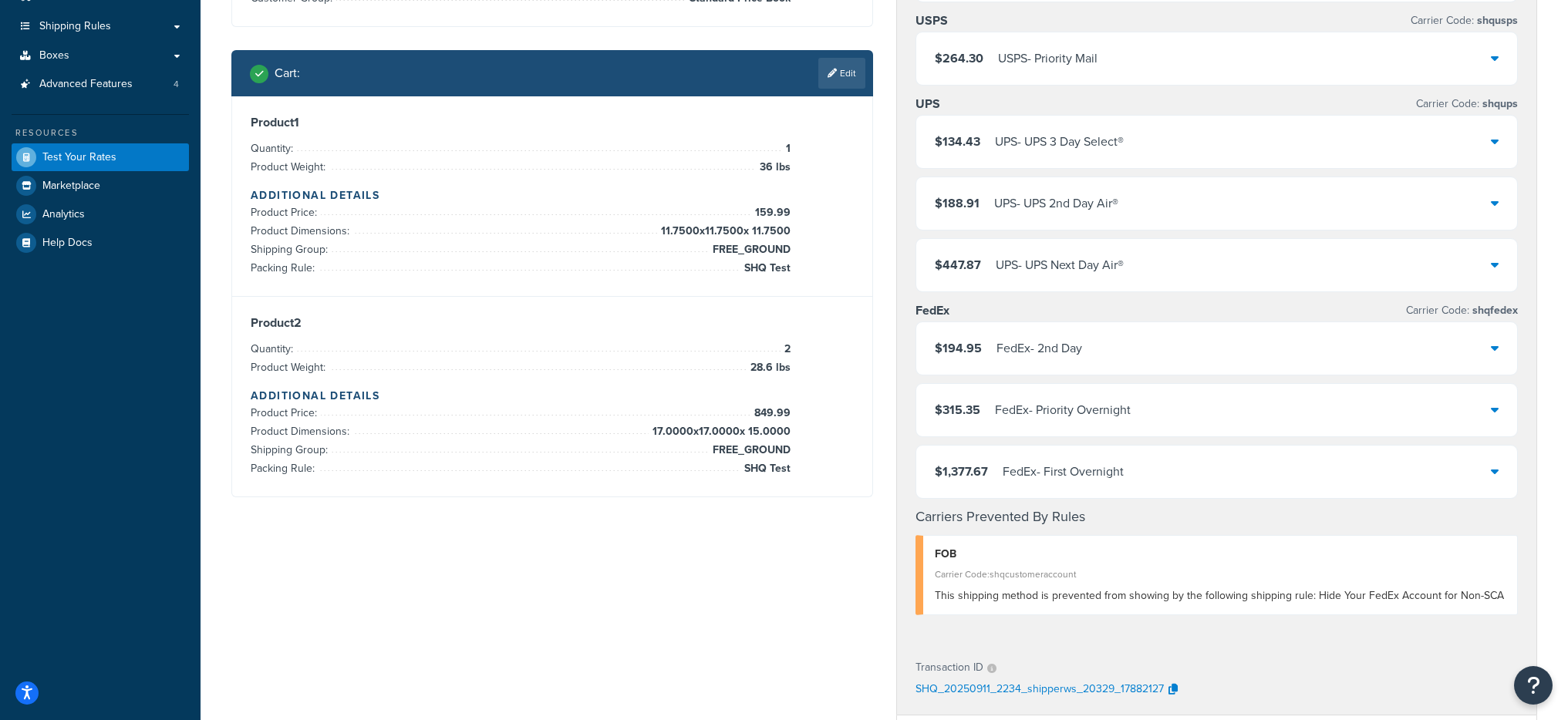
click at [1111, 360] on div "$194.95 FedEx - 2nd Day" at bounding box center [1216, 348] width 602 height 52
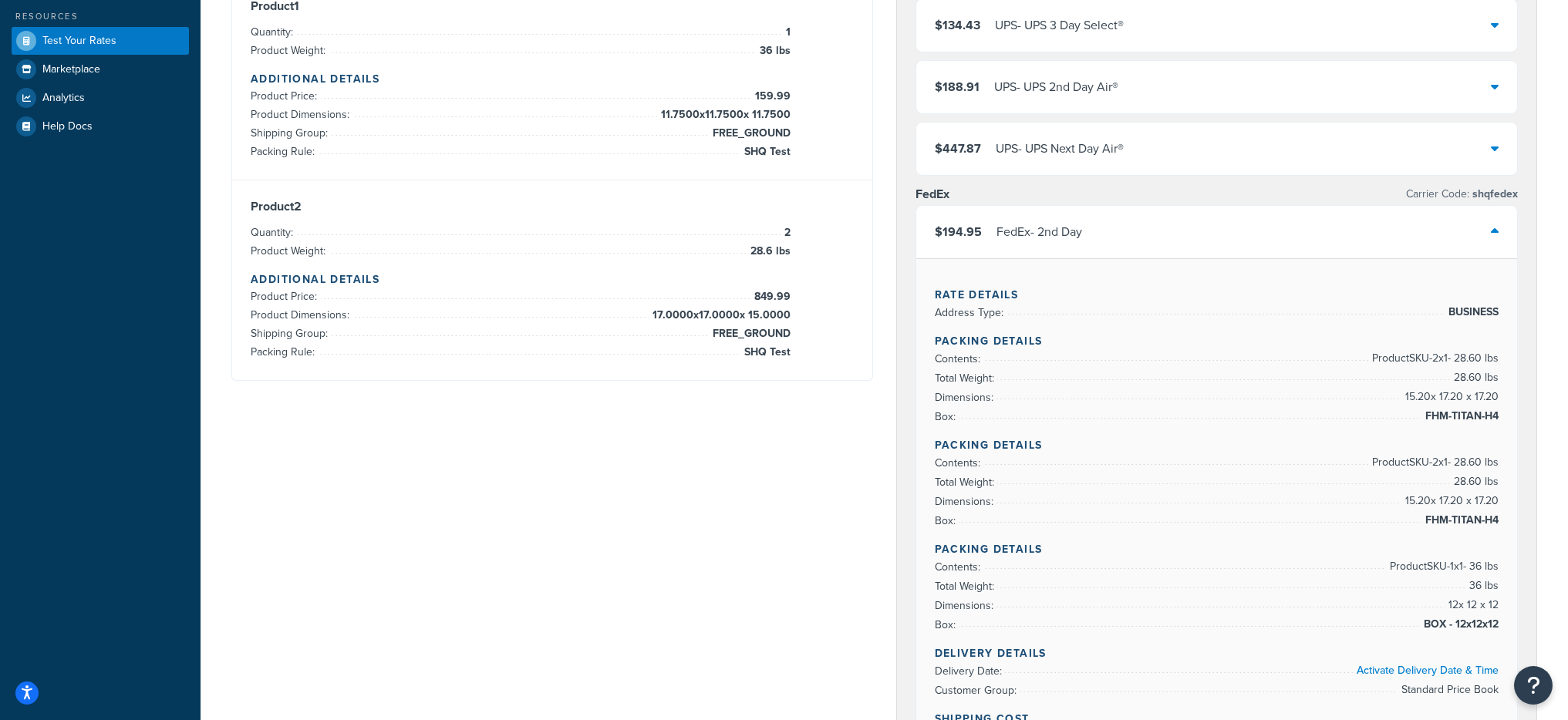
scroll to position [337, 0]
click at [1215, 231] on div "$194.95 FedEx - 2nd Day" at bounding box center [1216, 232] width 602 height 52
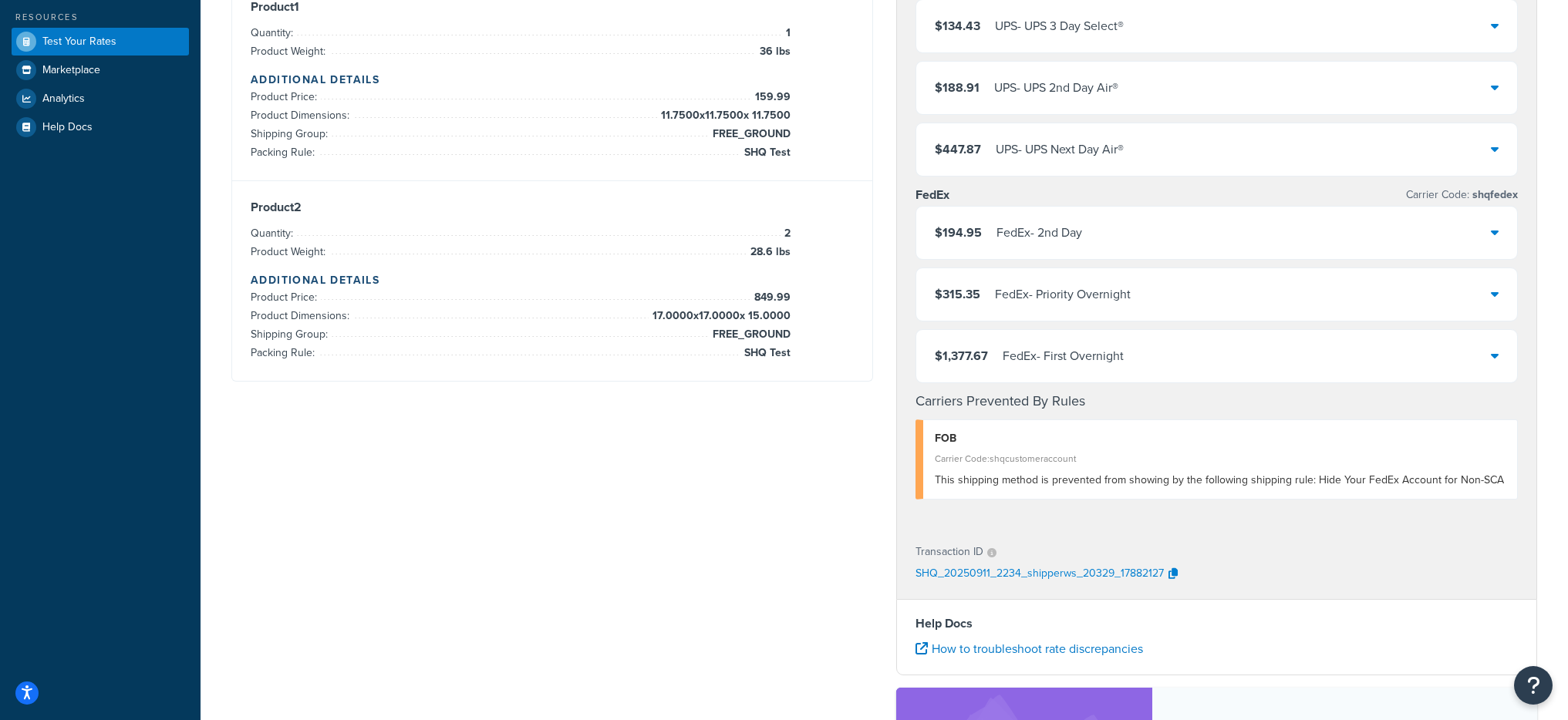
scroll to position [64, 0]
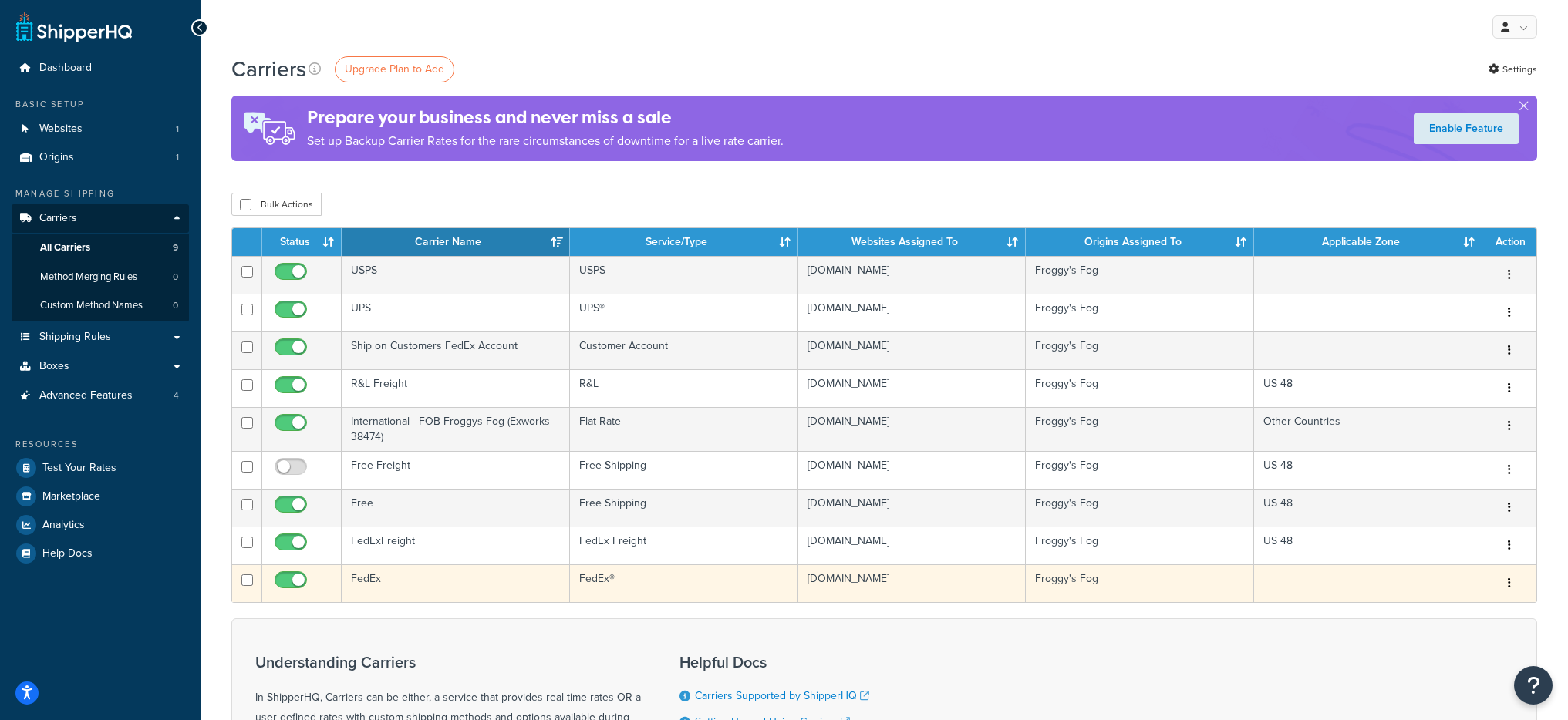
click at [447, 578] on td "FedEx" at bounding box center [455, 584] width 228 height 38
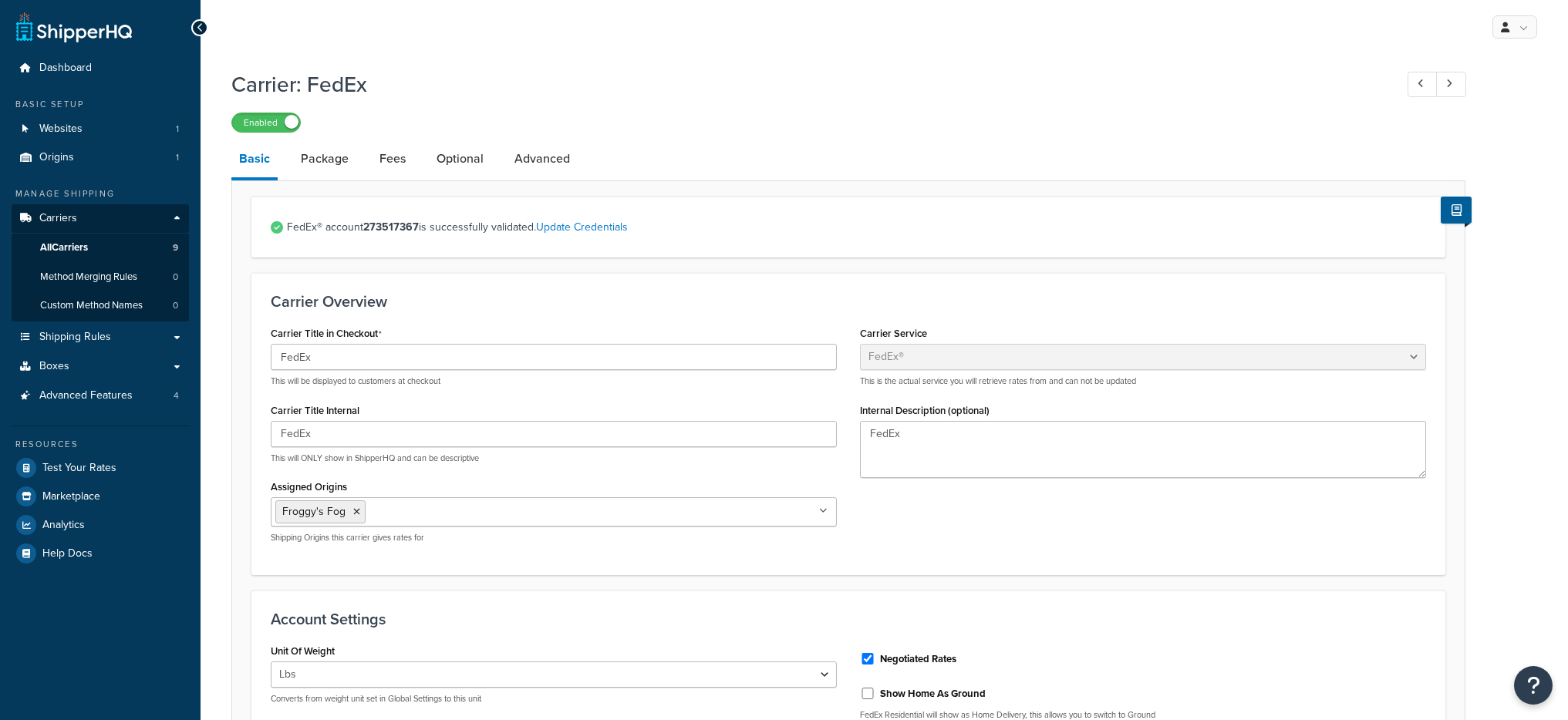
select select "fedEx"
select select "REGULAR_PICKUP"
select select "YOUR_PACKAGING"
click at [324, 169] on link "Package" at bounding box center [324, 159] width 64 height 37
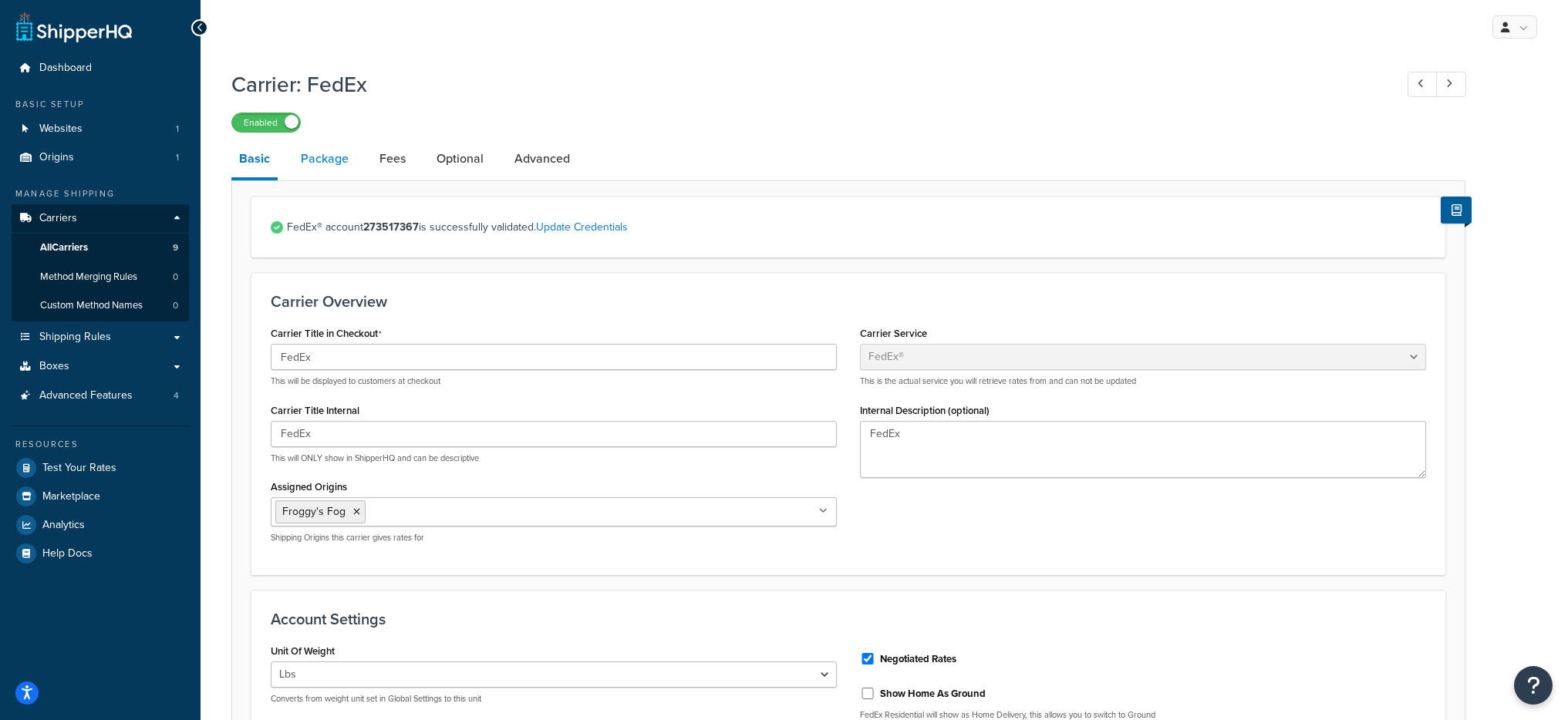
select select "442578"
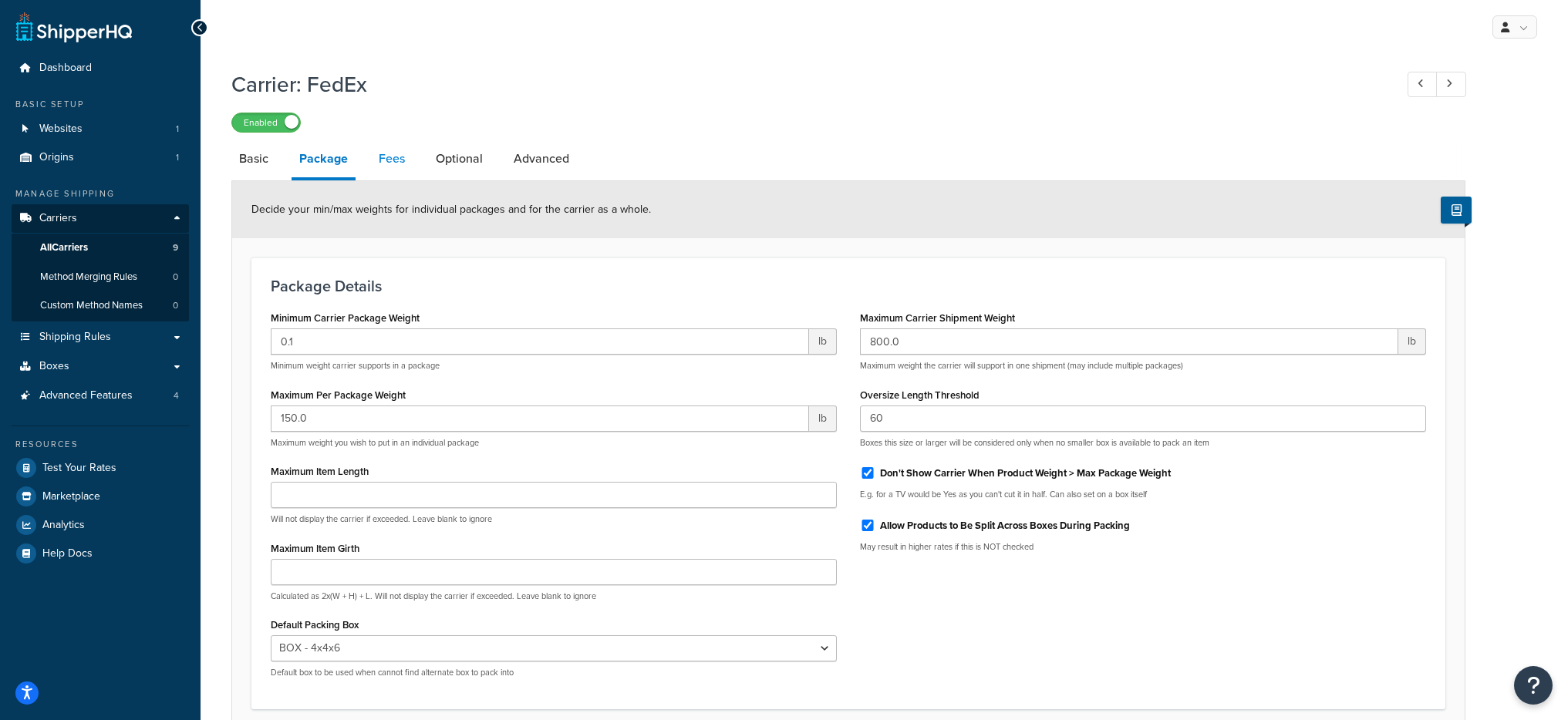
click at [375, 171] on link "Fees" at bounding box center [392, 159] width 42 height 37
select select "package"
select select "AFTER"
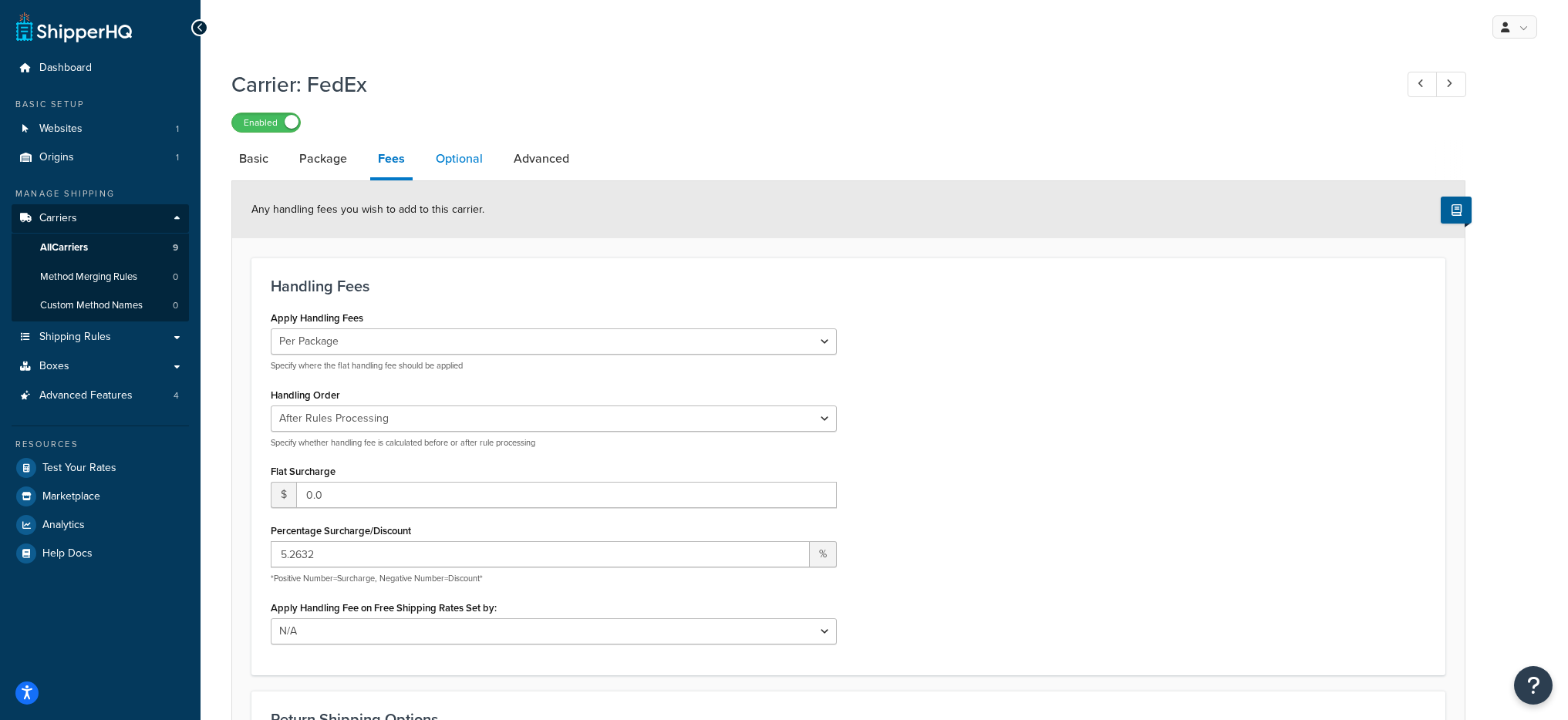
click at [435, 165] on link "Optional" at bounding box center [459, 159] width 63 height 37
select select "residential"
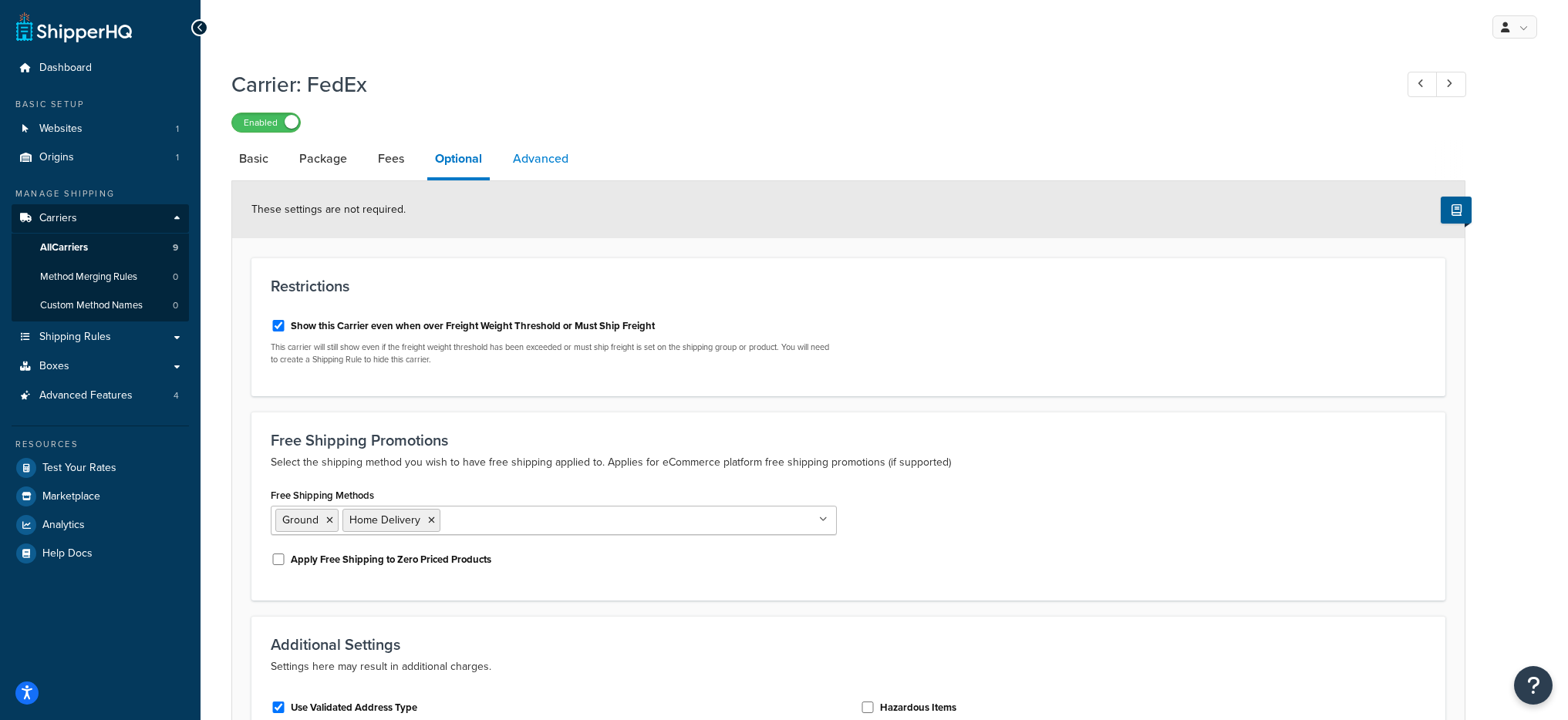
click at [536, 161] on link "Advanced" at bounding box center [540, 159] width 71 height 37
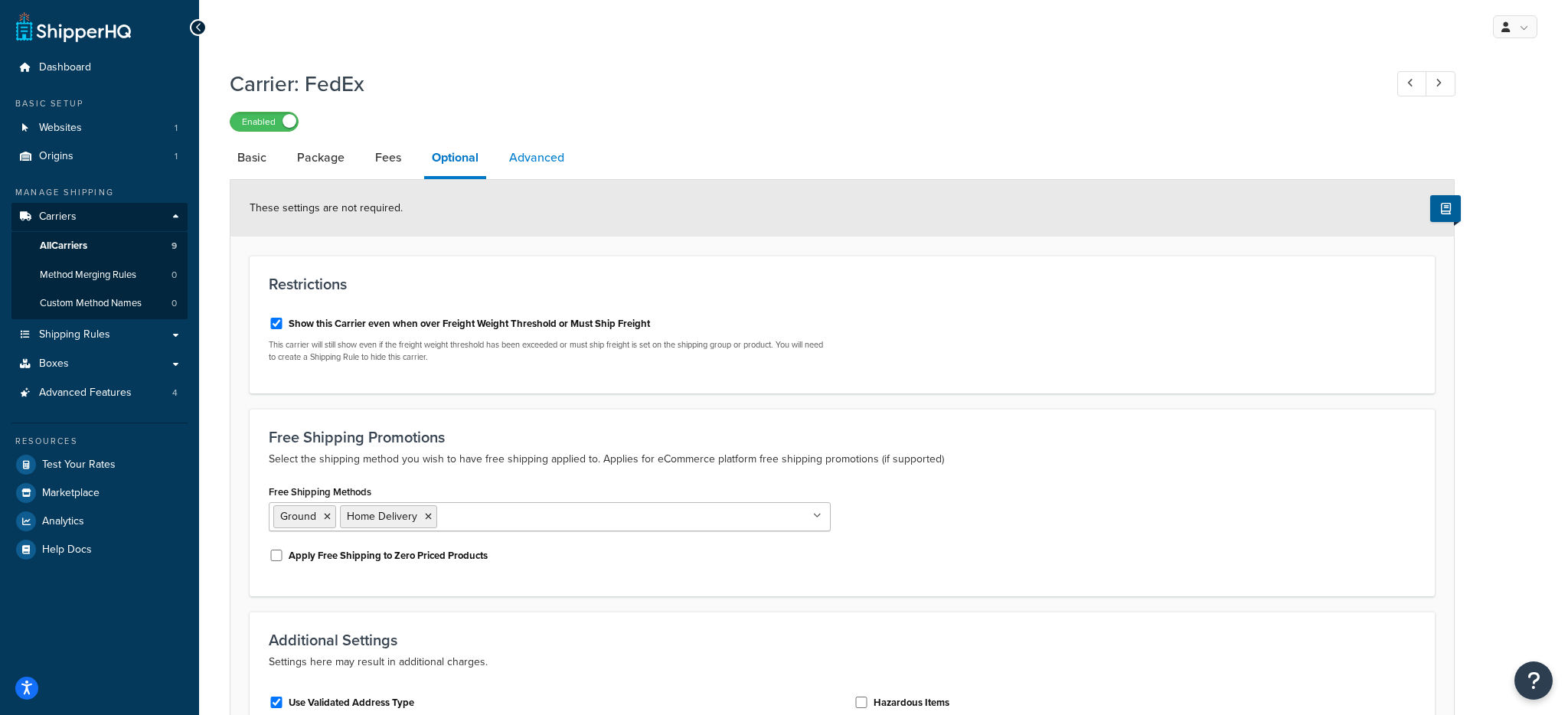
select select "false"
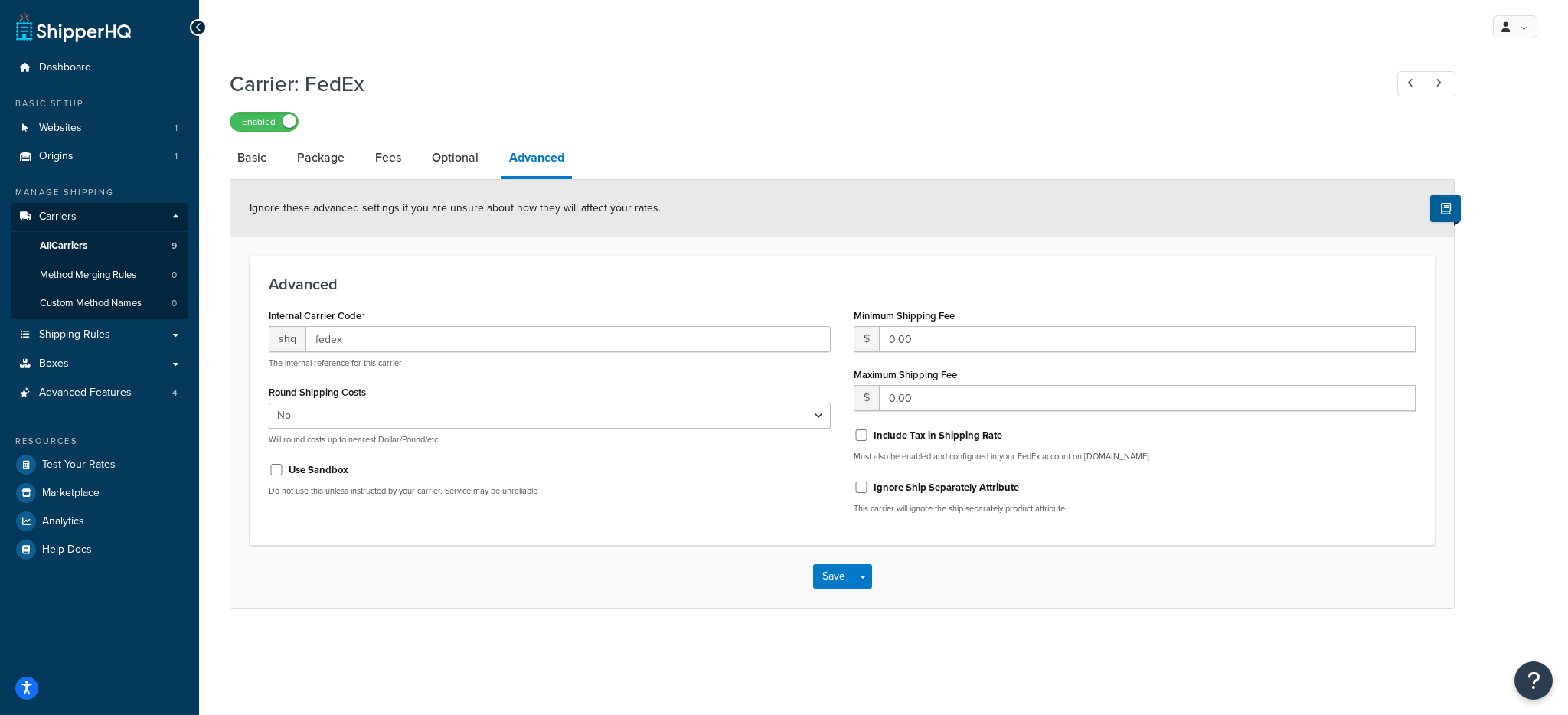
click at [354, 164] on li "Package" at bounding box center [329, 158] width 78 height 37
click at [338, 163] on link "Package" at bounding box center [321, 158] width 63 height 37
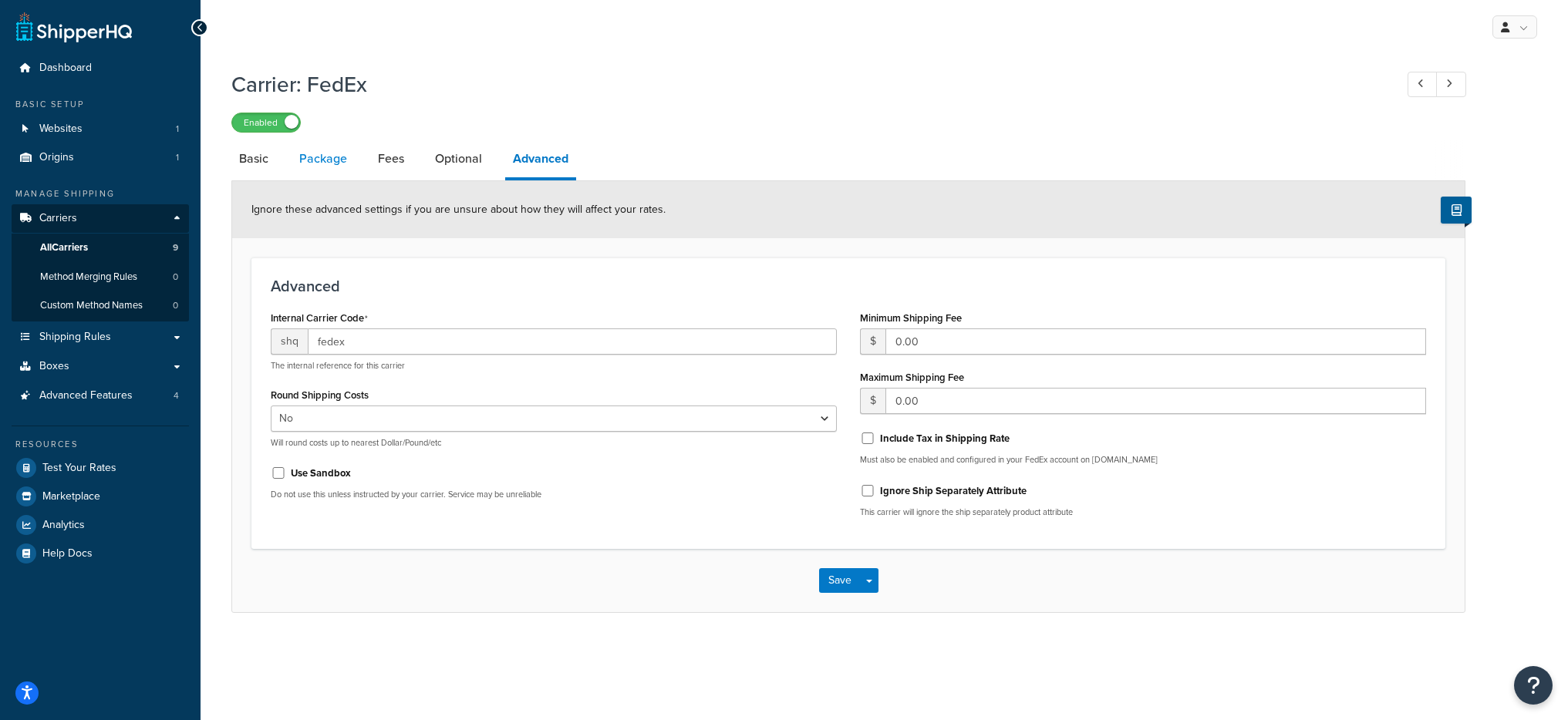
select select "442578"
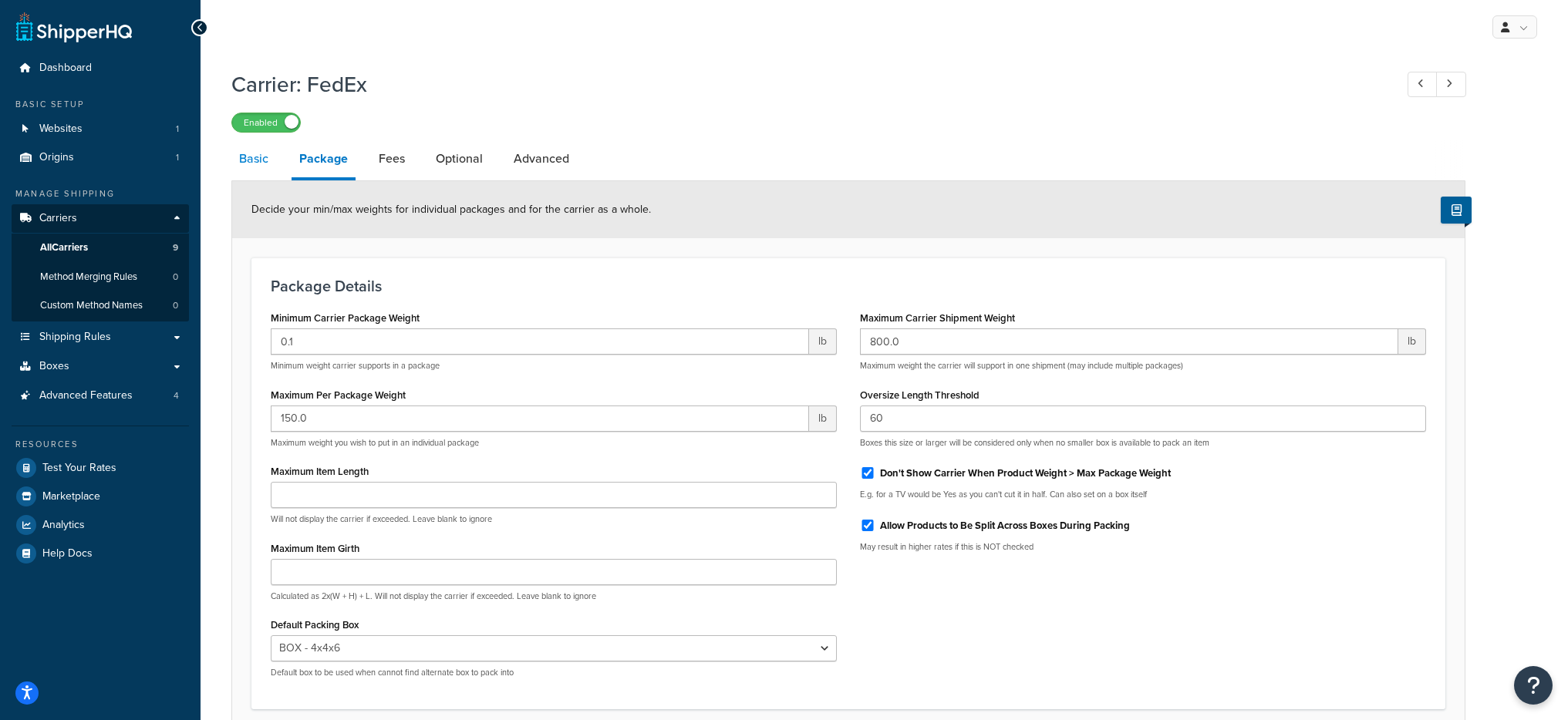
click at [253, 160] on link "Basic" at bounding box center [253, 159] width 45 height 37
select select "fedEx"
select select "REGULAR_PICKUP"
select select "YOUR_PACKAGING"
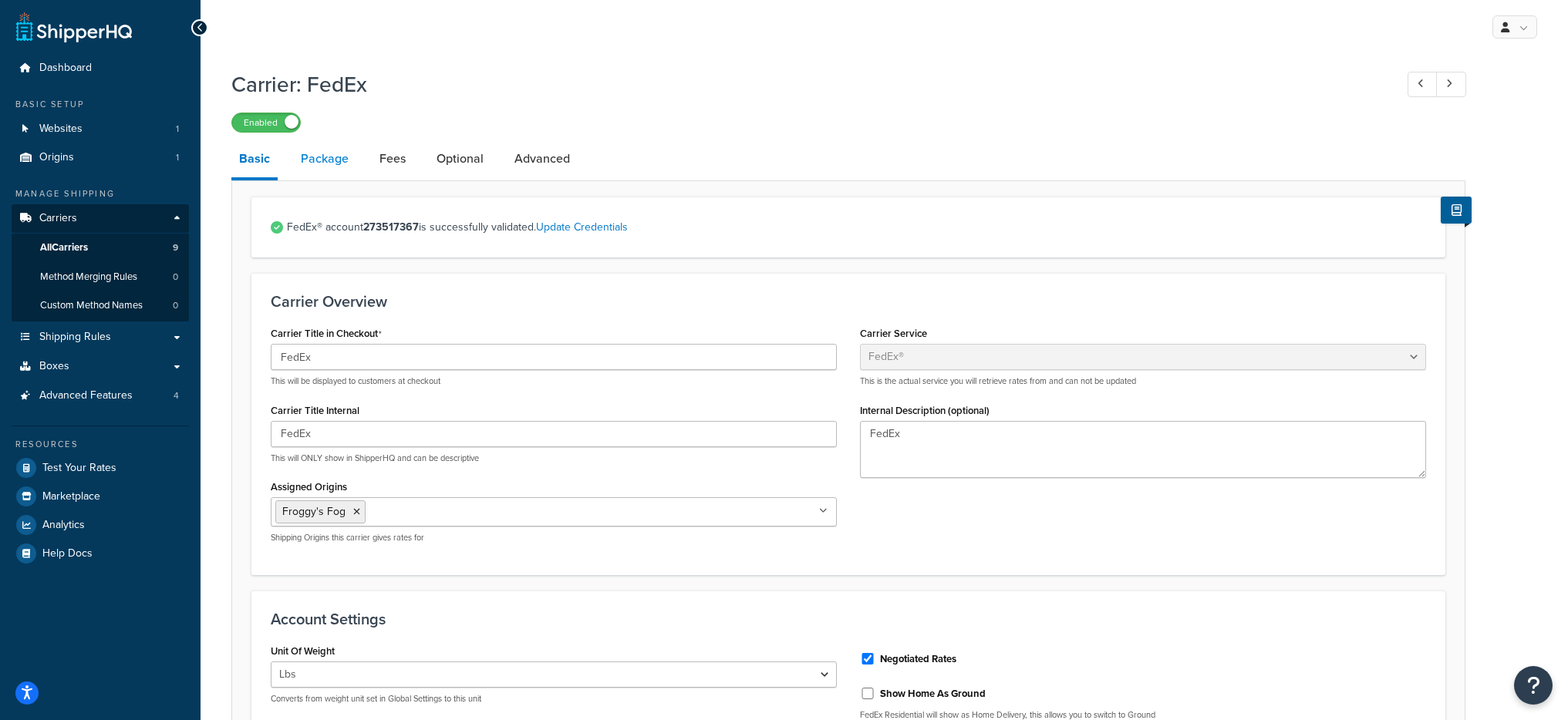
click at [334, 176] on link "Package" at bounding box center [324, 159] width 64 height 37
select select "442578"
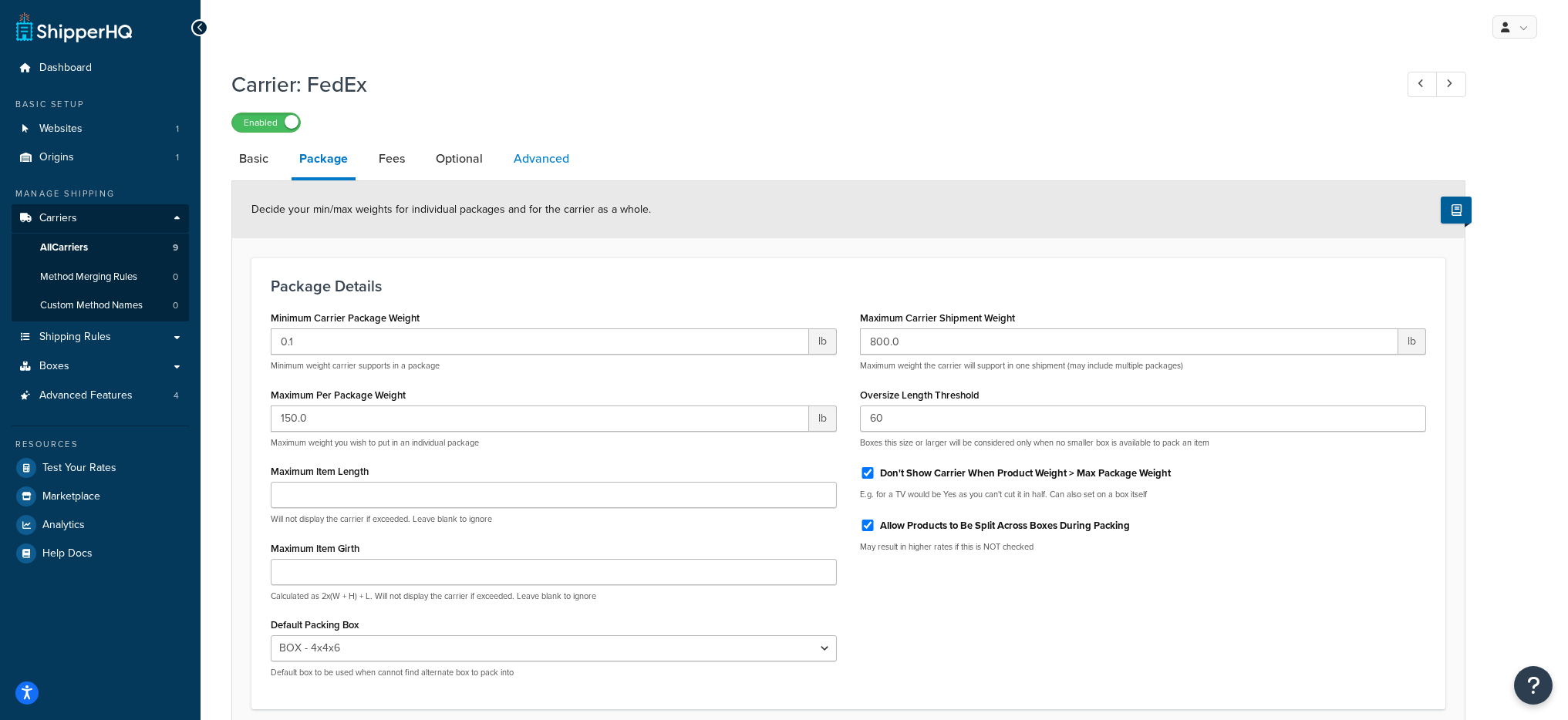
click at [538, 166] on link "Advanced" at bounding box center [541, 159] width 71 height 37
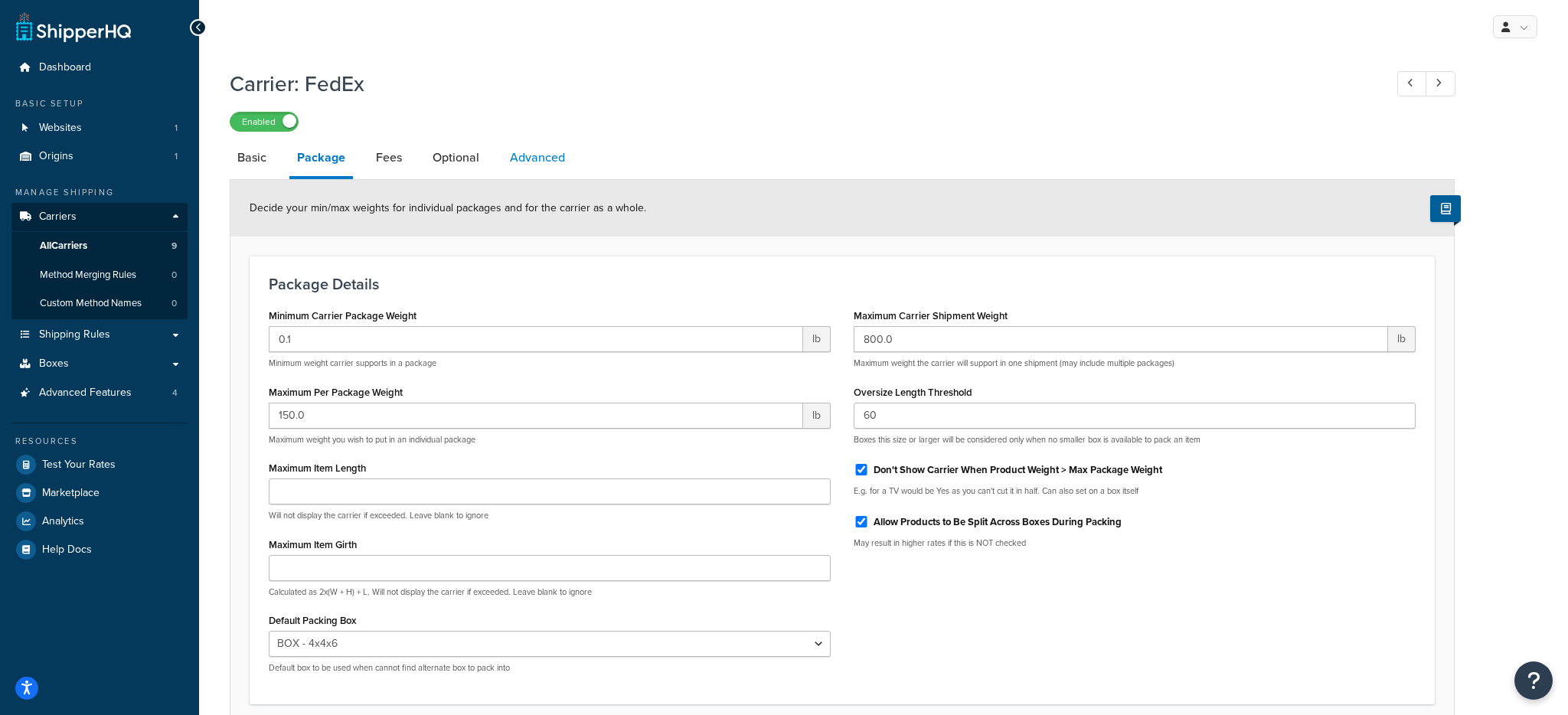
select select "false"
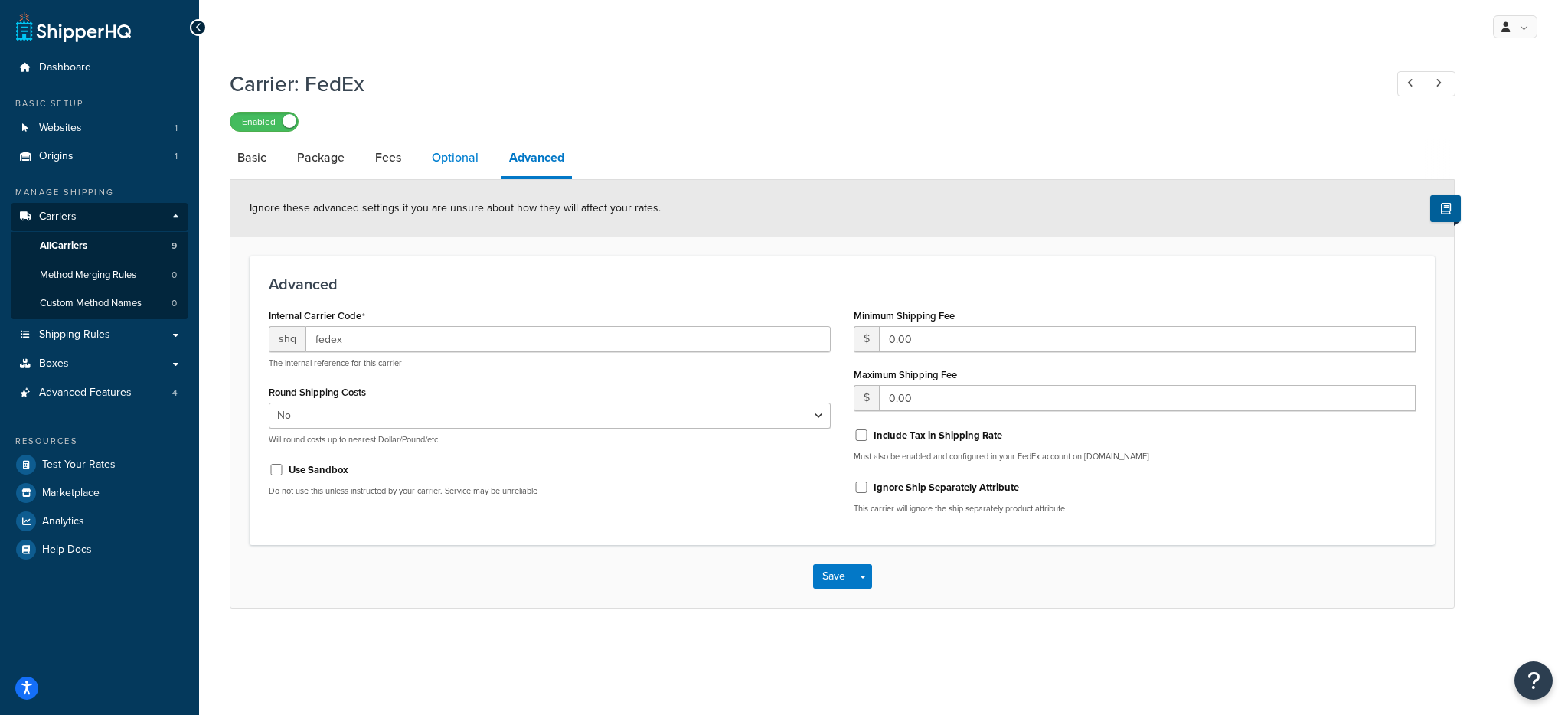
click at [472, 154] on link "Optional" at bounding box center [455, 158] width 62 height 37
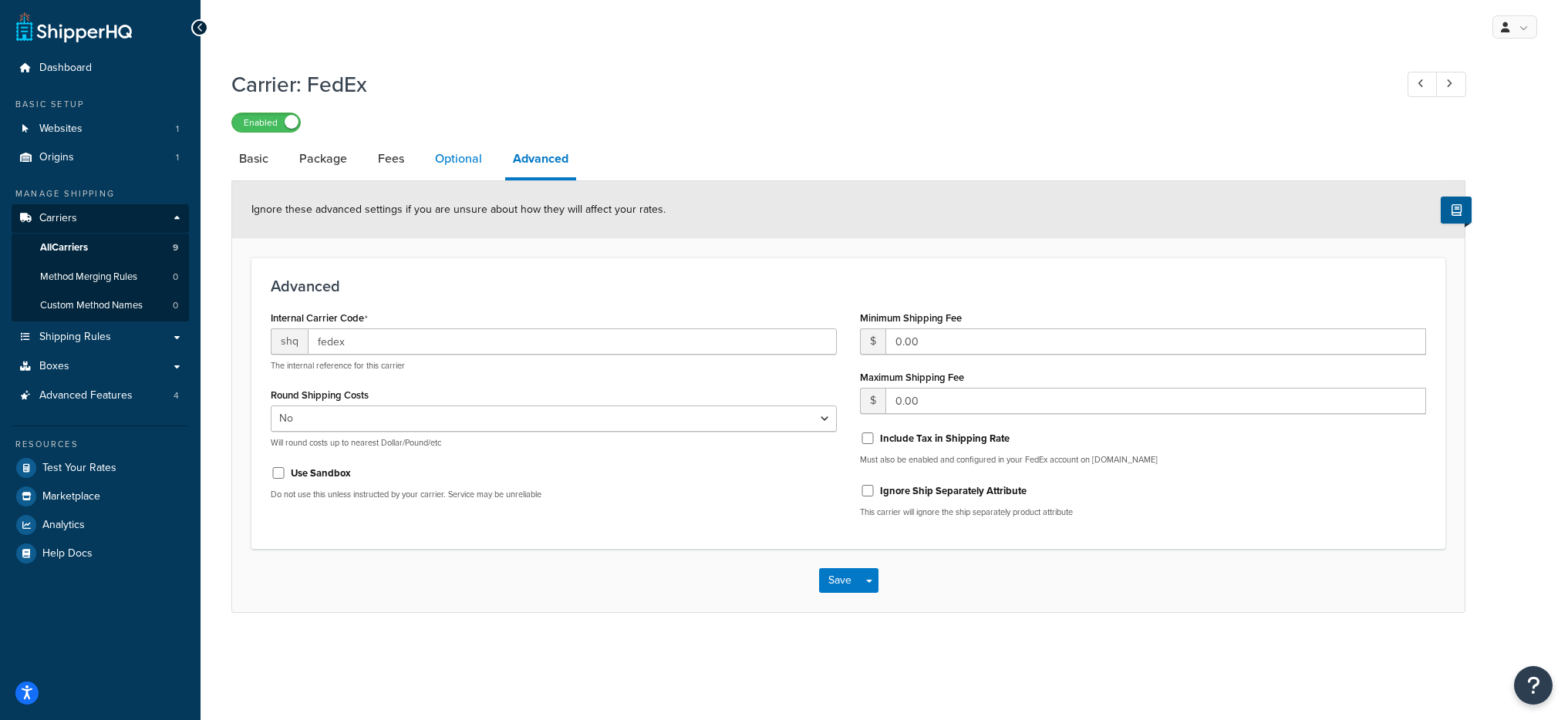
select select "residential"
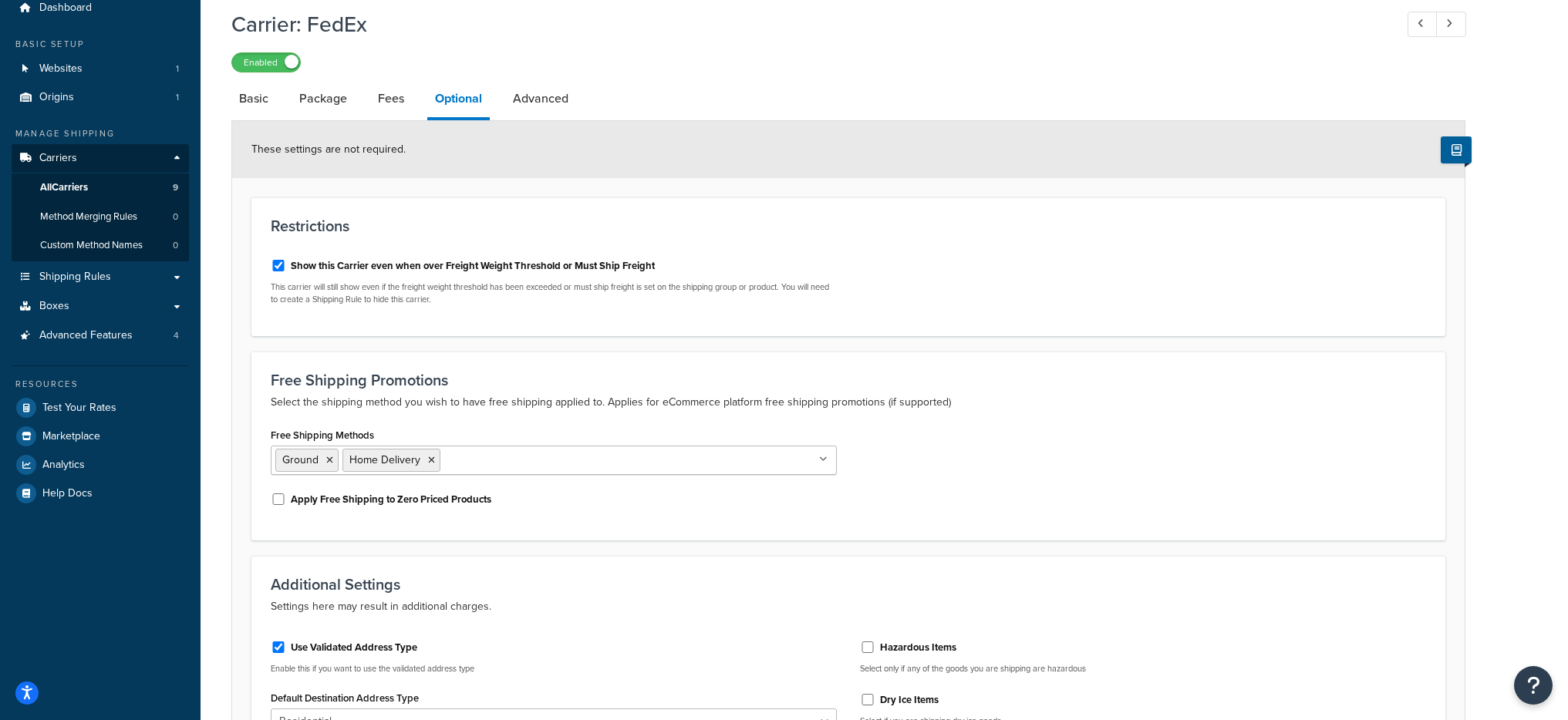
scroll to position [52, 0]
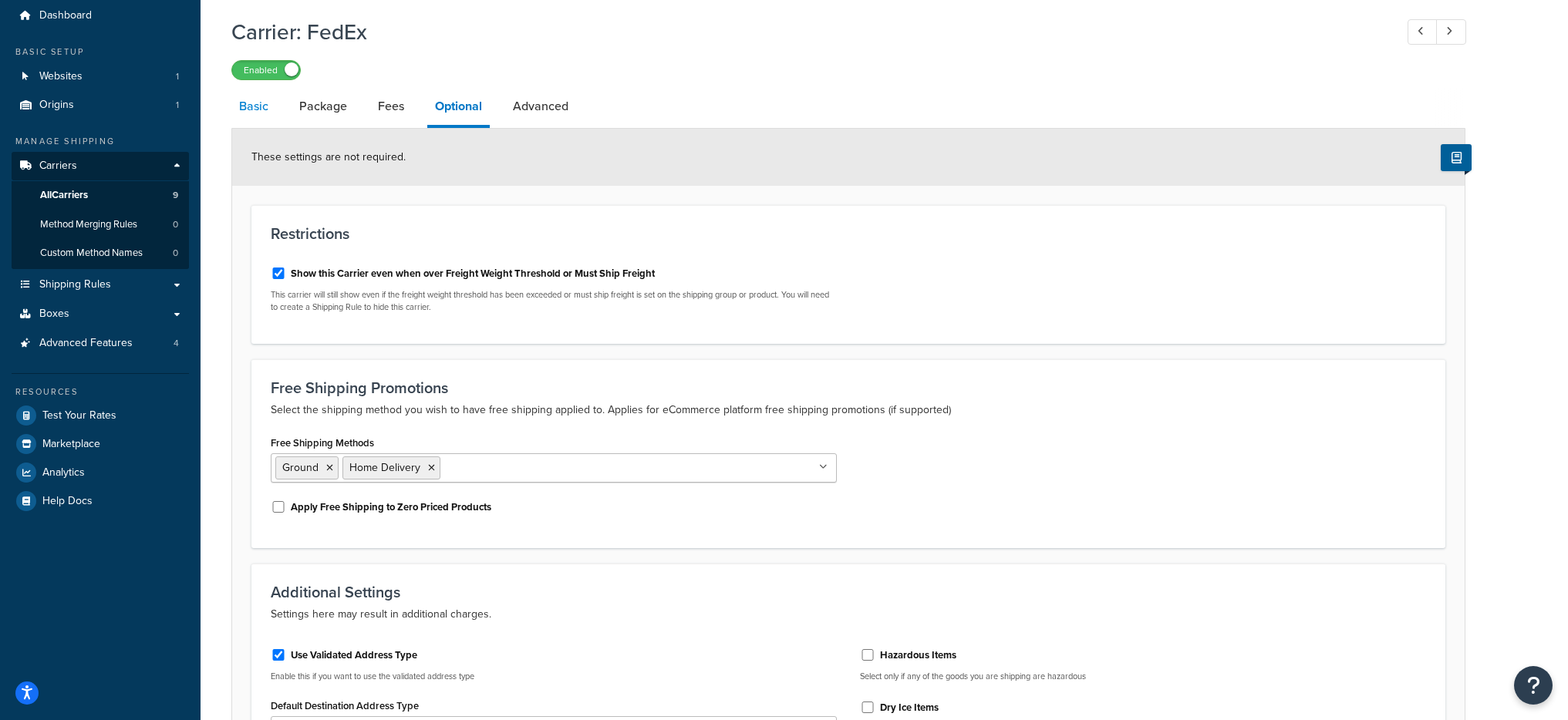
click at [267, 112] on link "Basic" at bounding box center [253, 106] width 45 height 37
select select "fedEx"
select select "REGULAR_PICKUP"
select select "YOUR_PACKAGING"
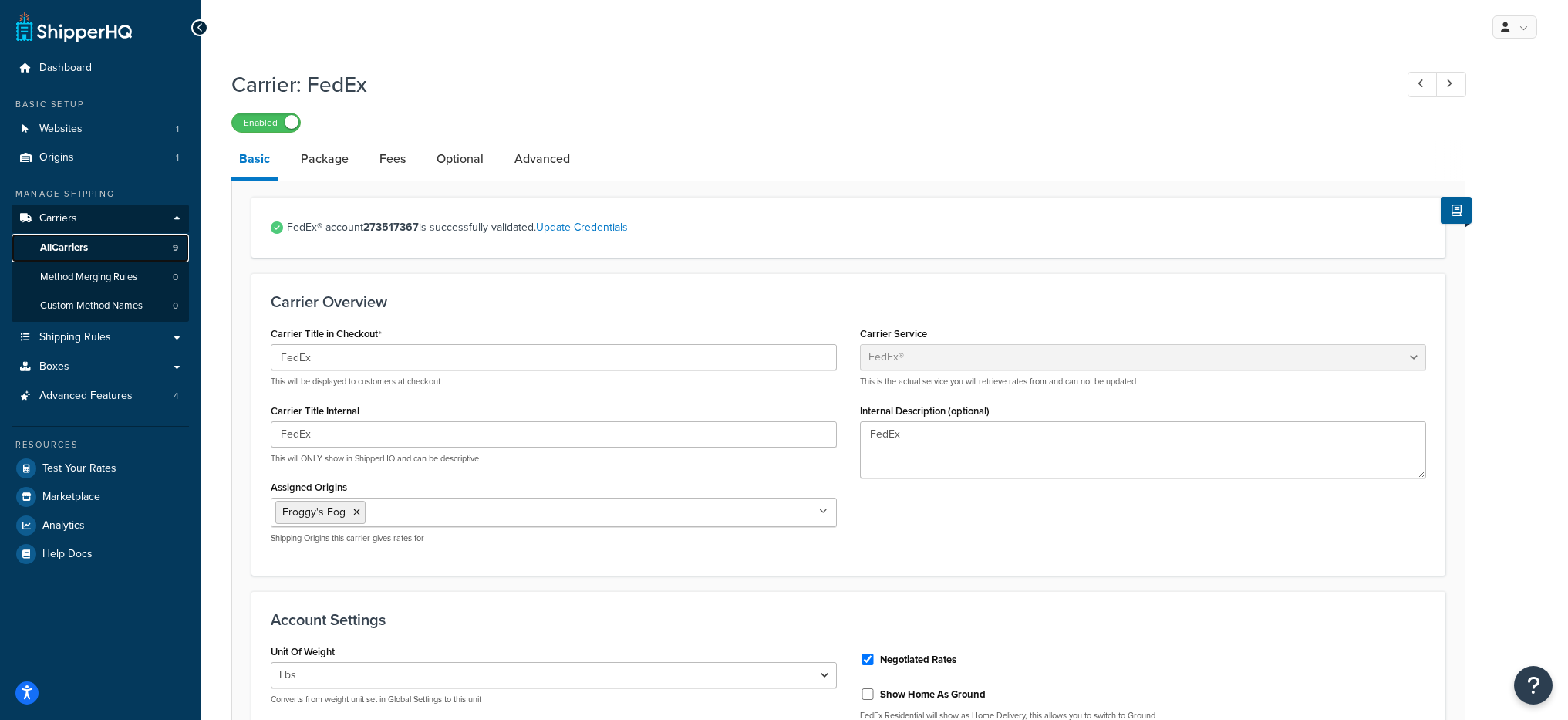
click at [173, 249] on span "9" at bounding box center [176, 248] width 6 height 13
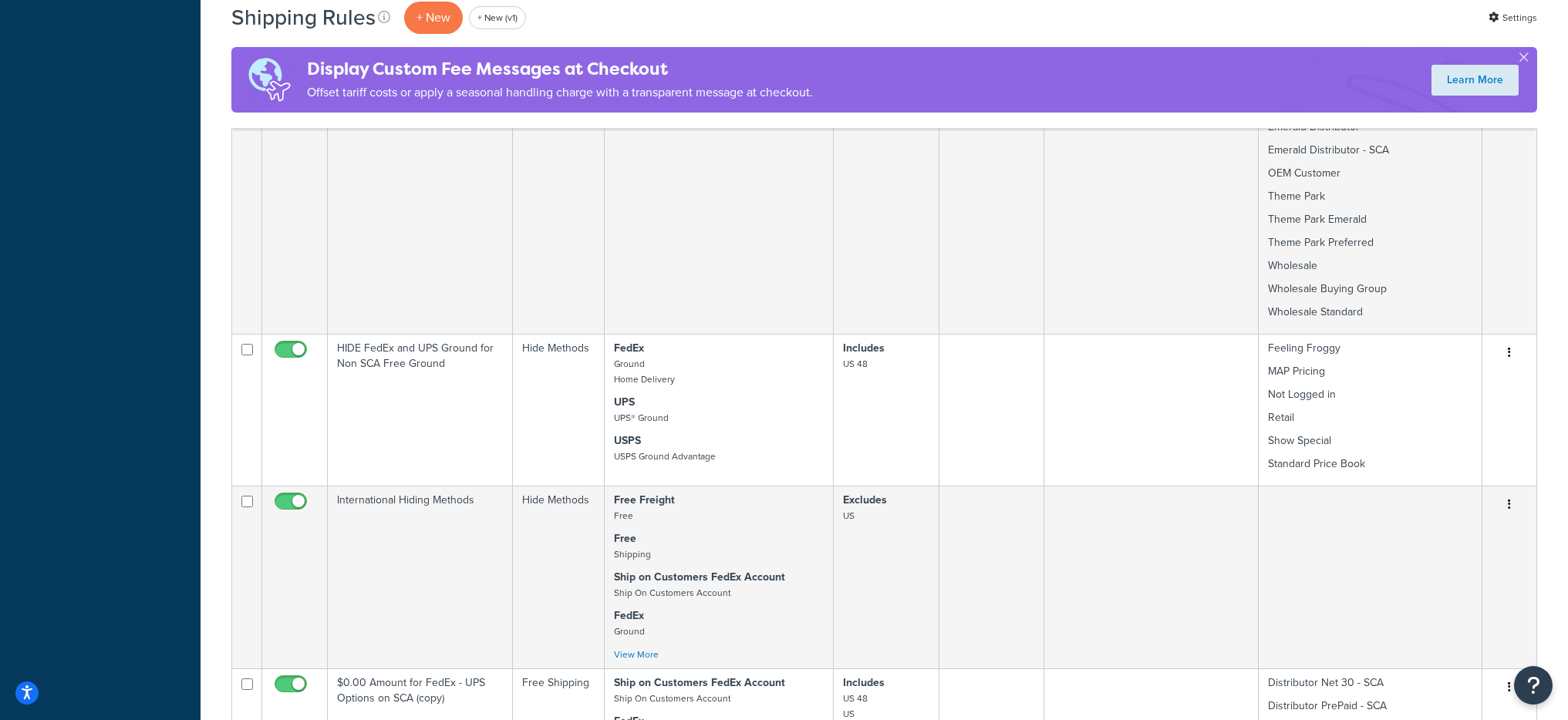
scroll to position [1819, 0]
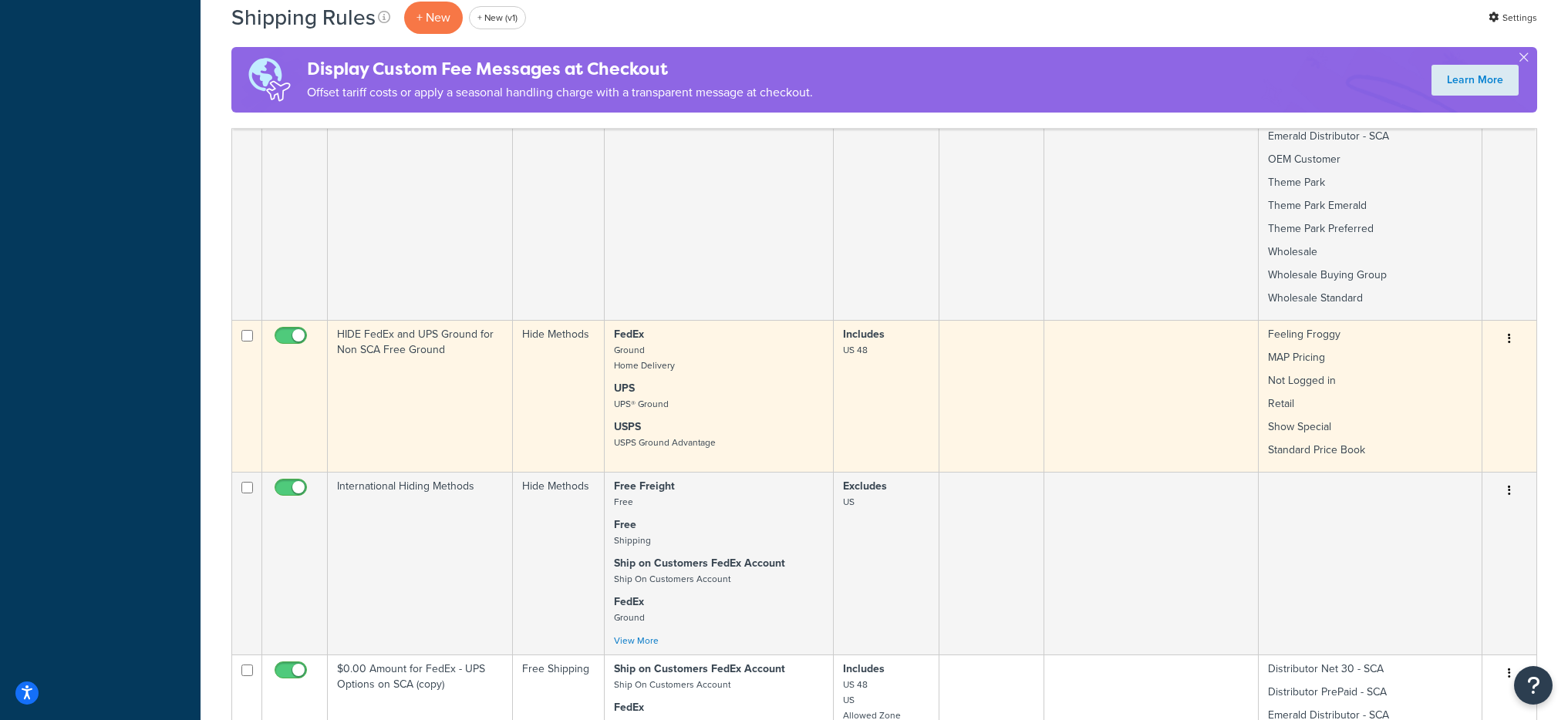
click at [289, 330] on input "checkbox" at bounding box center [292, 340] width 43 height 19
click at [284, 330] on input "checkbox" at bounding box center [292, 340] width 43 height 19
checkbox input "true"
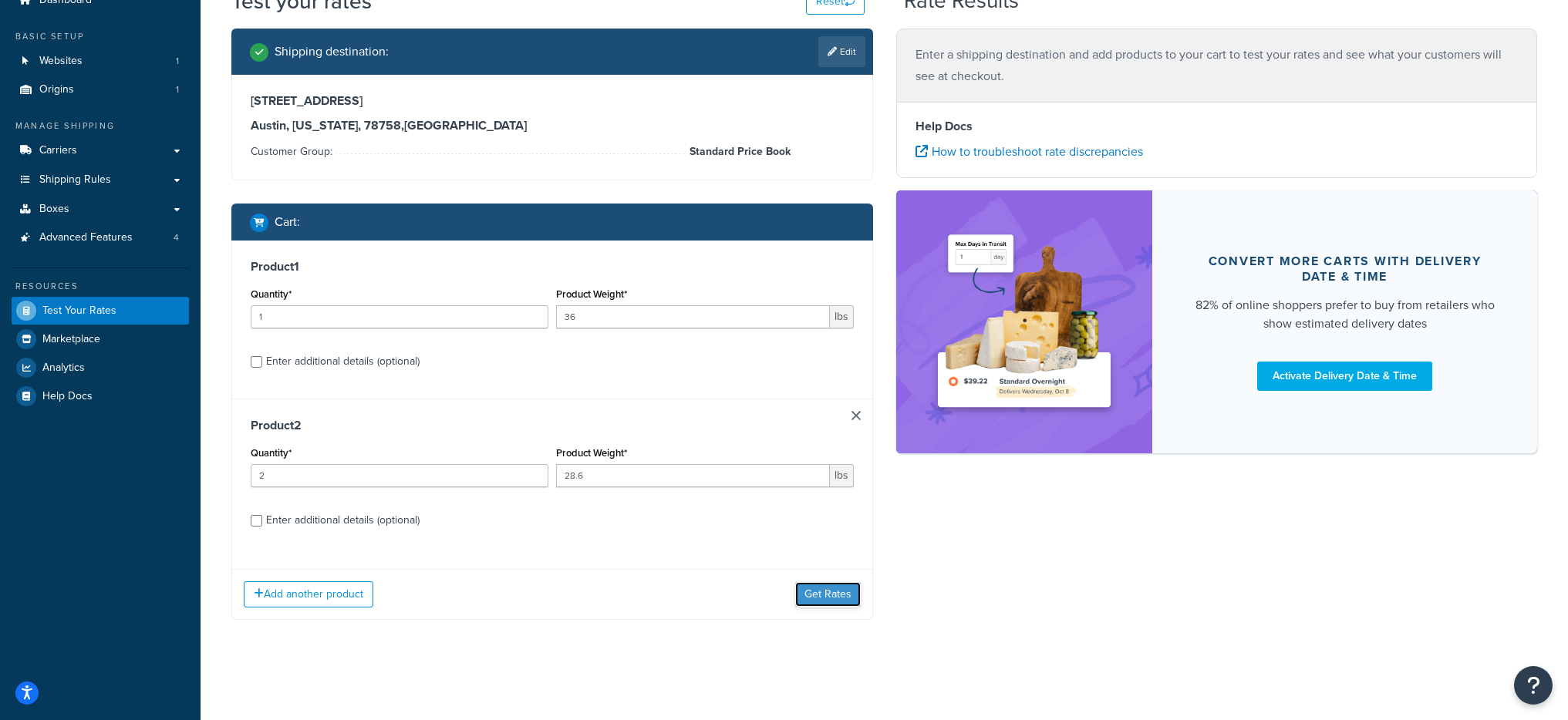
click at [802, 593] on button "Get Rates" at bounding box center [827, 594] width 66 height 25
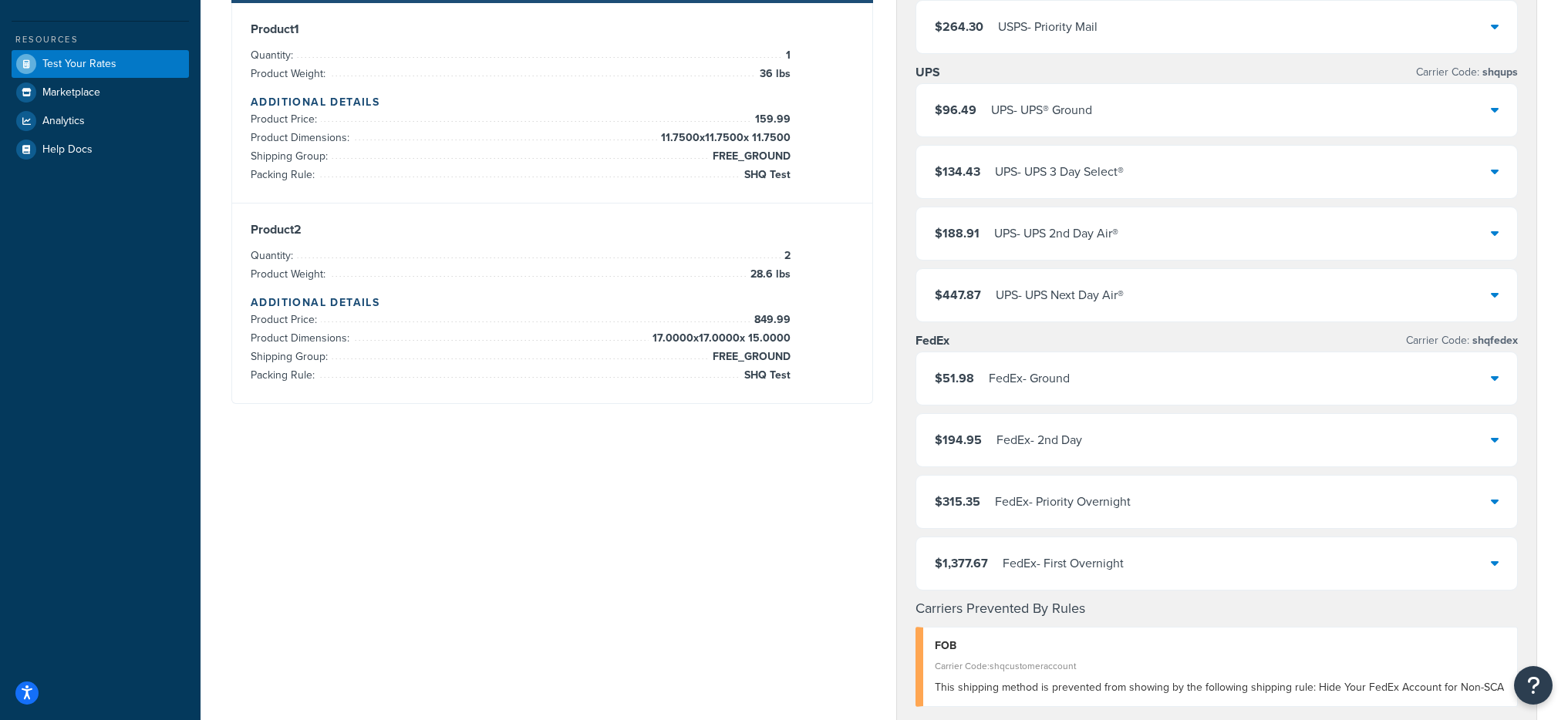
scroll to position [156, 0]
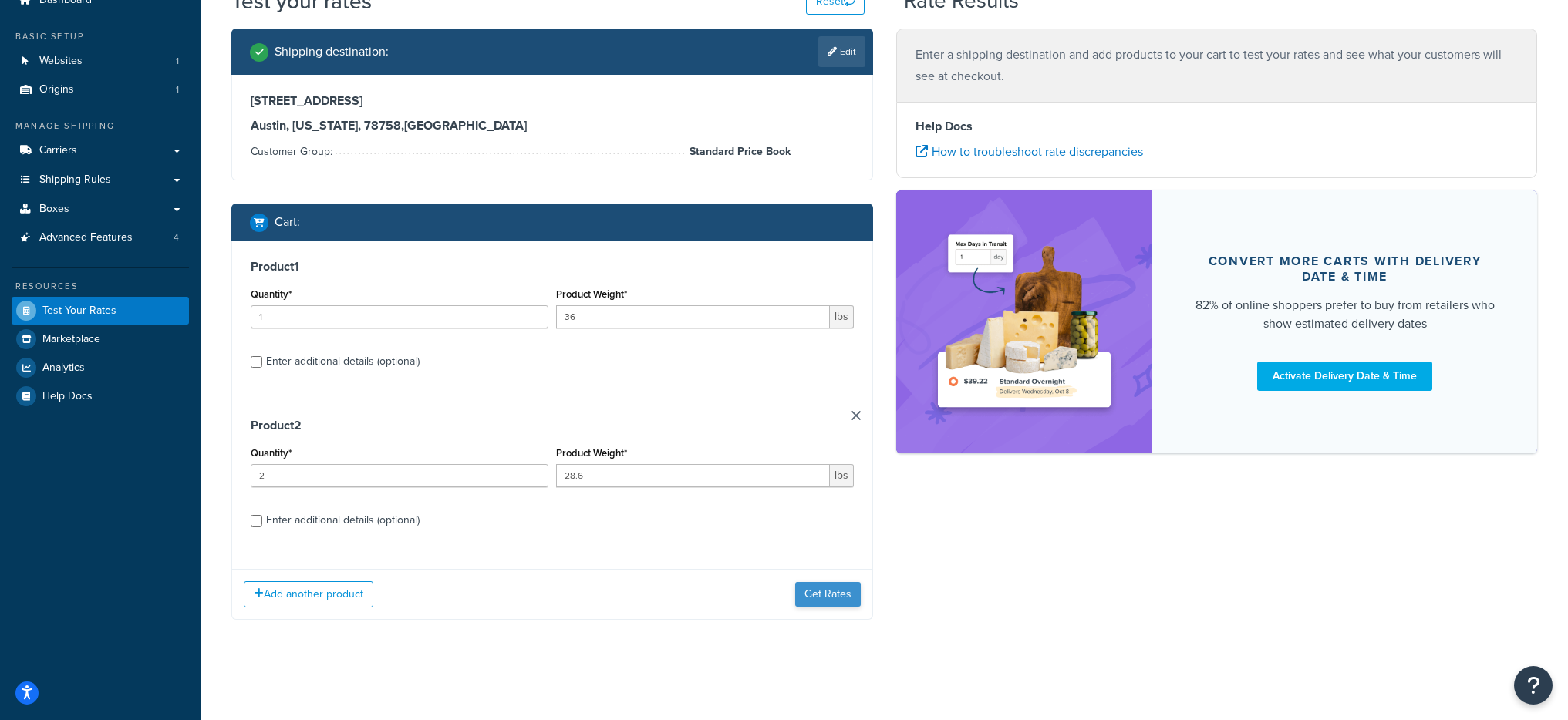
click at [823, 583] on div "Add another product Get Rates" at bounding box center [552, 594] width 640 height 50
click at [829, 598] on button "Get Rates" at bounding box center [827, 594] width 66 height 25
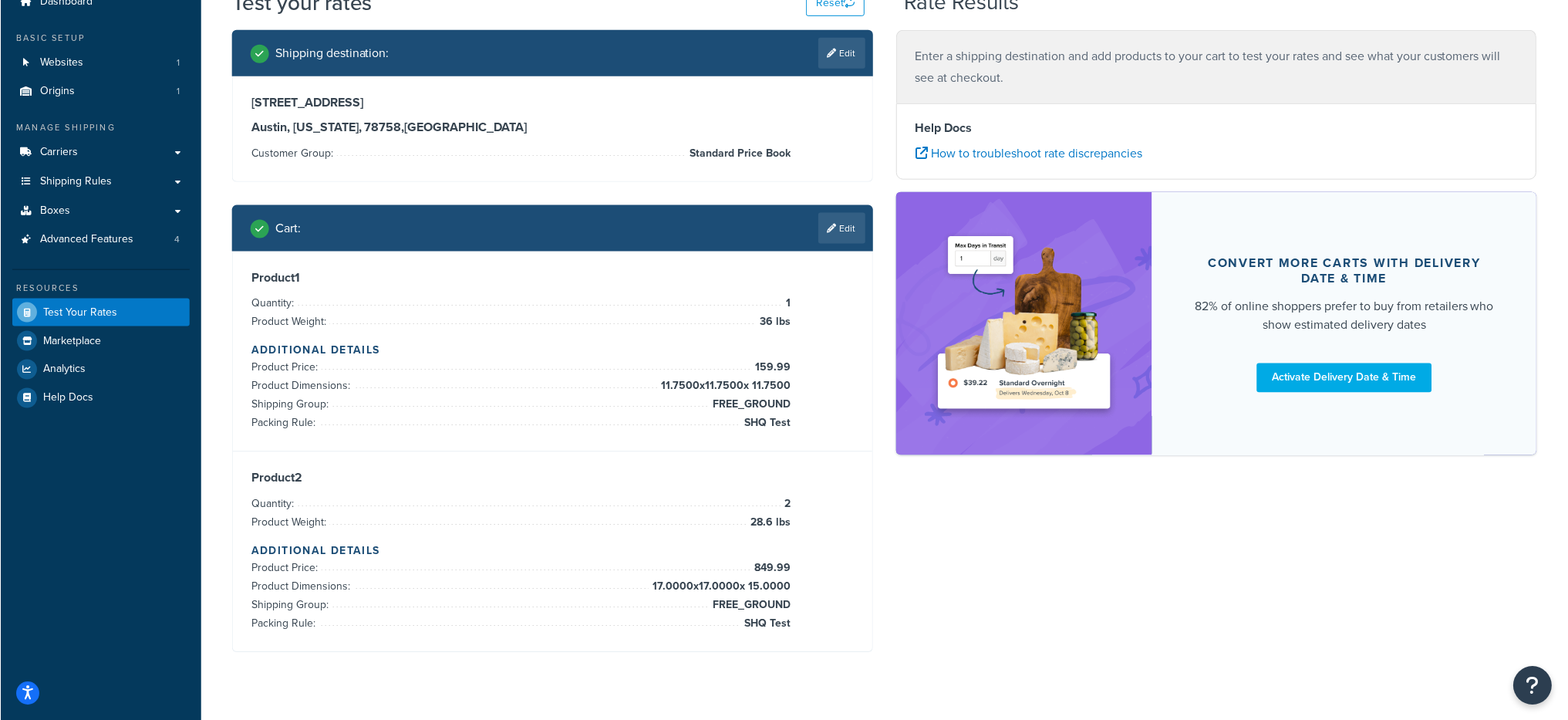
scroll to position [68, 0]
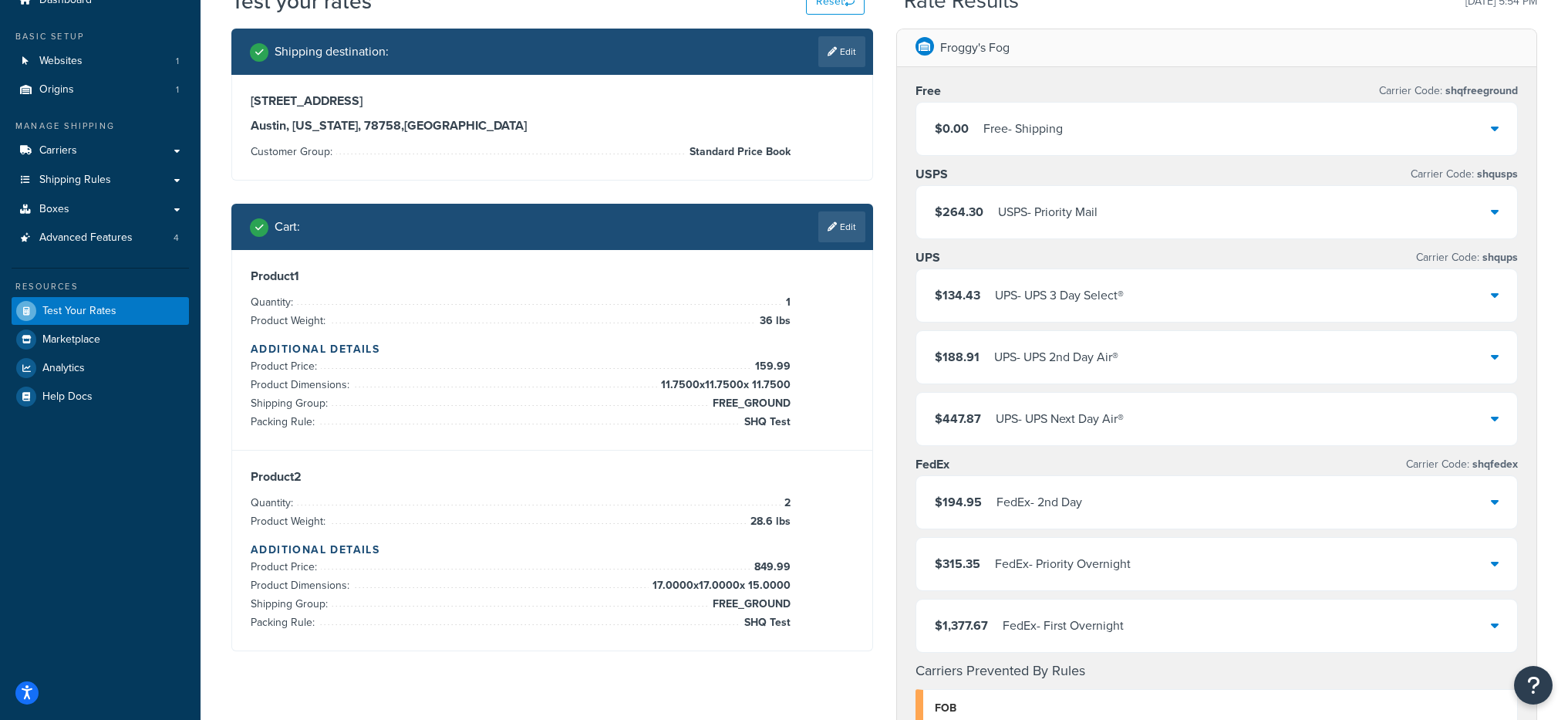
click at [996, 529] on div "$194.95 FedEx - 2nd Day $315.35 FedEx - Priority Overnight $1,377.67 FedEx - Fi…" at bounding box center [1217, 564] width 603 height 178
click at [1003, 513] on div "FedEx - 2nd Day" at bounding box center [1039, 502] width 86 height 22
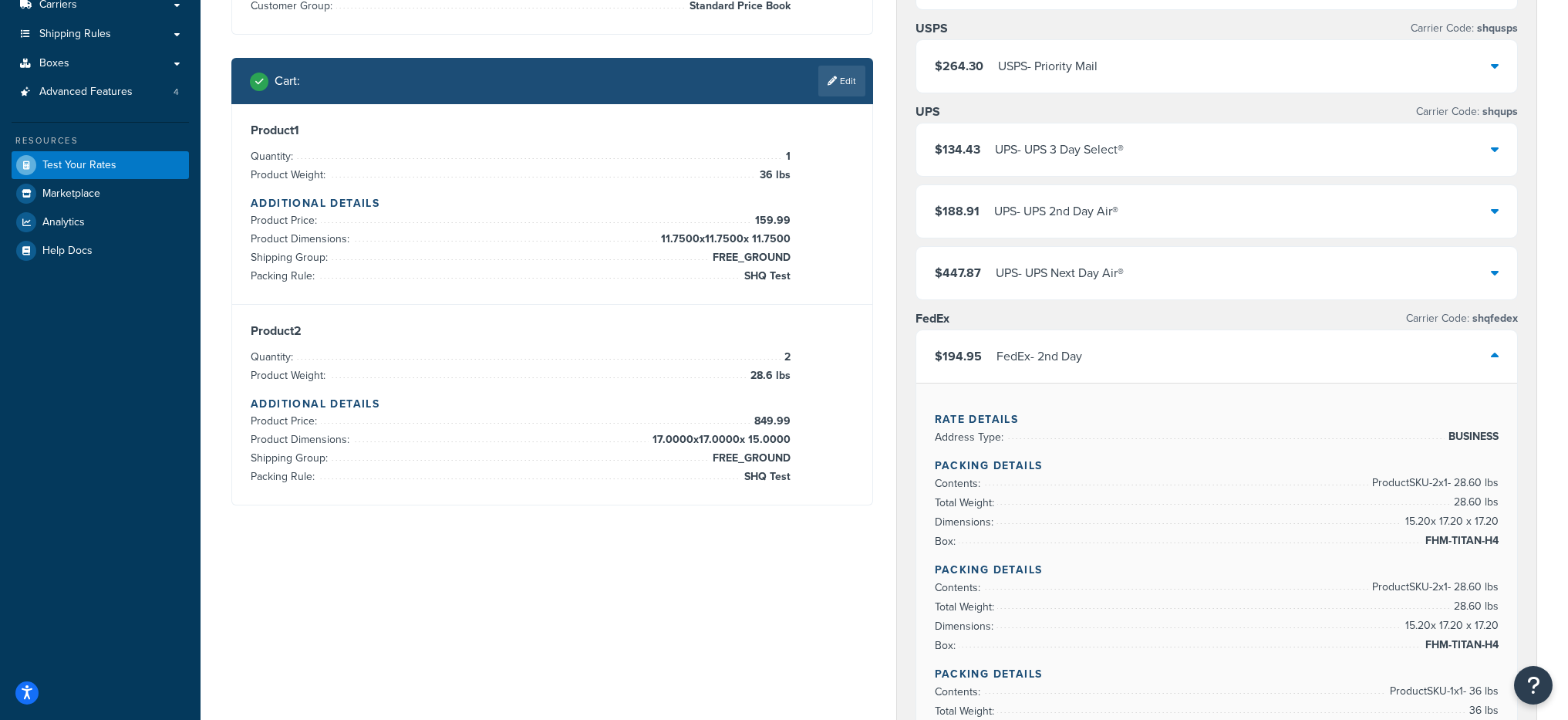
scroll to position [275, 0]
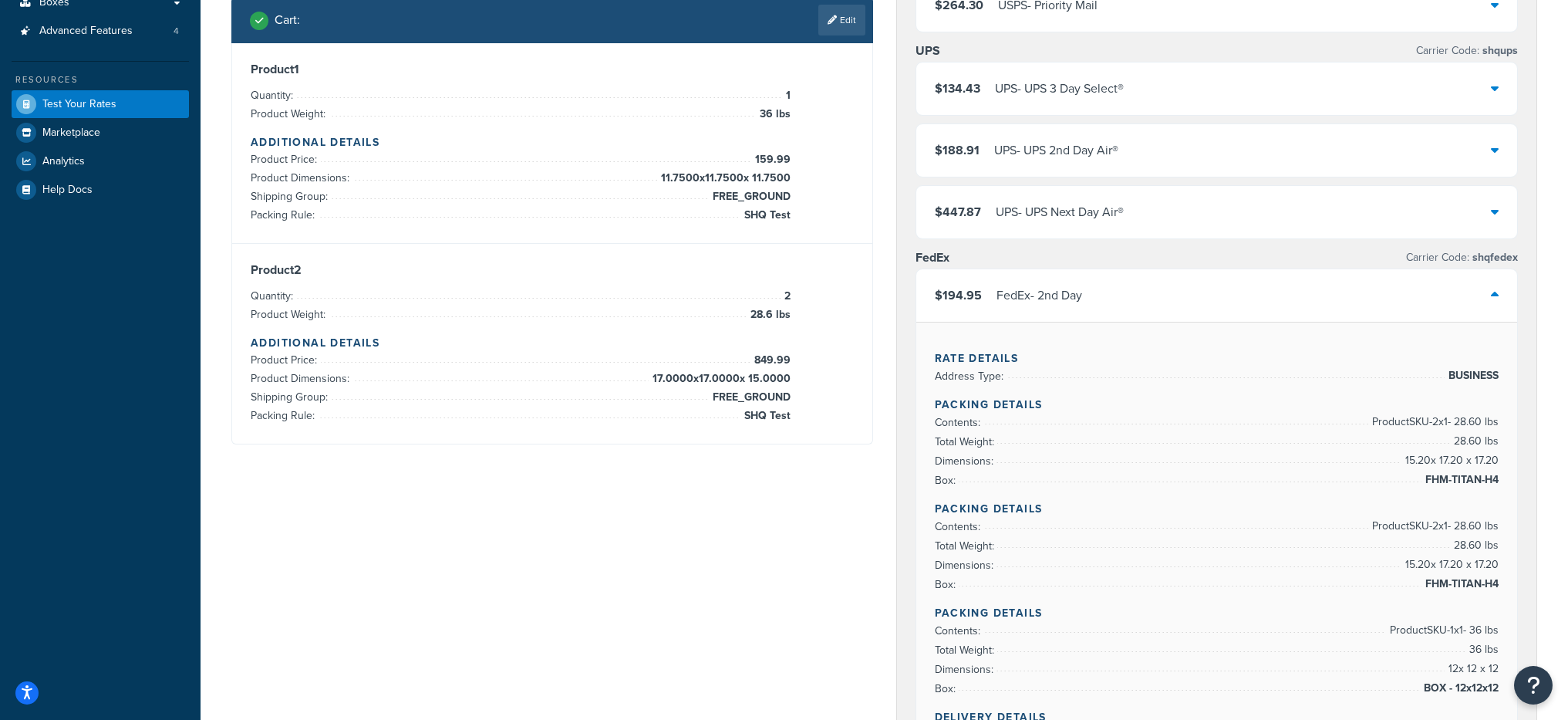
click at [1070, 300] on div "FedEx - 2nd Day" at bounding box center [1039, 295] width 86 height 22
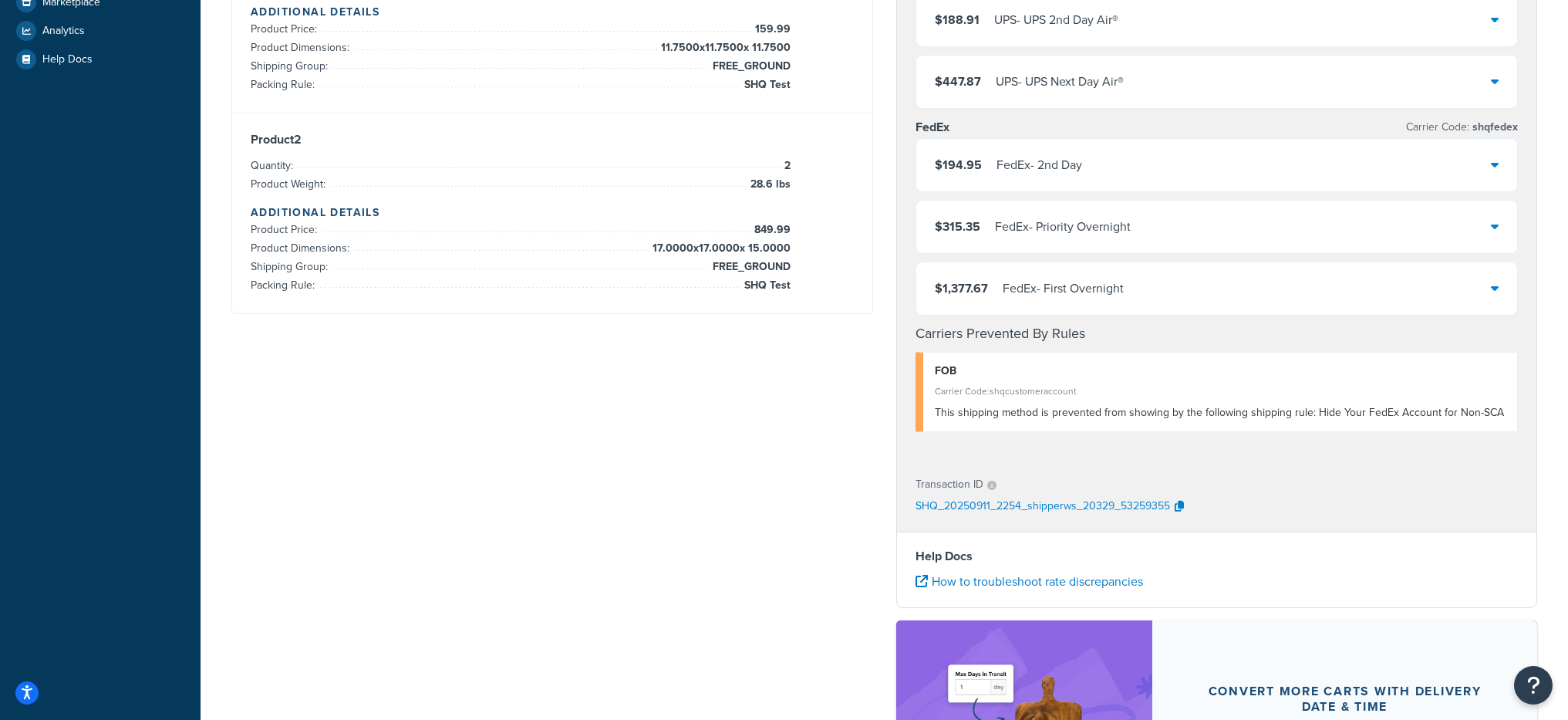
scroll to position [0, 0]
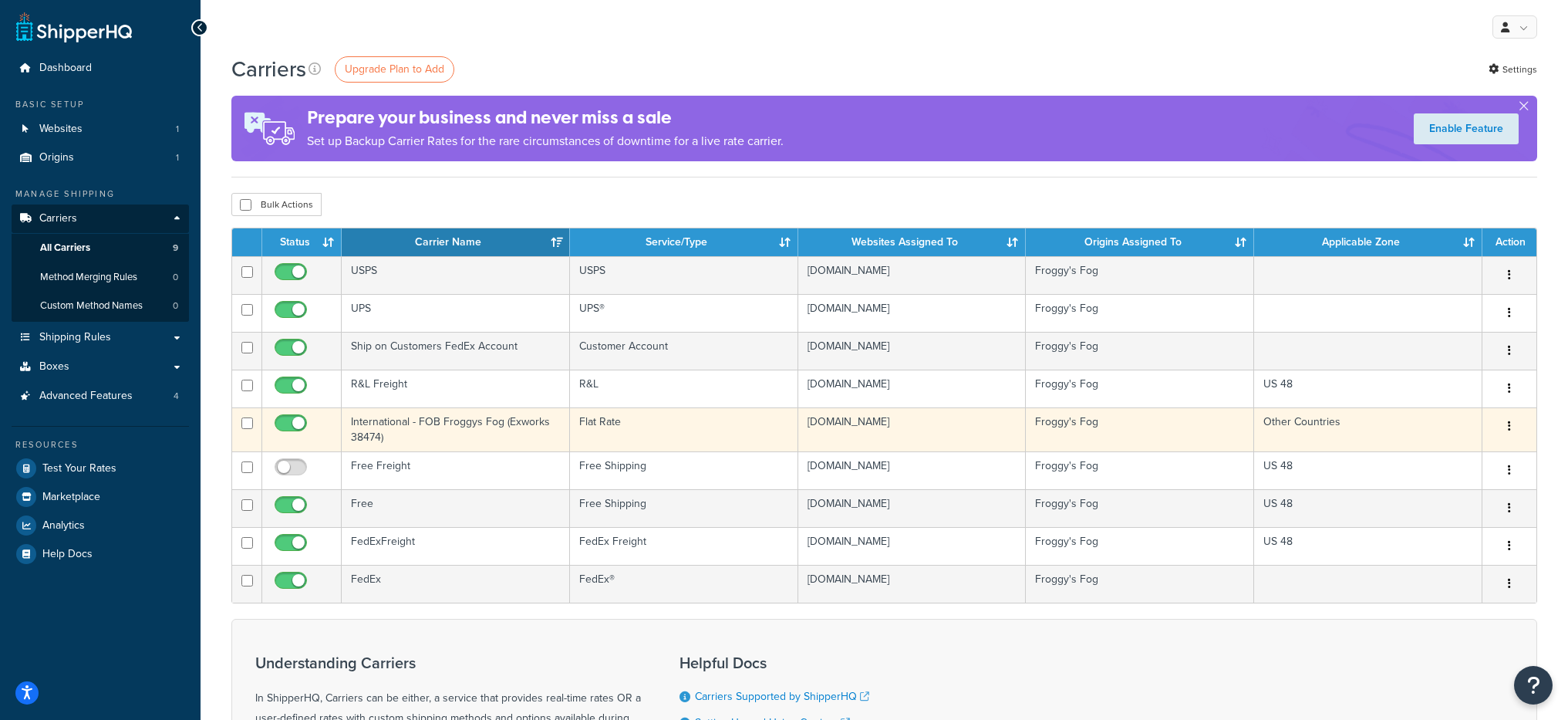
click at [526, 440] on td "International - FOB Froggys Fog (Exworks 38474)" at bounding box center [455, 429] width 228 height 44
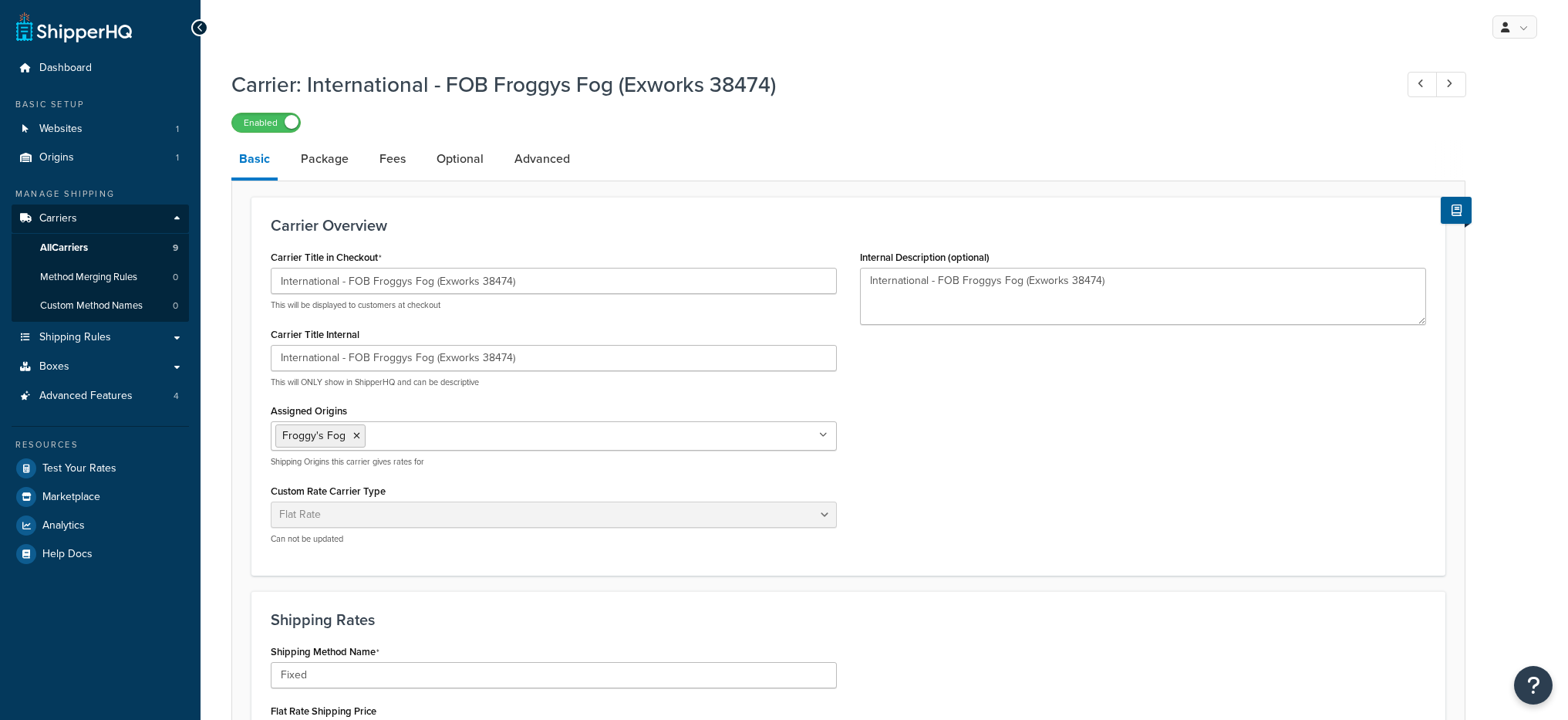
select select "flat"
click at [536, 165] on link "Advanced" at bounding box center [542, 159] width 71 height 37
select select "false"
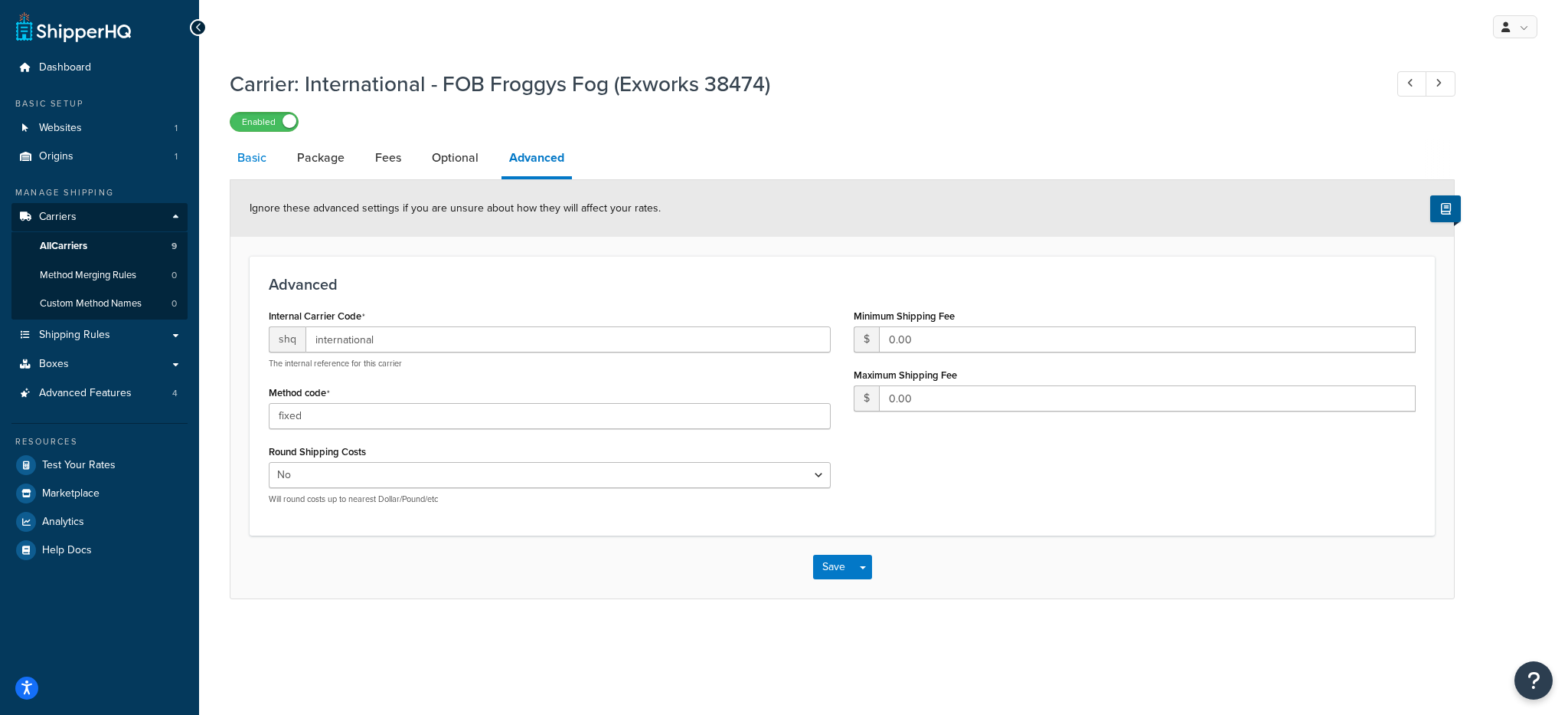
click at [243, 168] on link "Basic" at bounding box center [251, 158] width 44 height 37
select select "flat"
